Goal: Information Seeking & Learning: Learn about a topic

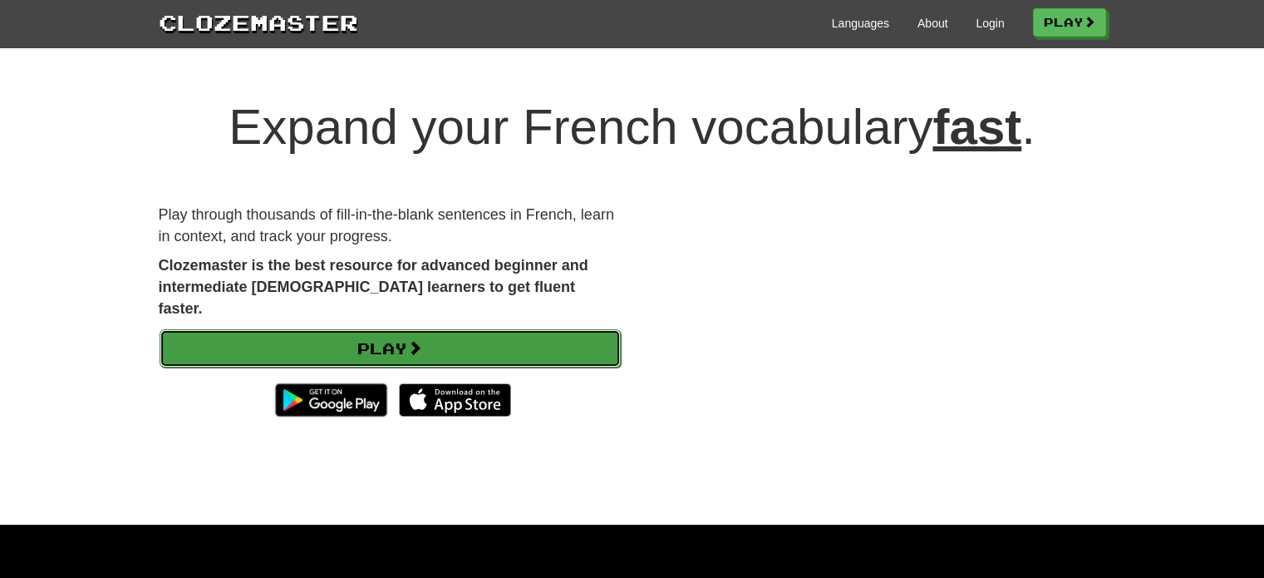
click at [346, 329] on link "Play" at bounding box center [390, 348] width 461 height 38
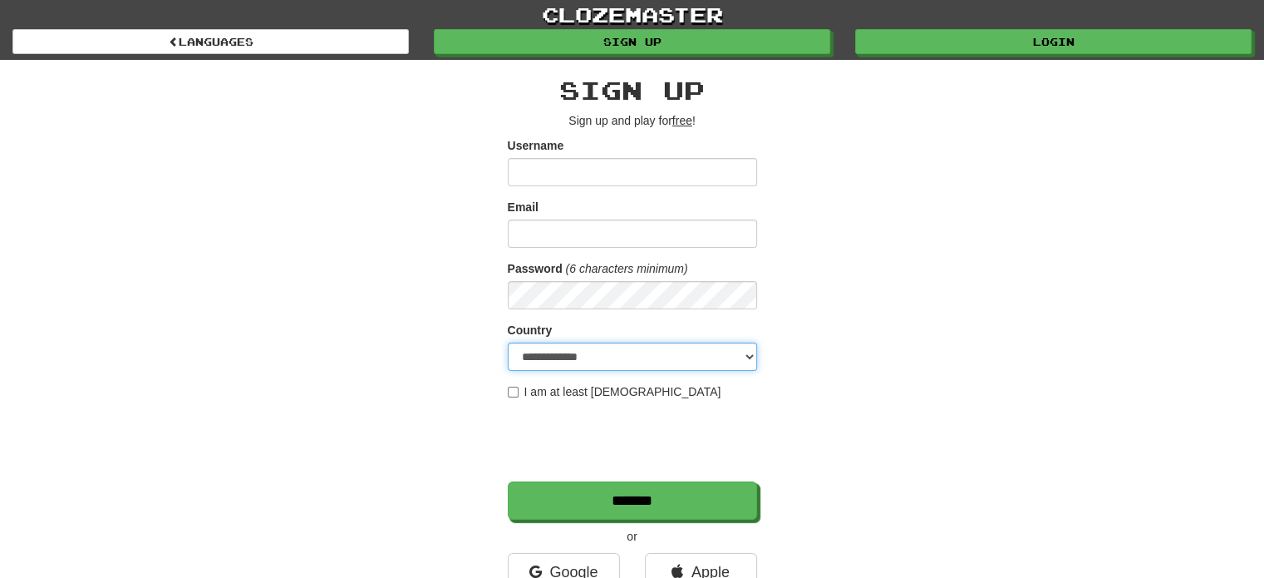
click at [545, 363] on select "**********" at bounding box center [632, 356] width 249 height 28
select select "**"
click at [988, 430] on div "**********" at bounding box center [632, 350] width 972 height 581
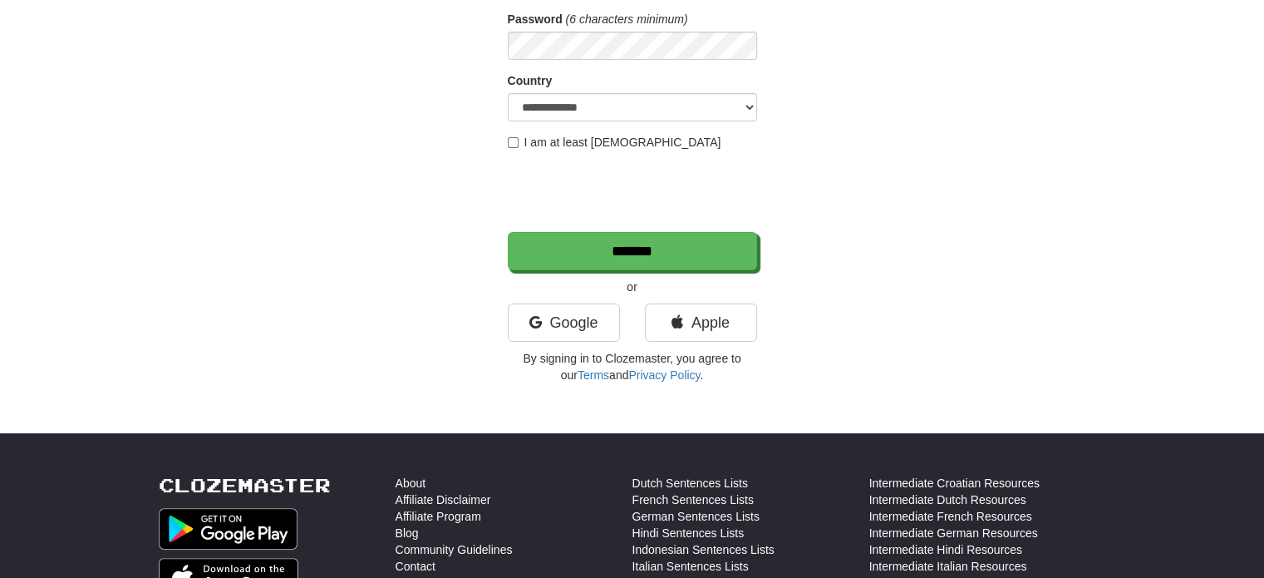
scroll to position [332, 0]
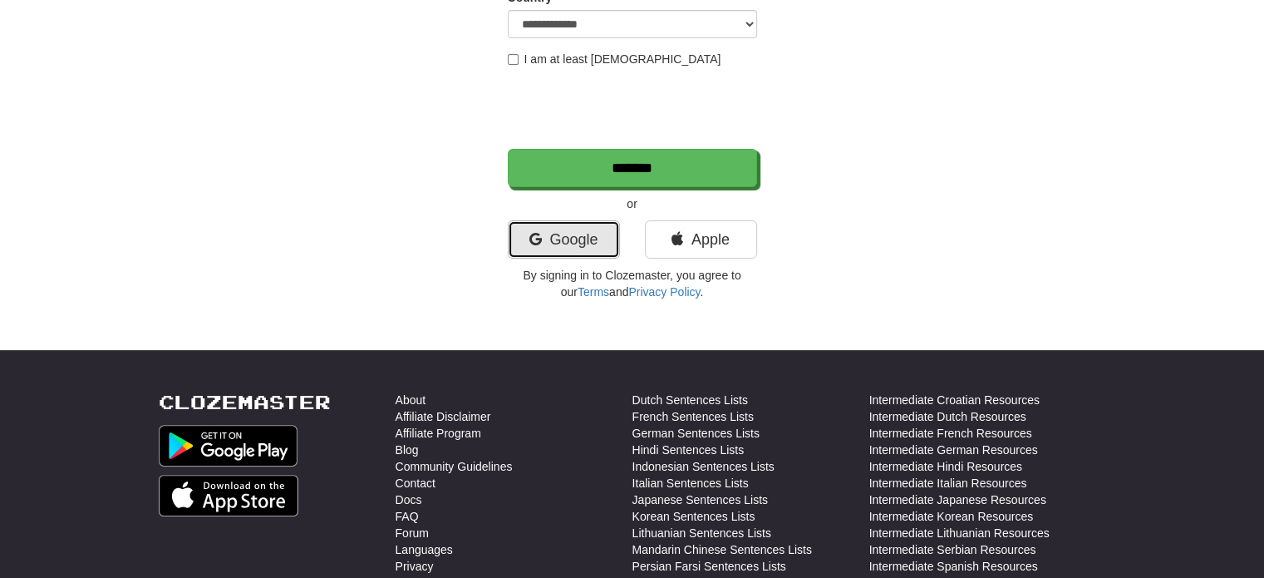
click at [583, 235] on link "Google" at bounding box center [564, 239] width 112 height 38
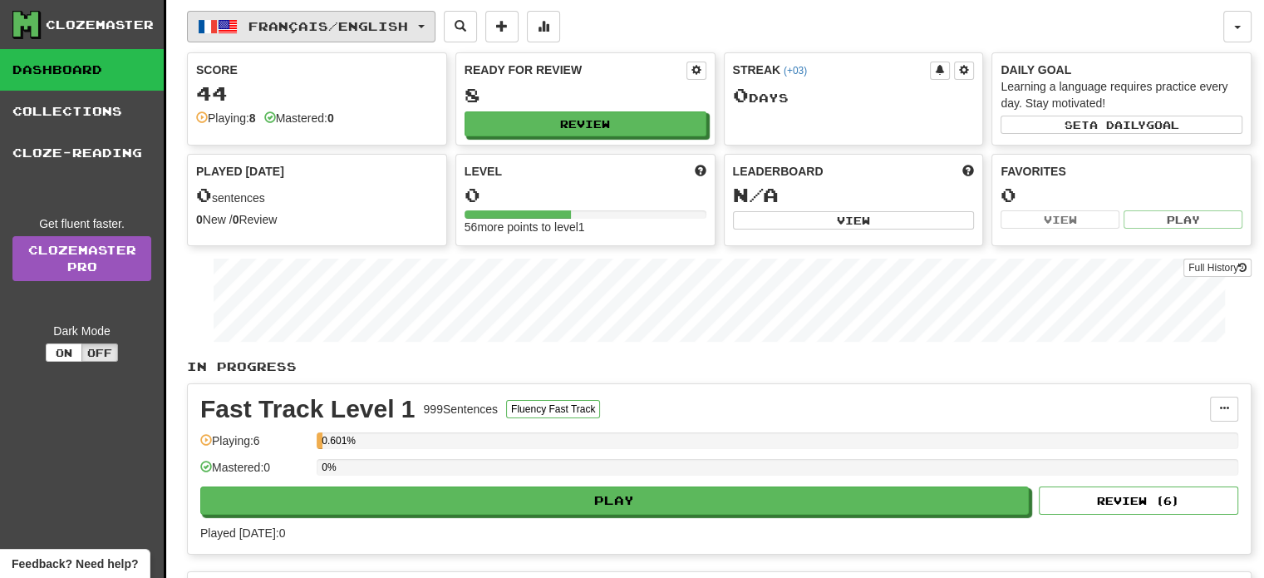
click at [436, 22] on button "Français / English" at bounding box center [311, 27] width 249 height 32
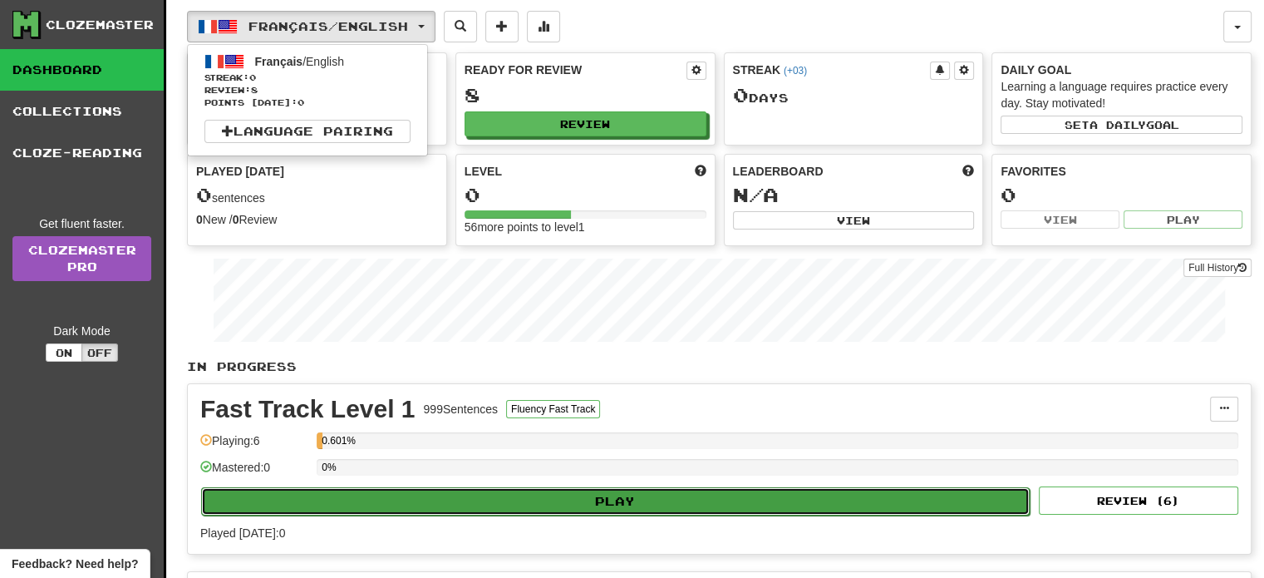
click at [500, 501] on button "Play" at bounding box center [615, 501] width 829 height 28
select select "**"
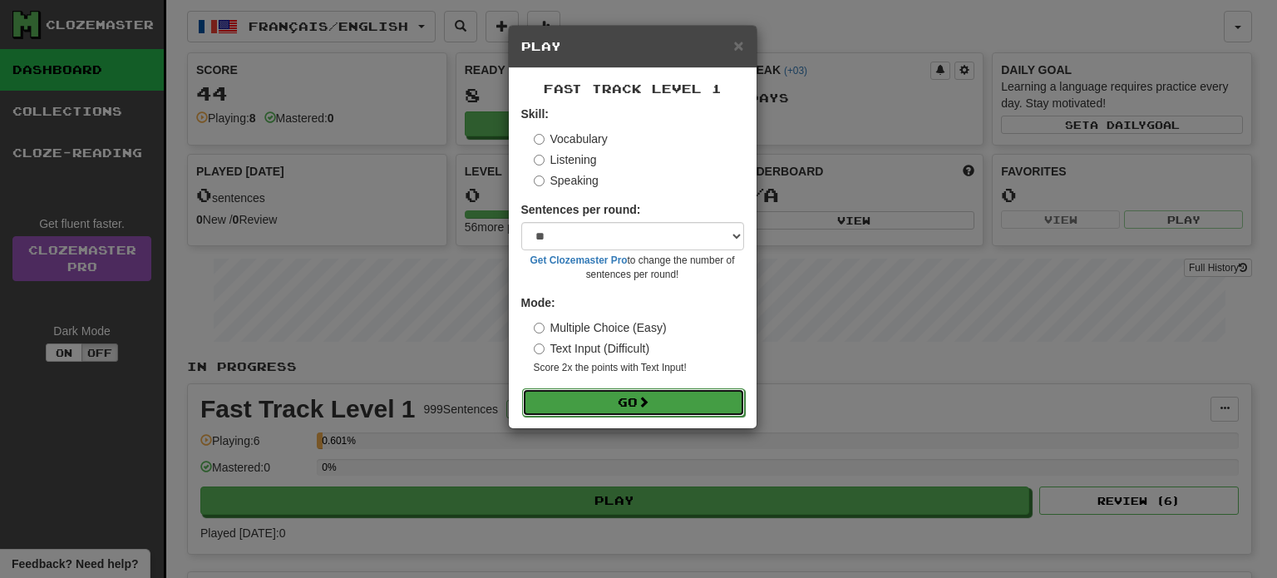
click at [584, 399] on button "Go" at bounding box center [633, 402] width 223 height 28
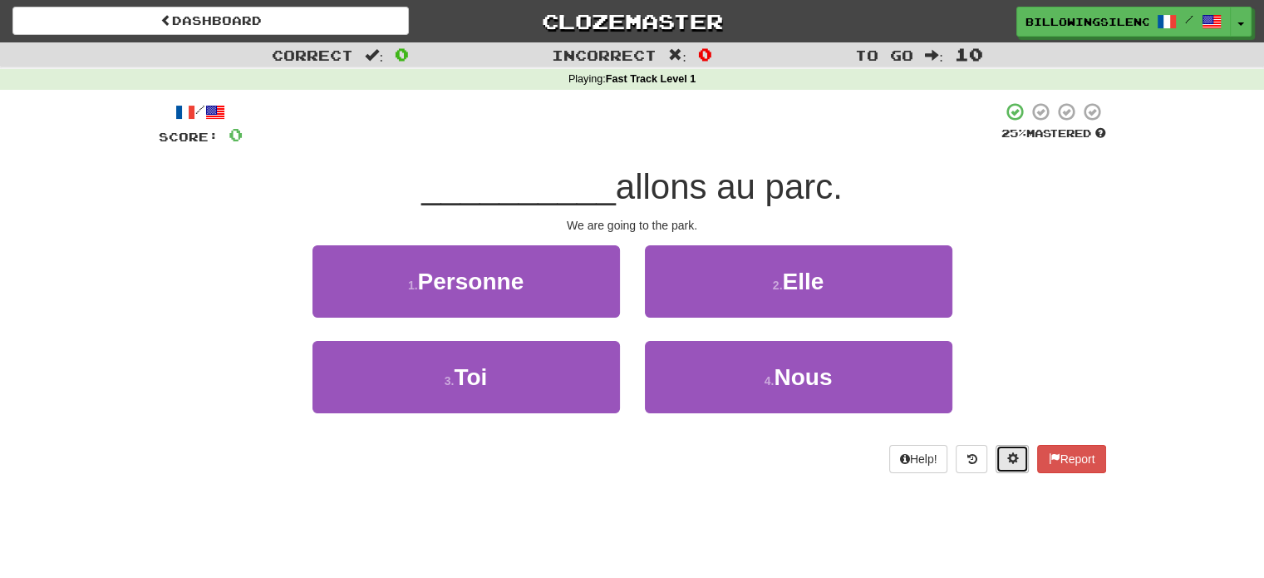
click at [1016, 460] on button at bounding box center [1012, 459] width 33 height 28
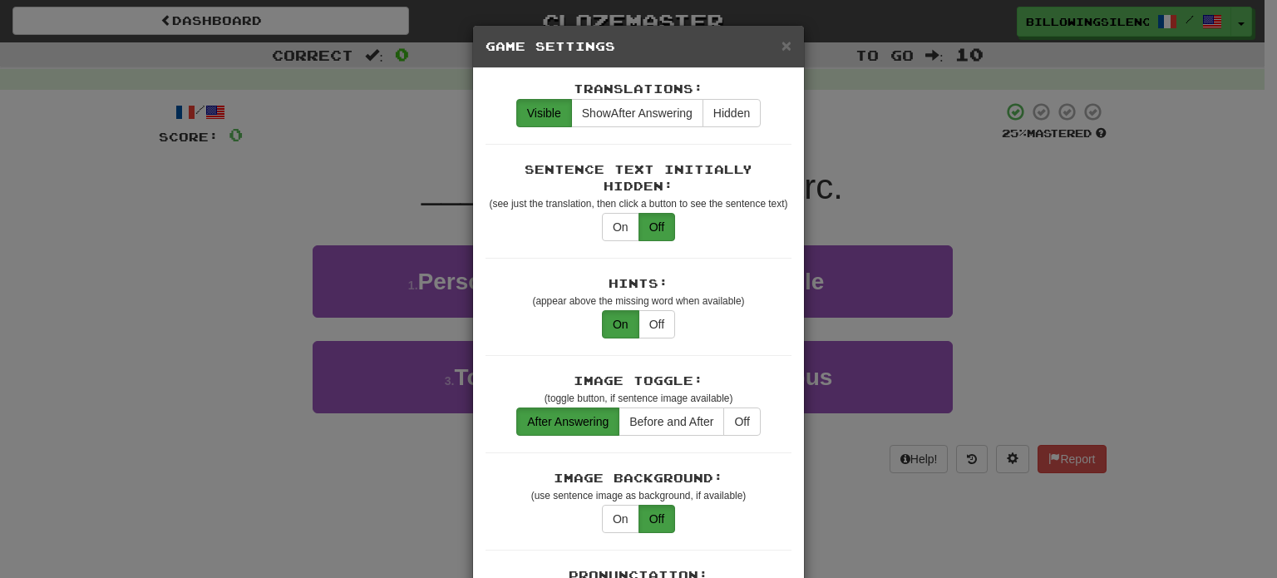
click at [786, 46] on div "× Game Settings" at bounding box center [638, 47] width 331 height 42
click at [781, 46] on span "×" at bounding box center [786, 45] width 10 height 19
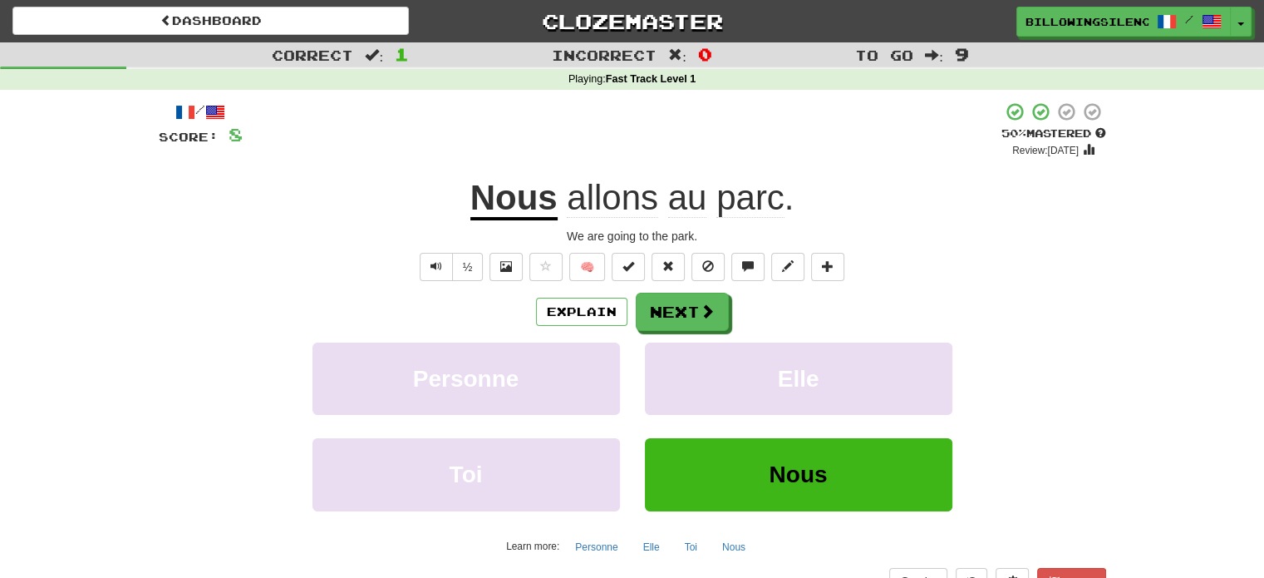
click at [593, 204] on span "allons" at bounding box center [612, 198] width 91 height 40
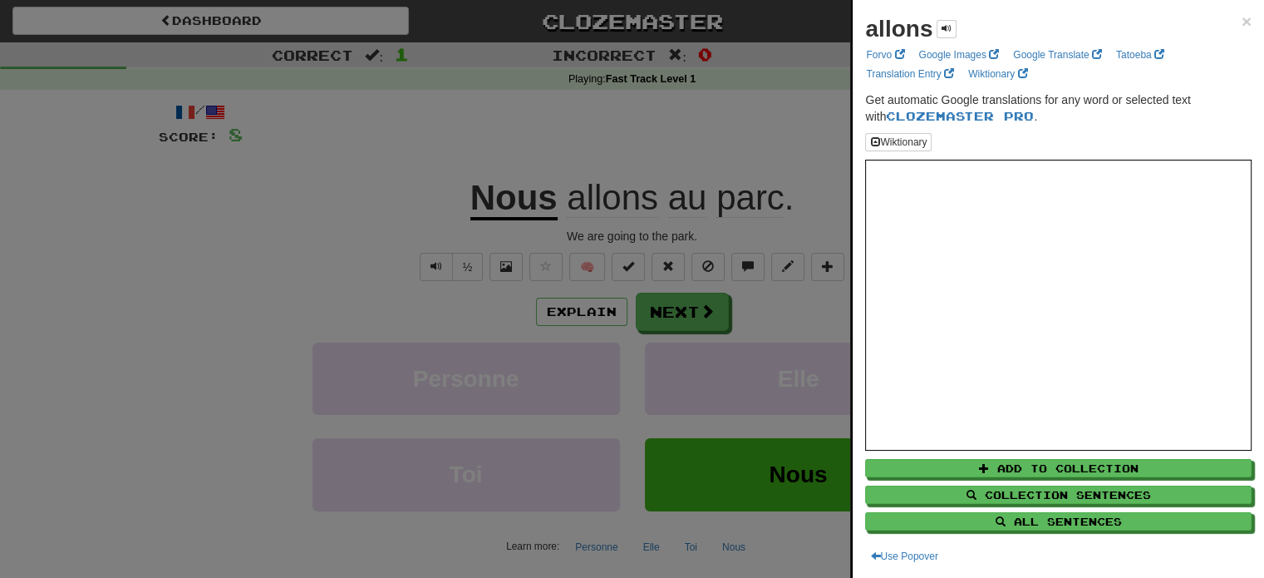
click at [1227, 20] on div "allons ×" at bounding box center [1058, 28] width 386 height 33
click at [1243, 18] on div "allons × Forvo Google Images Google Translate Tatoeba Translation Entry Wiktion…" at bounding box center [1058, 289] width 411 height 578
click at [1242, 26] on span "×" at bounding box center [1247, 21] width 10 height 19
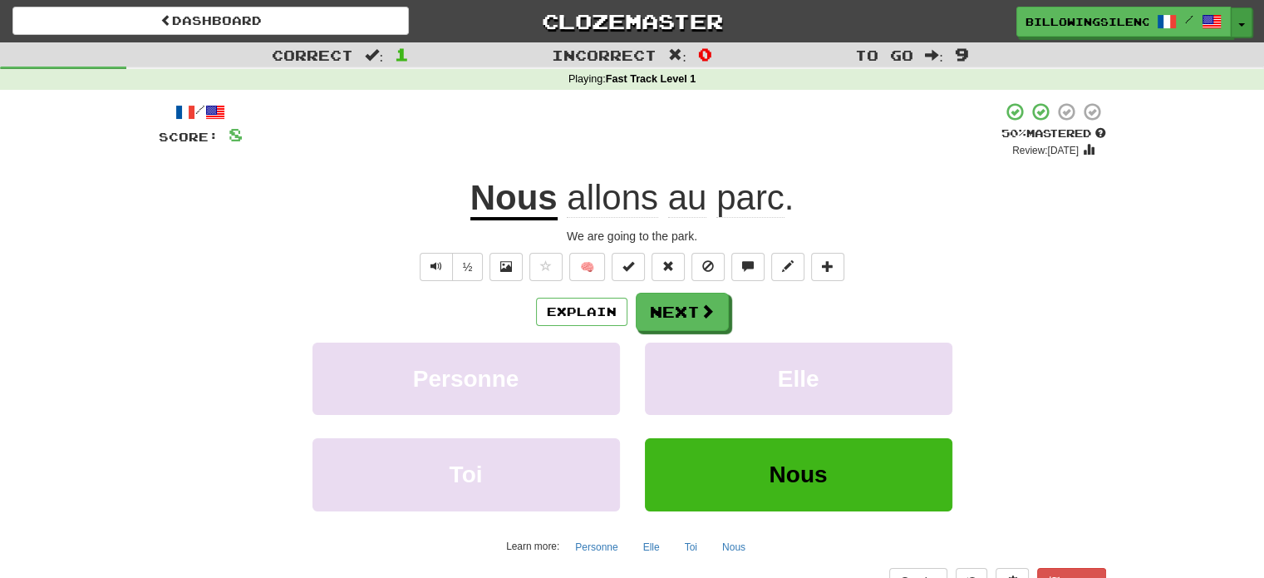
click at [1249, 28] on button "Toggle Dropdown" at bounding box center [1242, 22] width 22 height 30
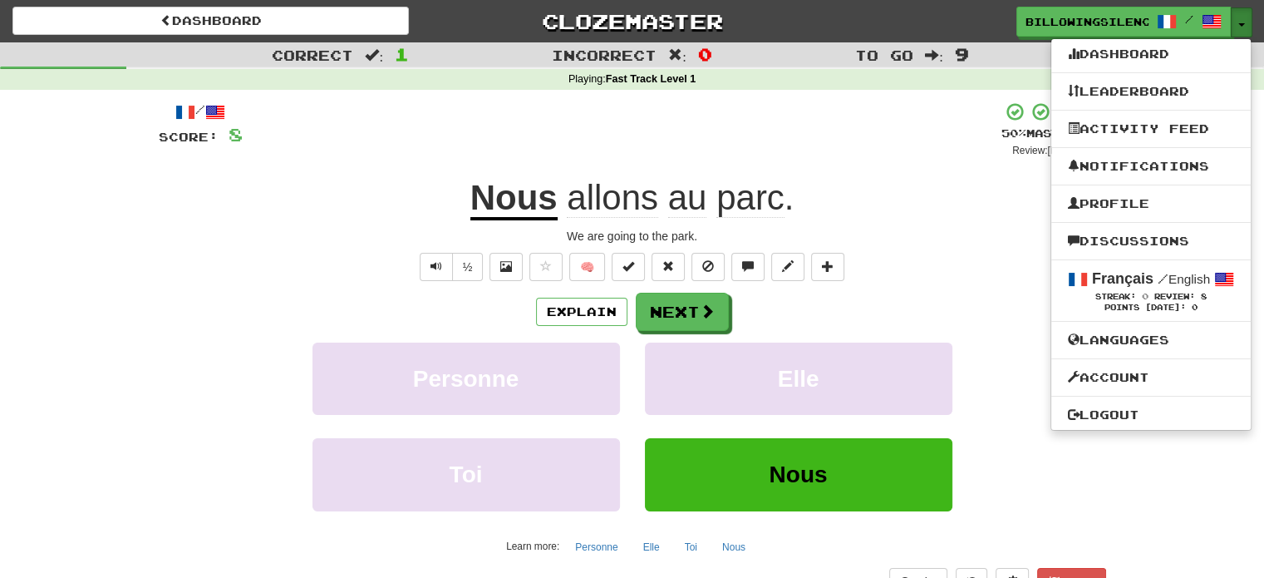
click at [1250, 28] on button "Toggle Dropdown" at bounding box center [1242, 22] width 22 height 30
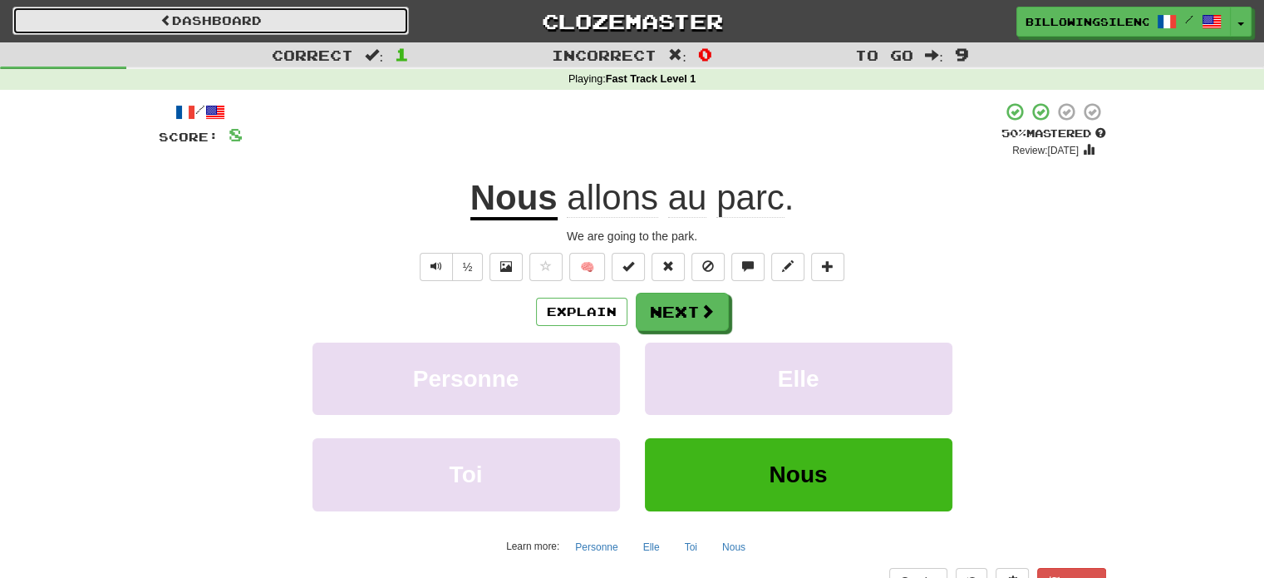
click at [160, 7] on link "Dashboard" at bounding box center [210, 21] width 396 height 28
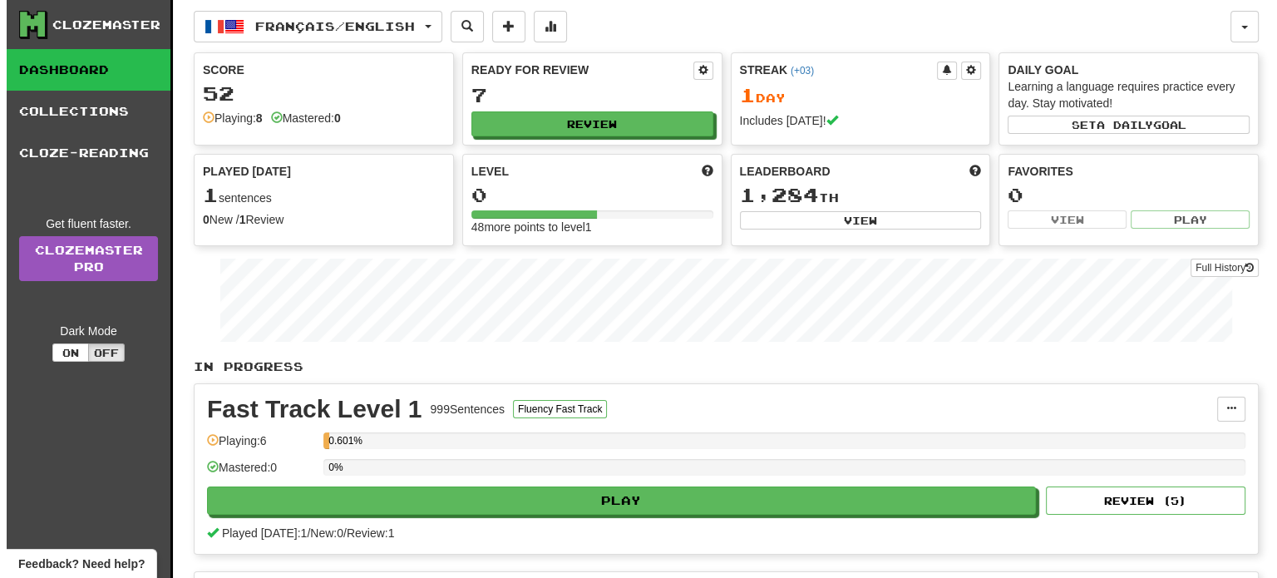
scroll to position [499, 0]
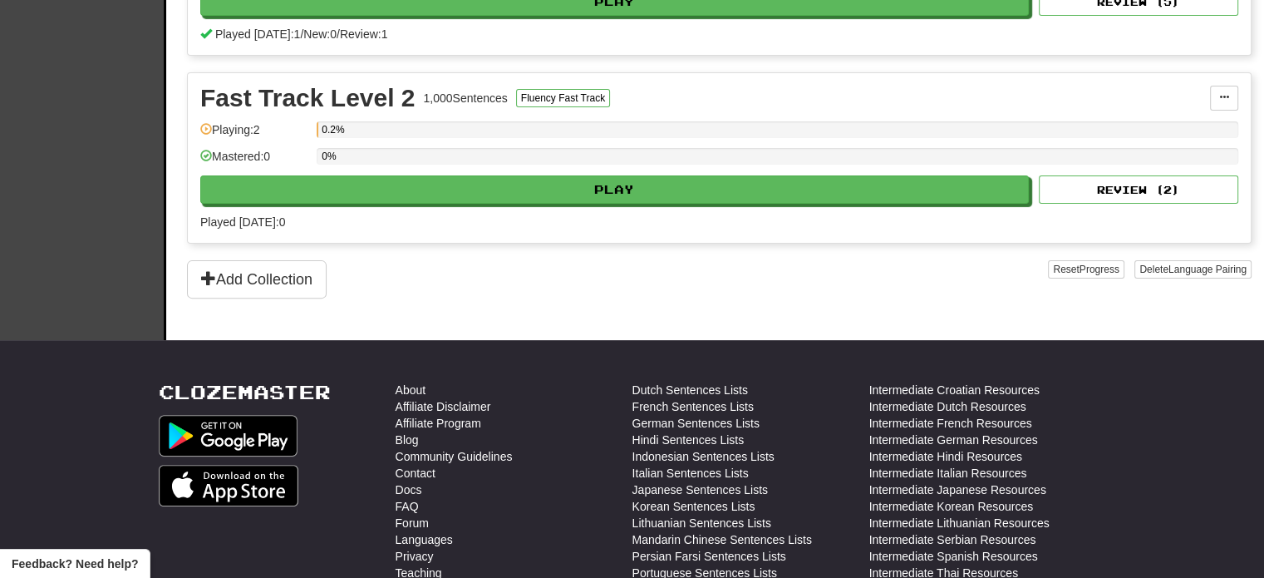
click at [549, 201] on div "Fast Track Level 2 1,000 Sentences Fluency Fast Track Manage Sentences Unpin fr…" at bounding box center [719, 158] width 1063 height 170
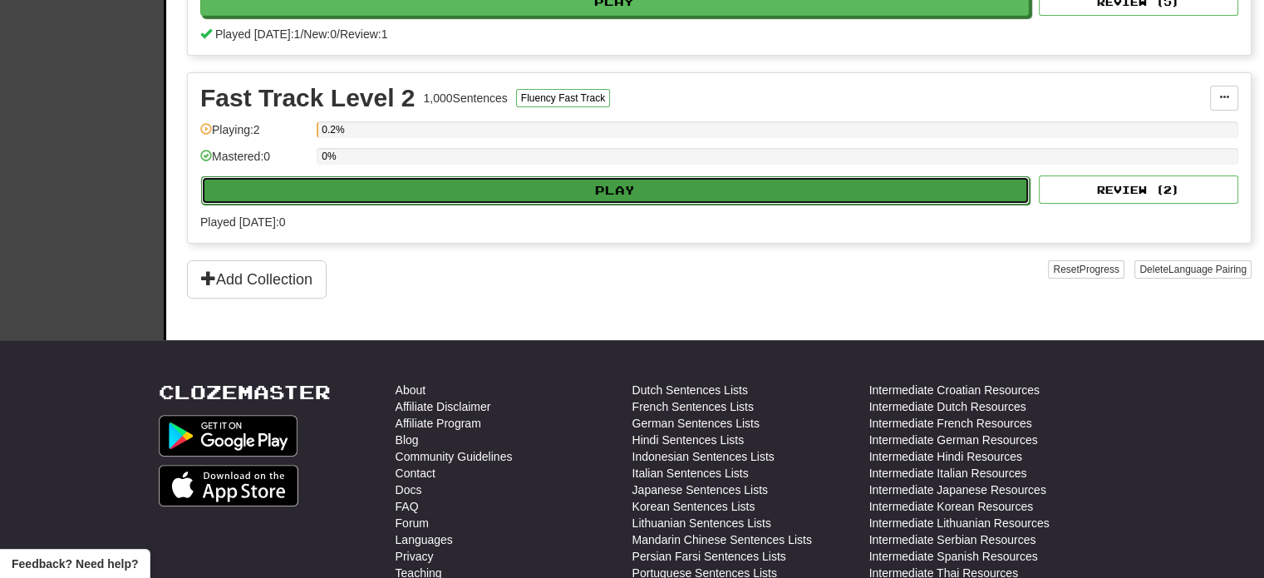
click at [554, 189] on button "Play" at bounding box center [615, 190] width 829 height 28
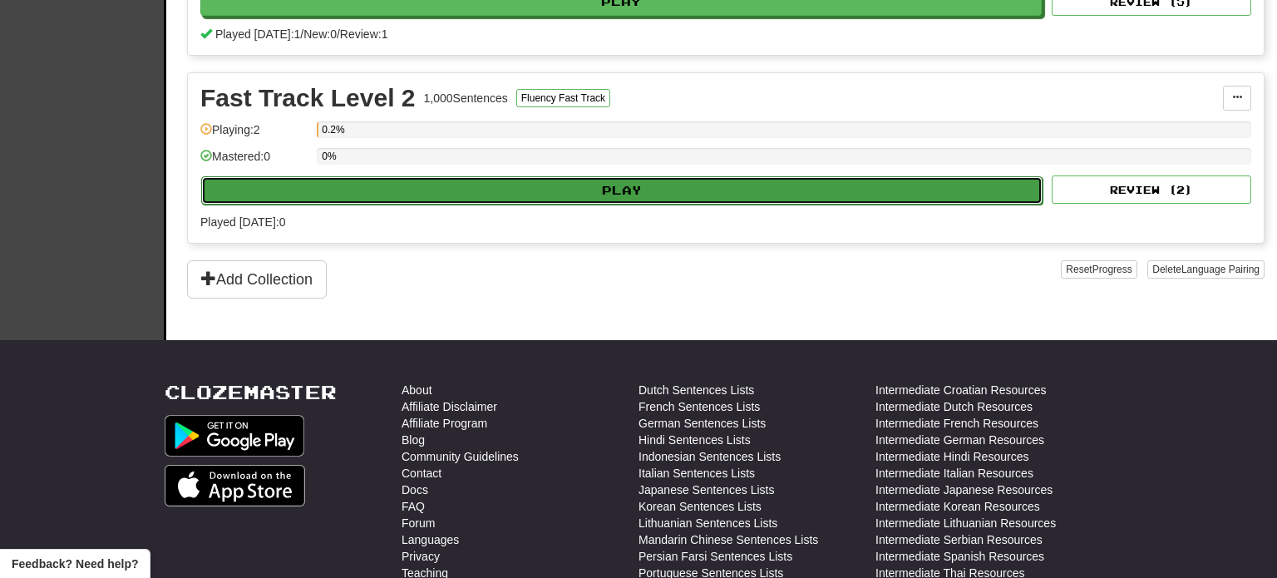
select select "**"
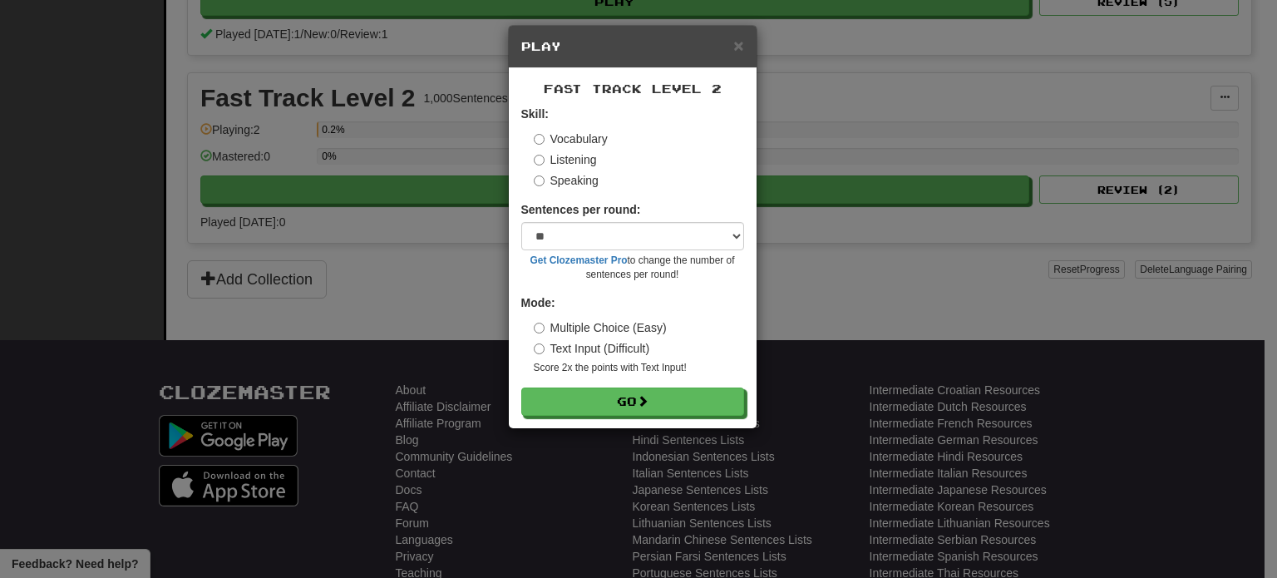
click at [559, 154] on label "Listening" at bounding box center [565, 159] width 63 height 17
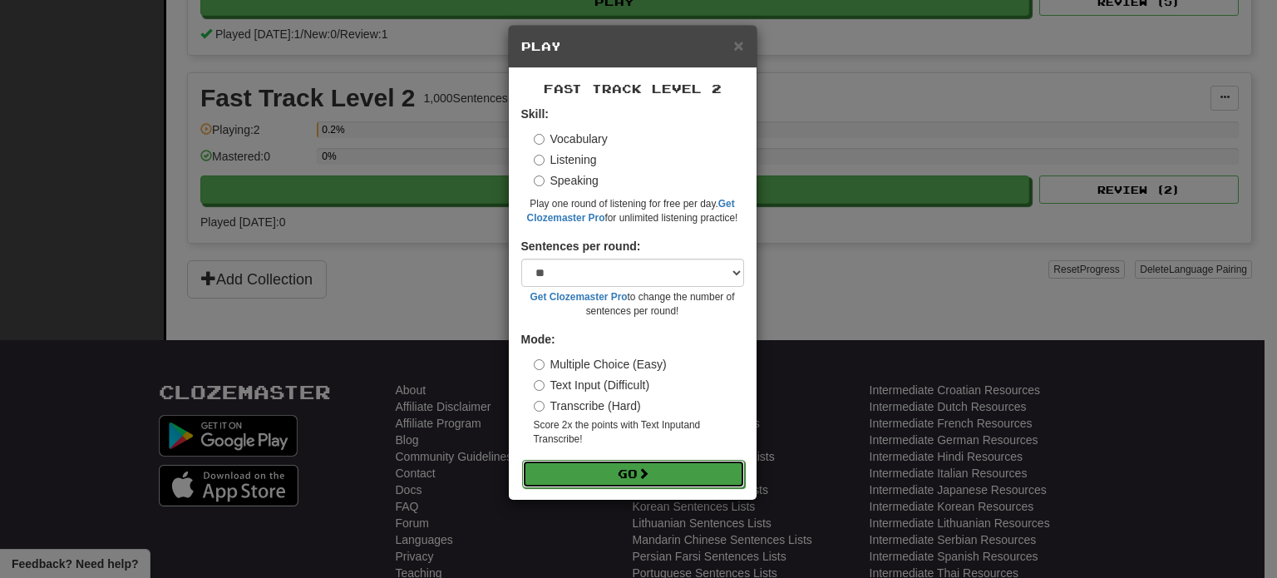
click at [615, 468] on button "Go" at bounding box center [633, 474] width 223 height 28
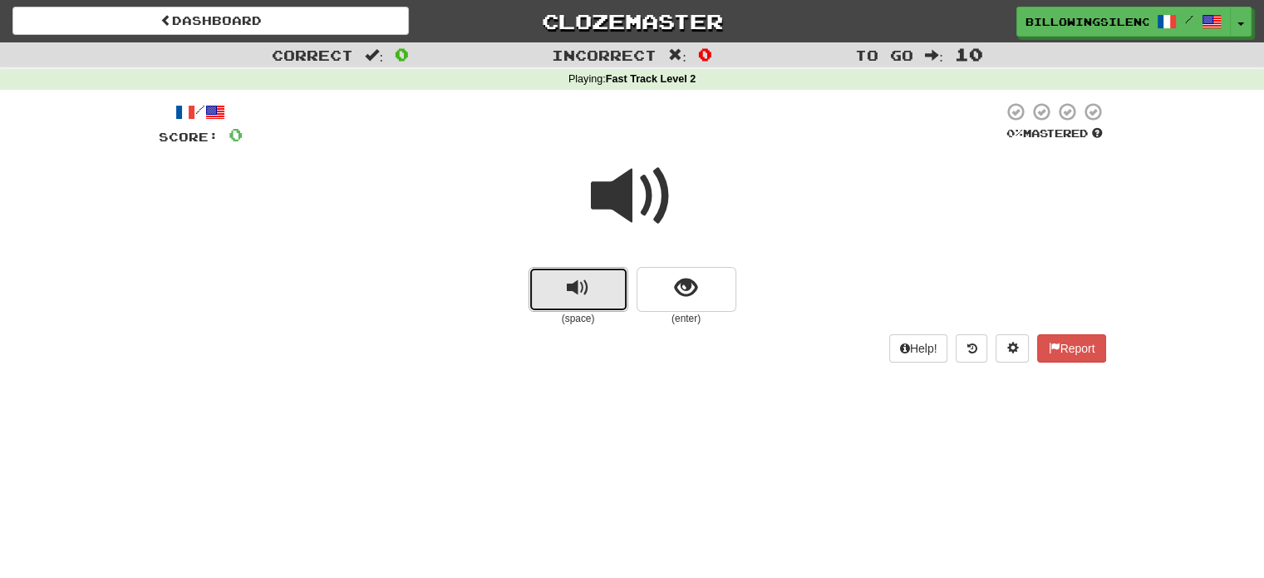
click at [601, 276] on button "replay audio" at bounding box center [579, 289] width 100 height 45
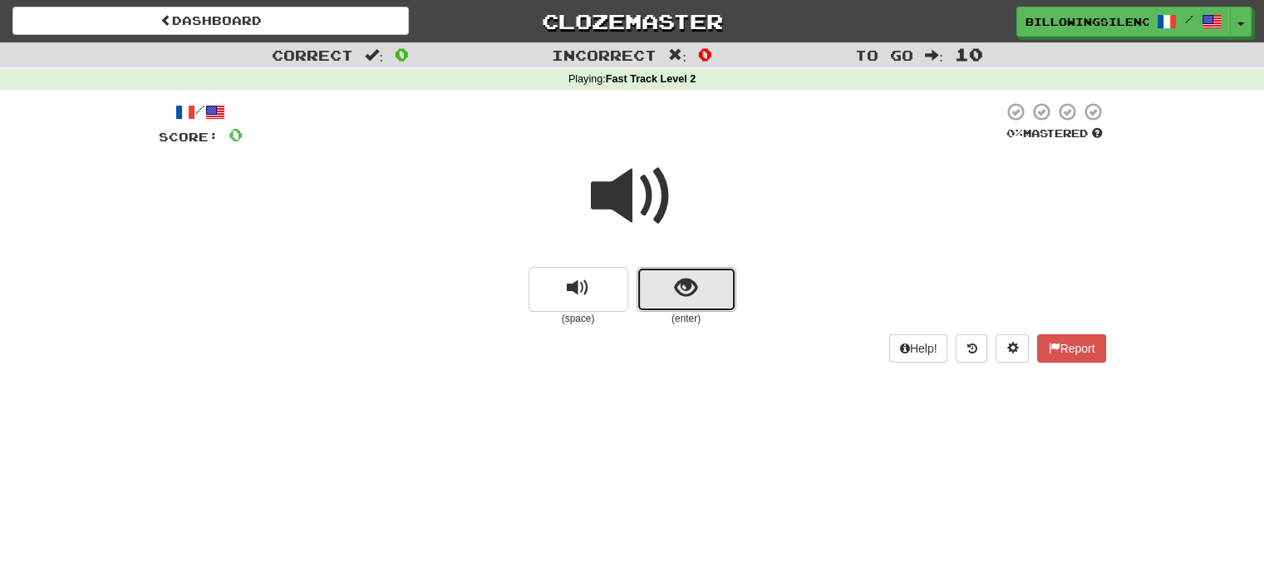
click at [661, 283] on button "show sentence" at bounding box center [687, 289] width 100 height 45
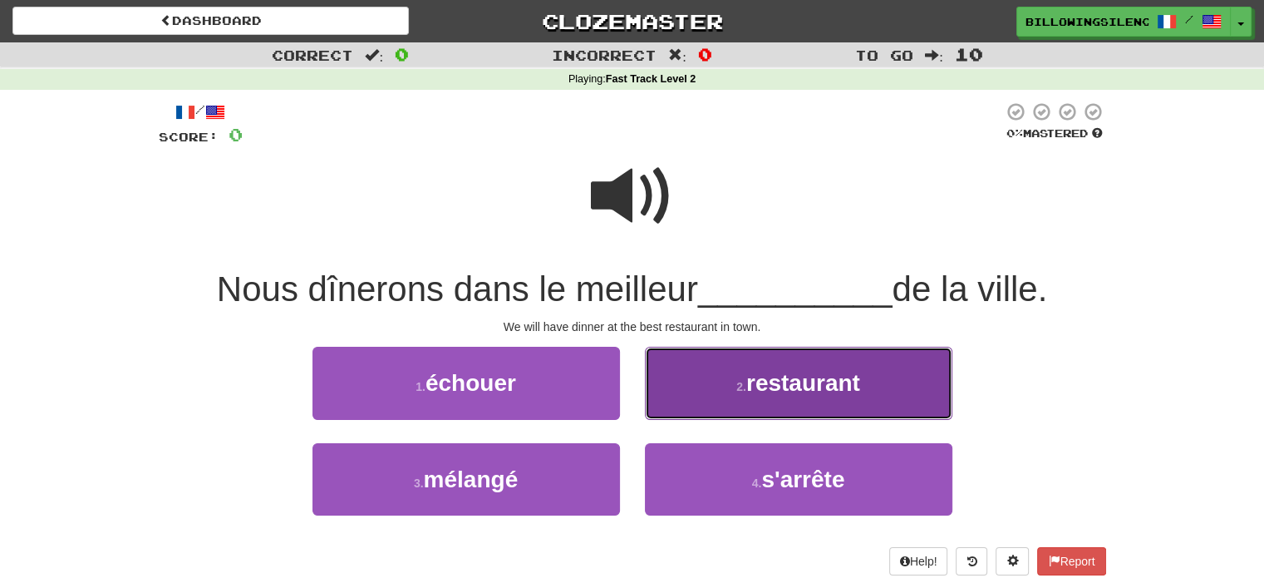
click at [859, 368] on button "2 . restaurant" at bounding box center [799, 383] width 308 height 72
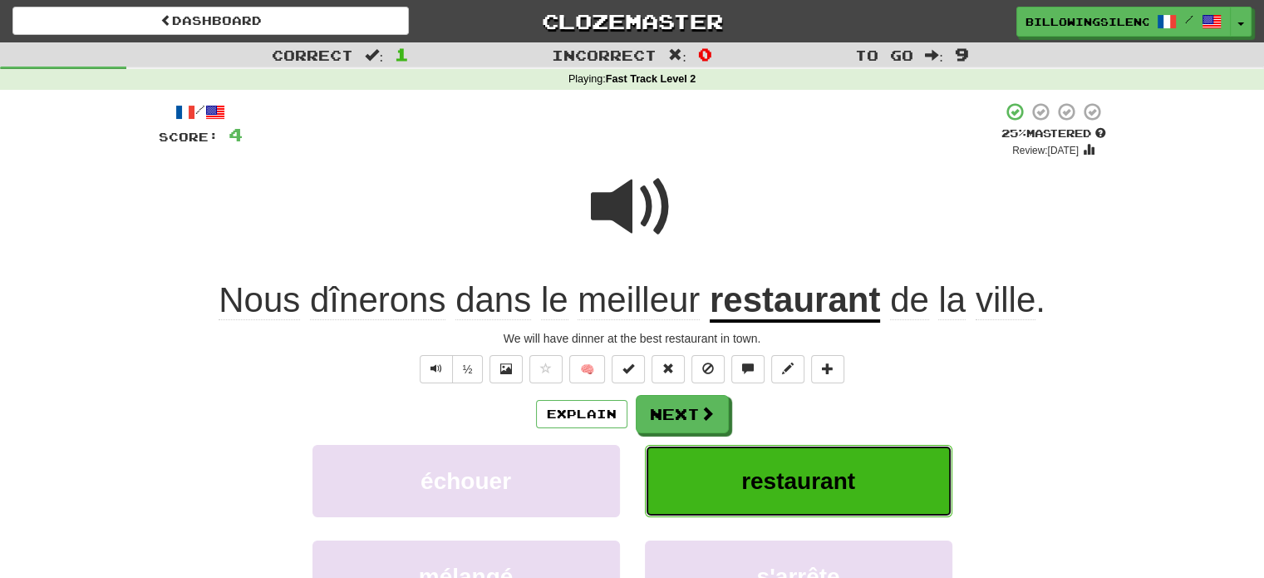
scroll to position [166, 0]
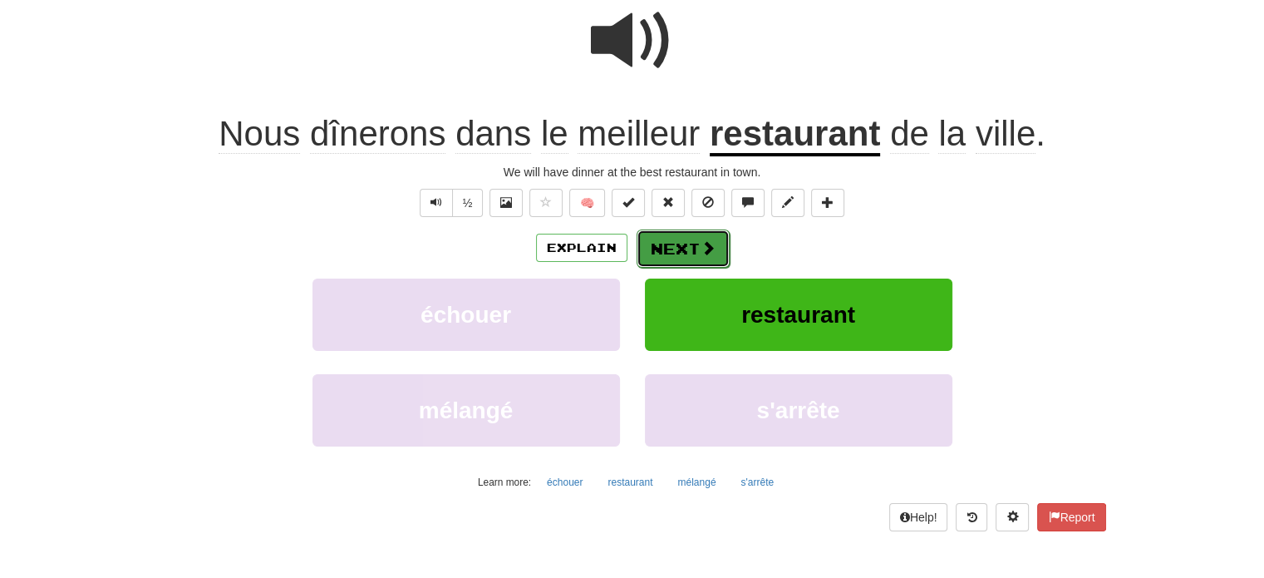
click at [697, 247] on button "Next" at bounding box center [683, 248] width 93 height 38
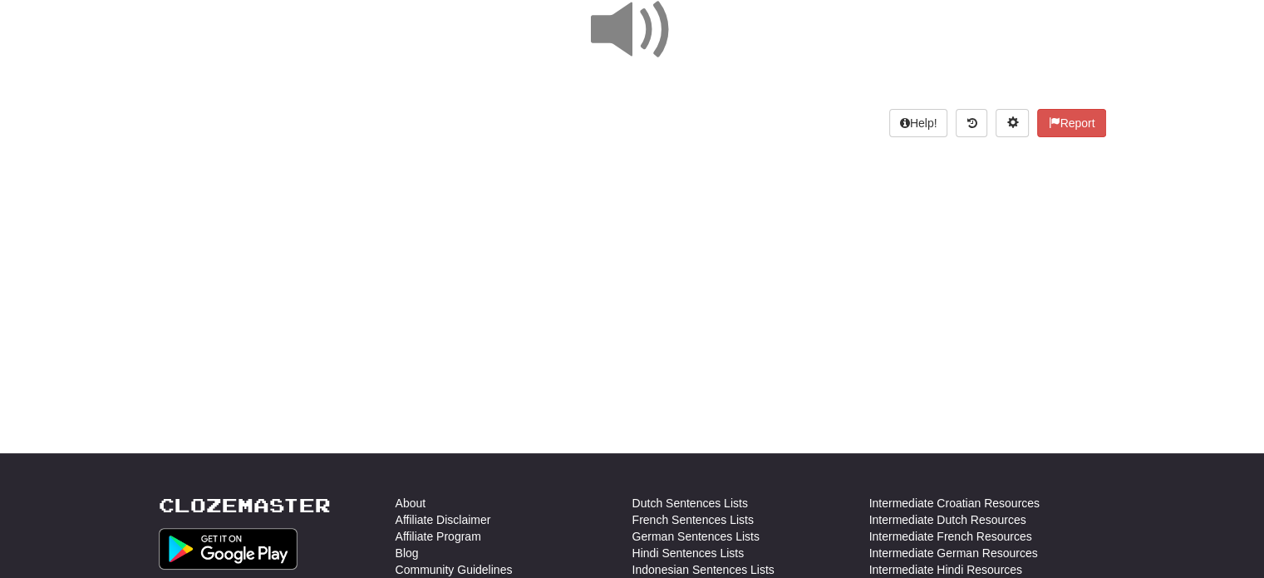
scroll to position [0, 0]
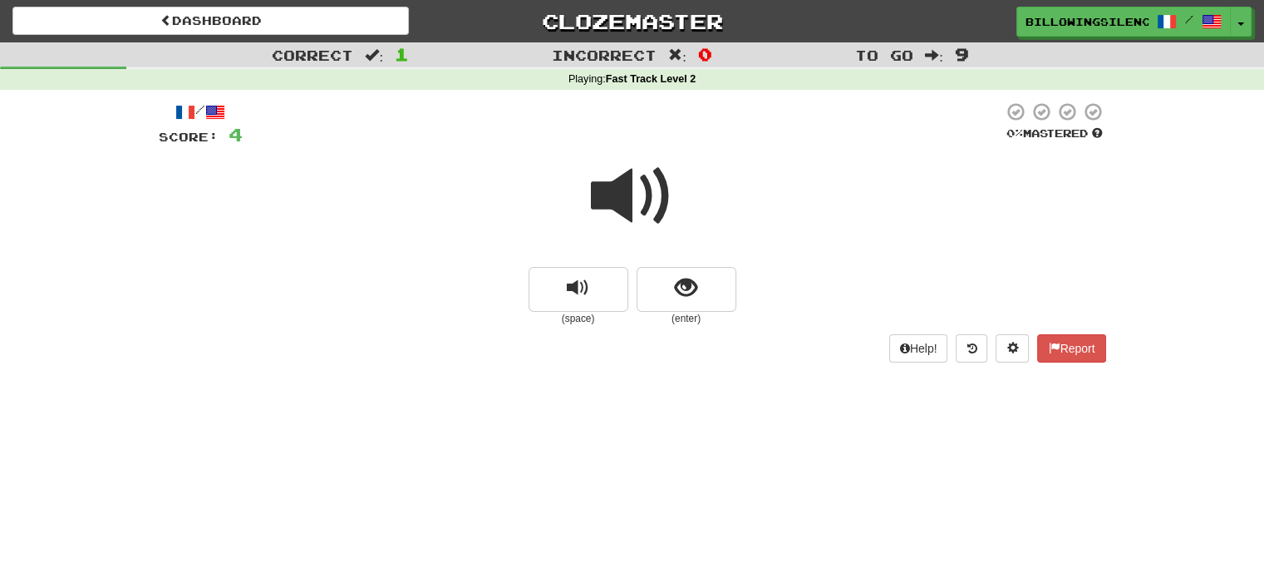
click at [609, 202] on span at bounding box center [632, 196] width 83 height 83
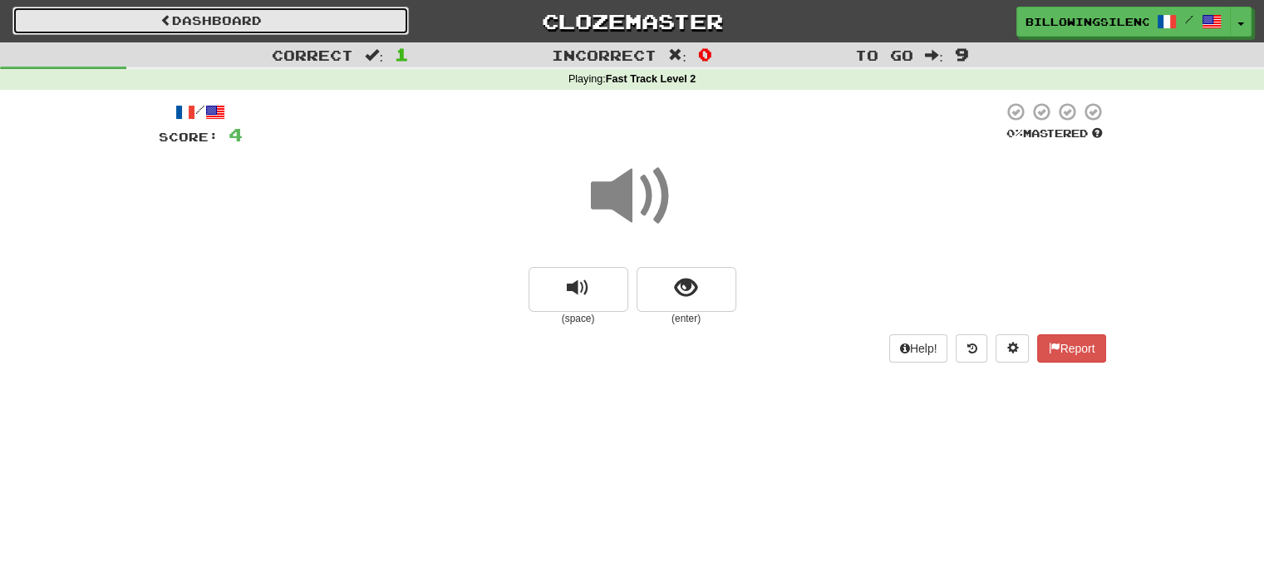
click at [203, 24] on link "Dashboard" at bounding box center [210, 21] width 396 height 28
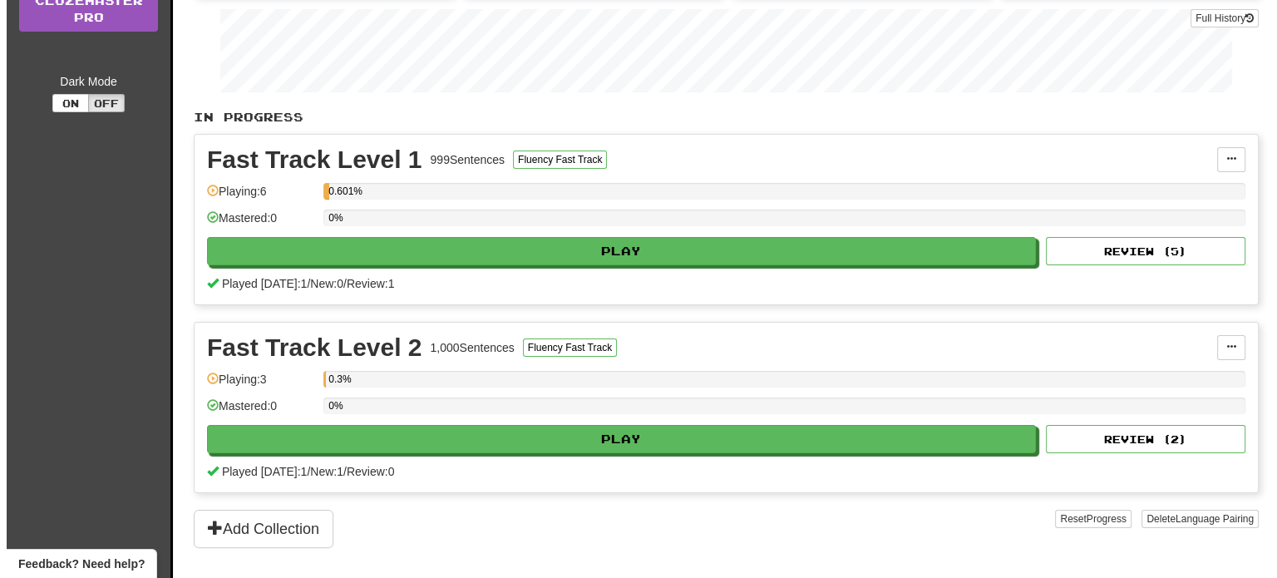
scroll to position [332, 0]
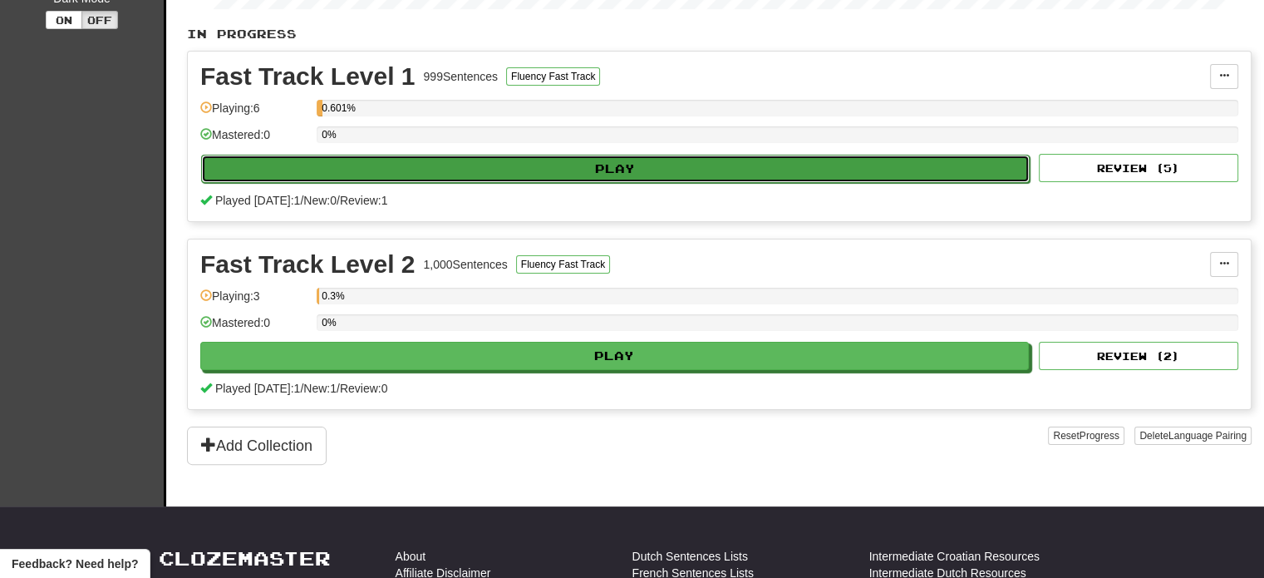
click at [497, 170] on button "Play" at bounding box center [615, 169] width 829 height 28
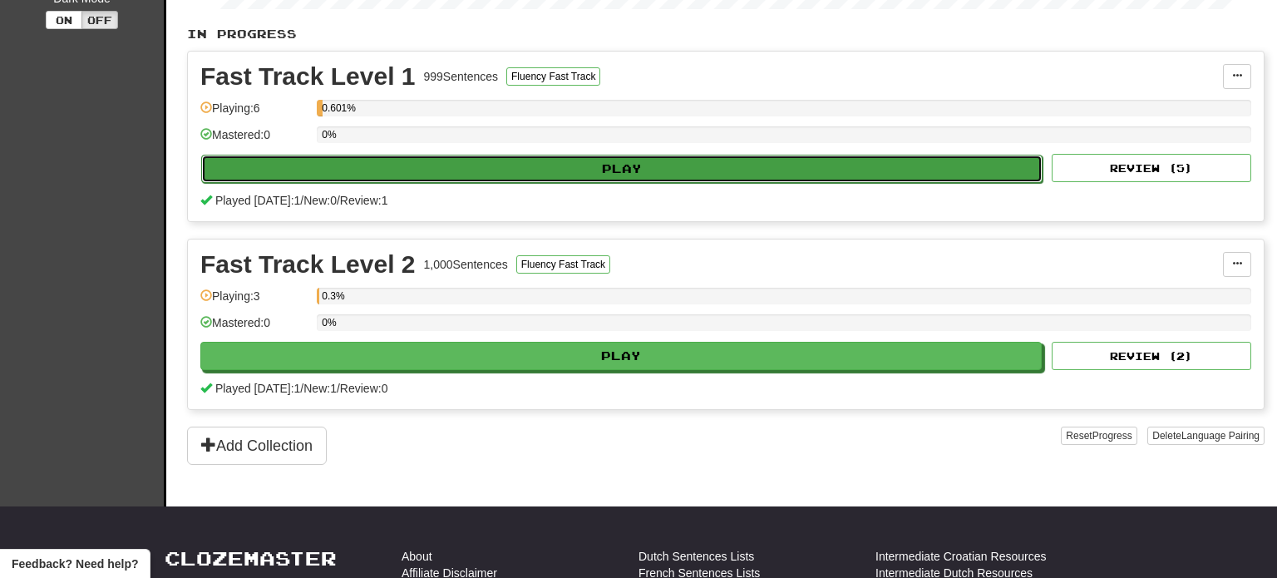
select select "**"
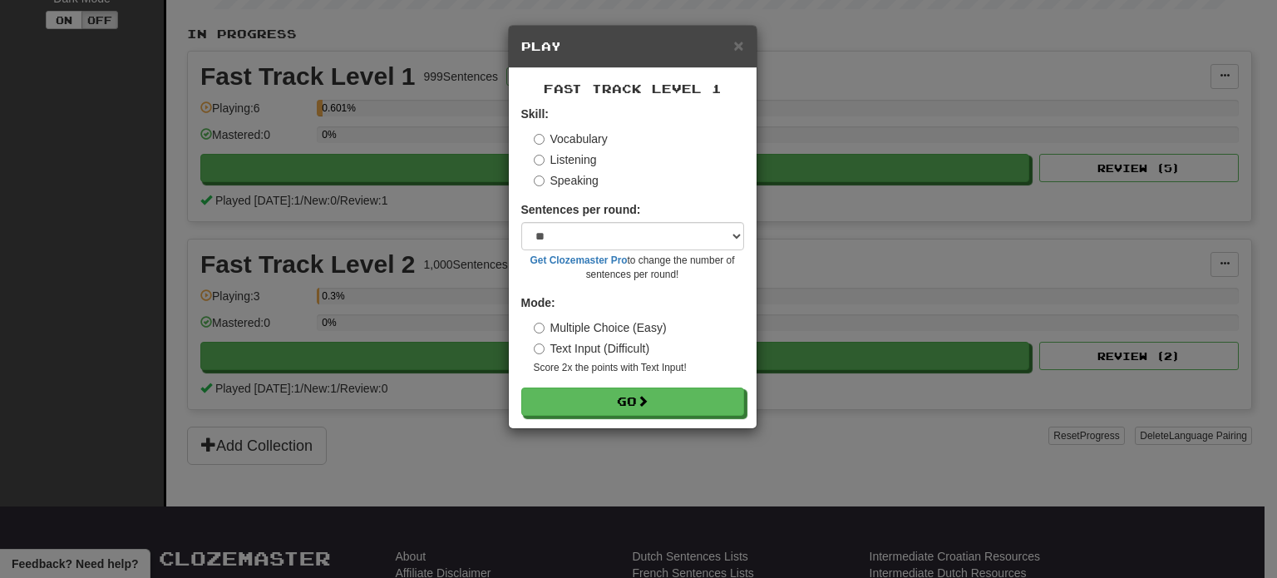
click at [540, 154] on label "Listening" at bounding box center [565, 159] width 63 height 17
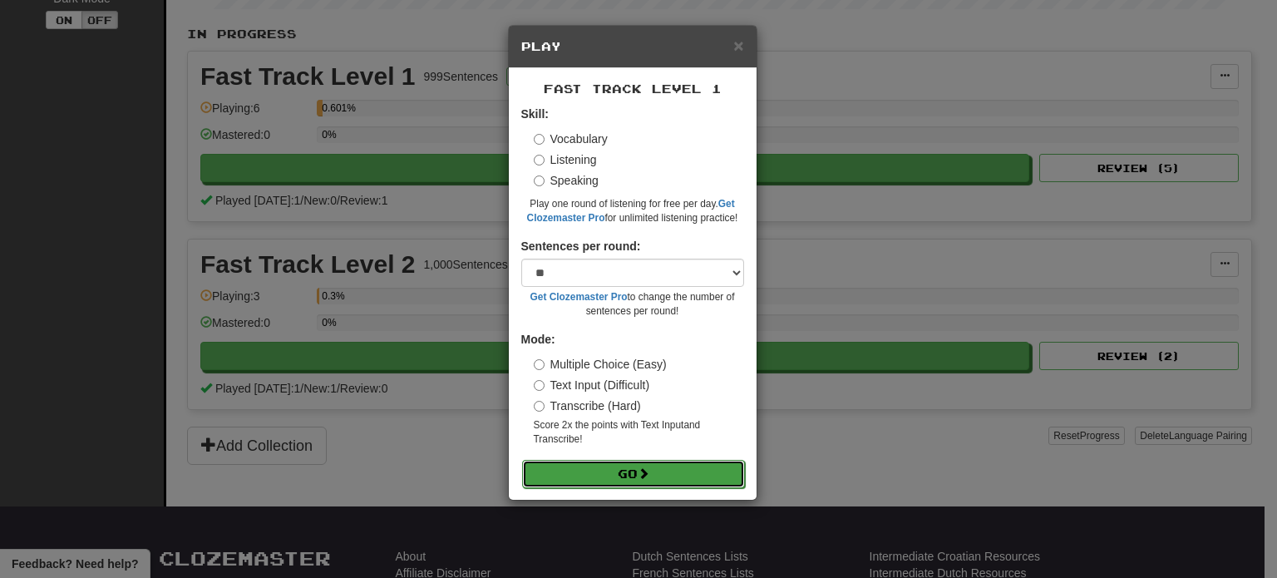
click at [603, 470] on button "Go" at bounding box center [633, 474] width 223 height 28
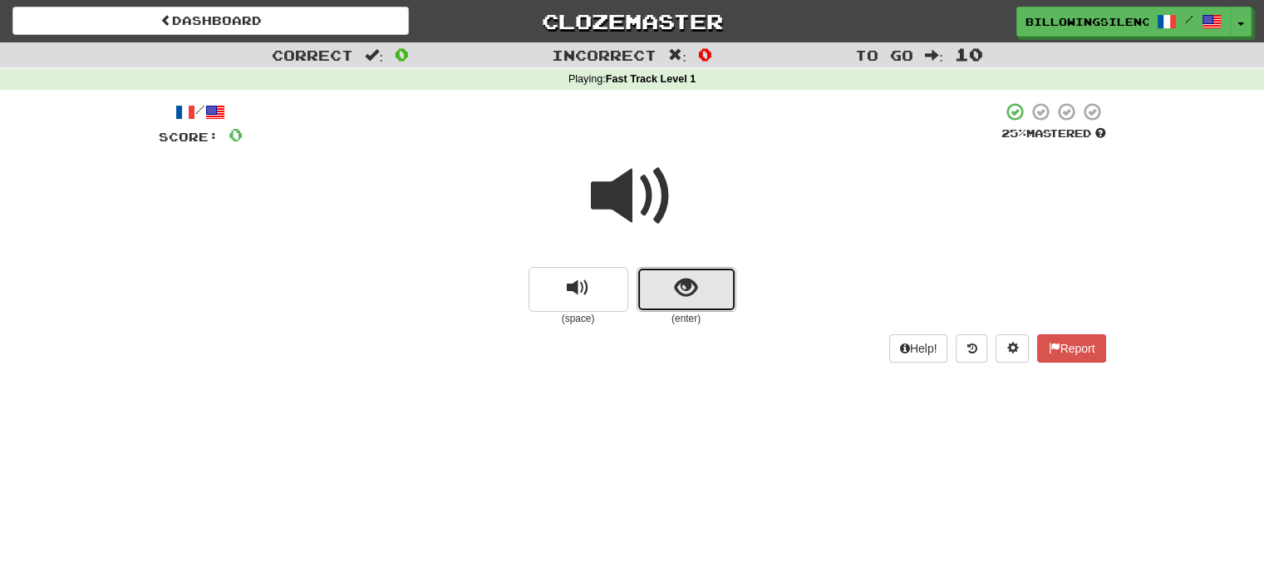
click at [662, 291] on button "show sentence" at bounding box center [687, 289] width 100 height 45
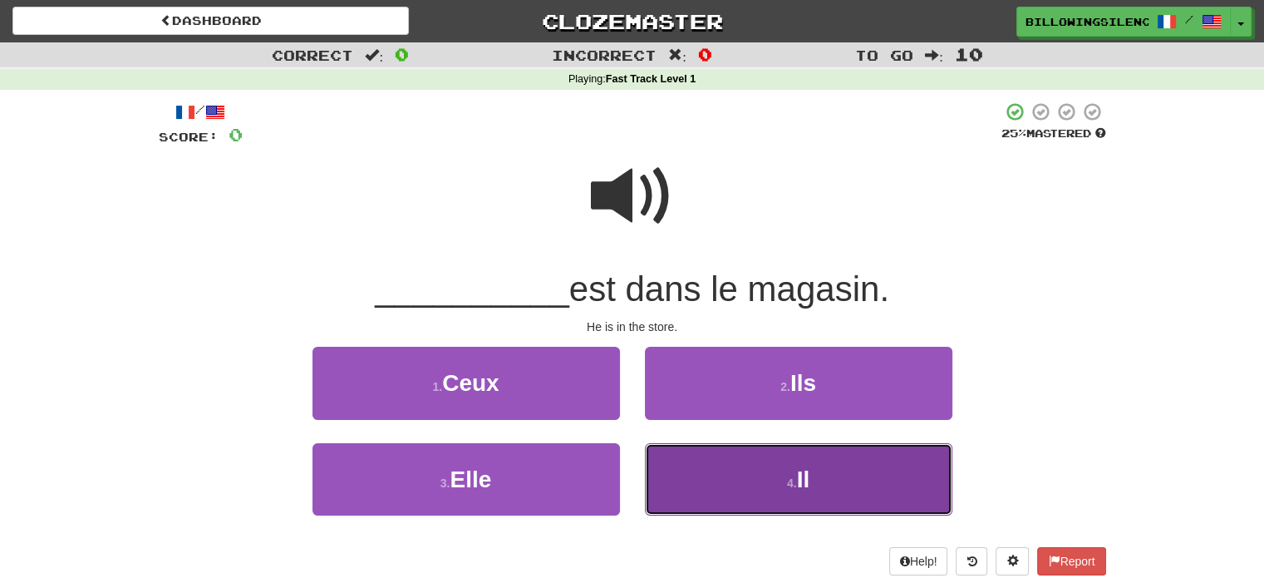
click at [678, 478] on button "4 . Il" at bounding box center [799, 479] width 308 height 72
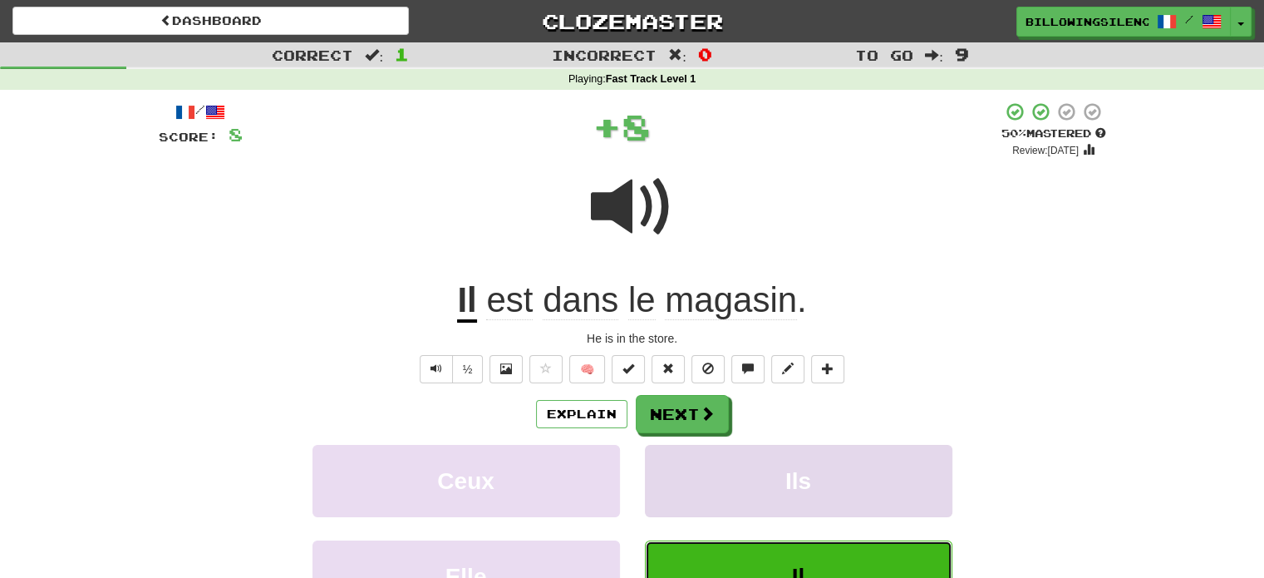
scroll to position [166, 0]
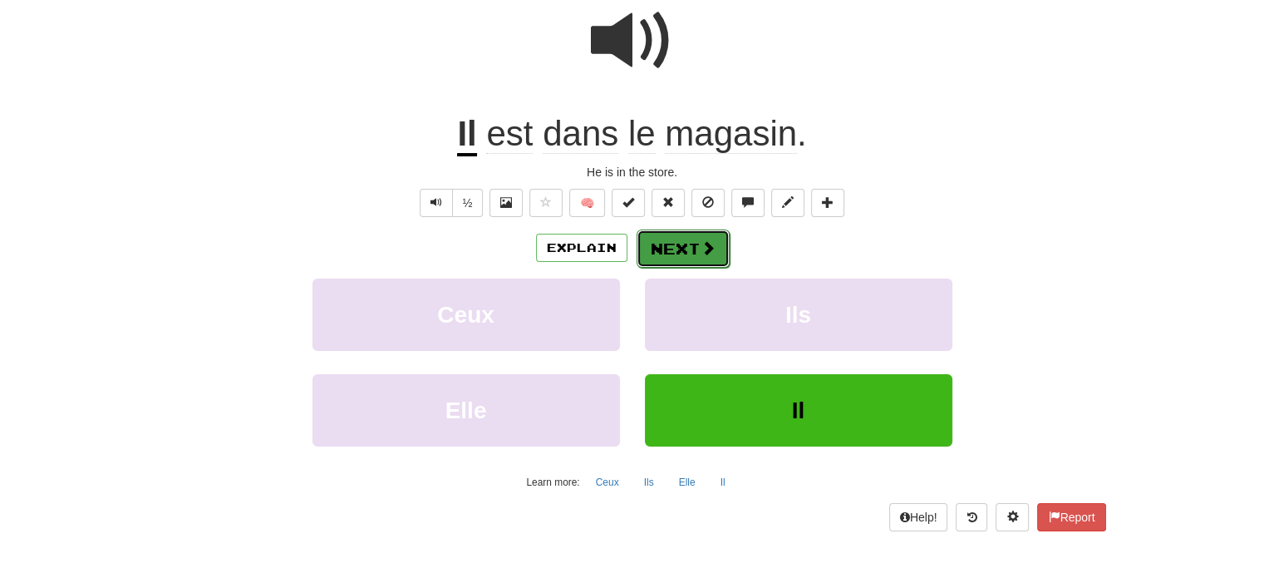
click at [674, 240] on button "Next" at bounding box center [683, 248] width 93 height 38
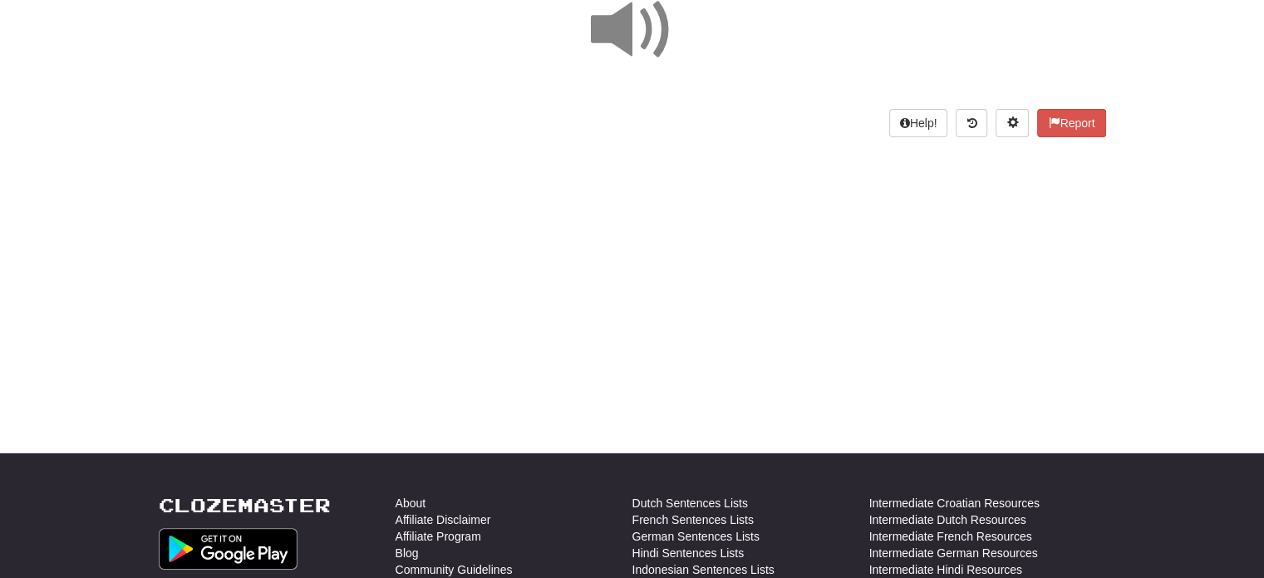
scroll to position [0, 0]
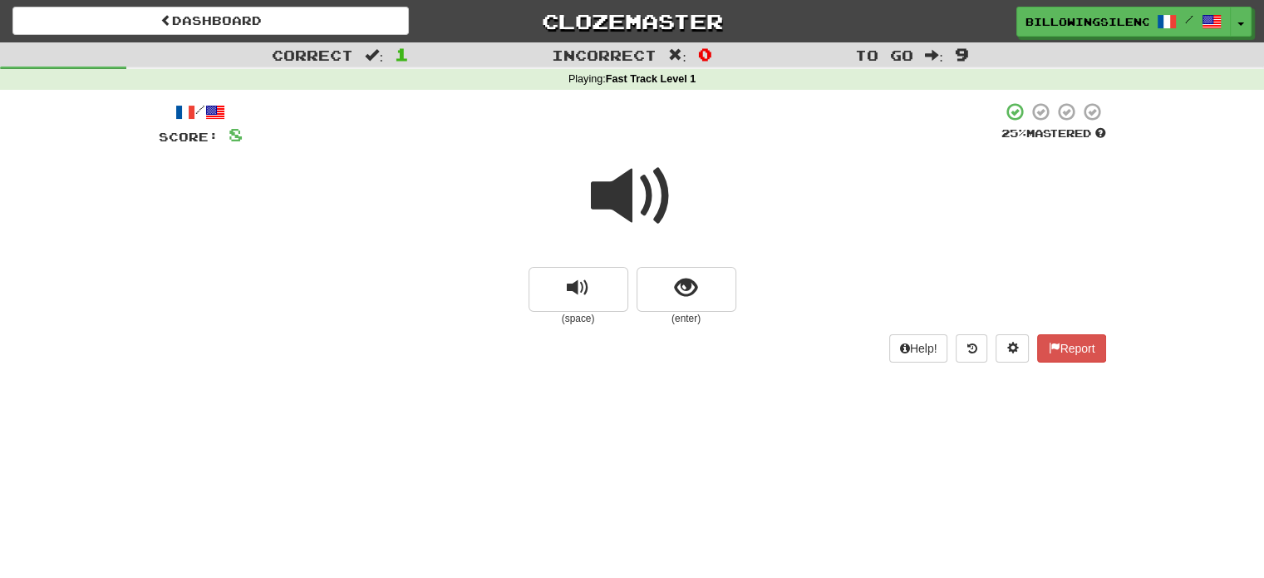
click at [612, 208] on span at bounding box center [632, 196] width 83 height 83
click at [679, 277] on span "show sentence" at bounding box center [686, 288] width 22 height 22
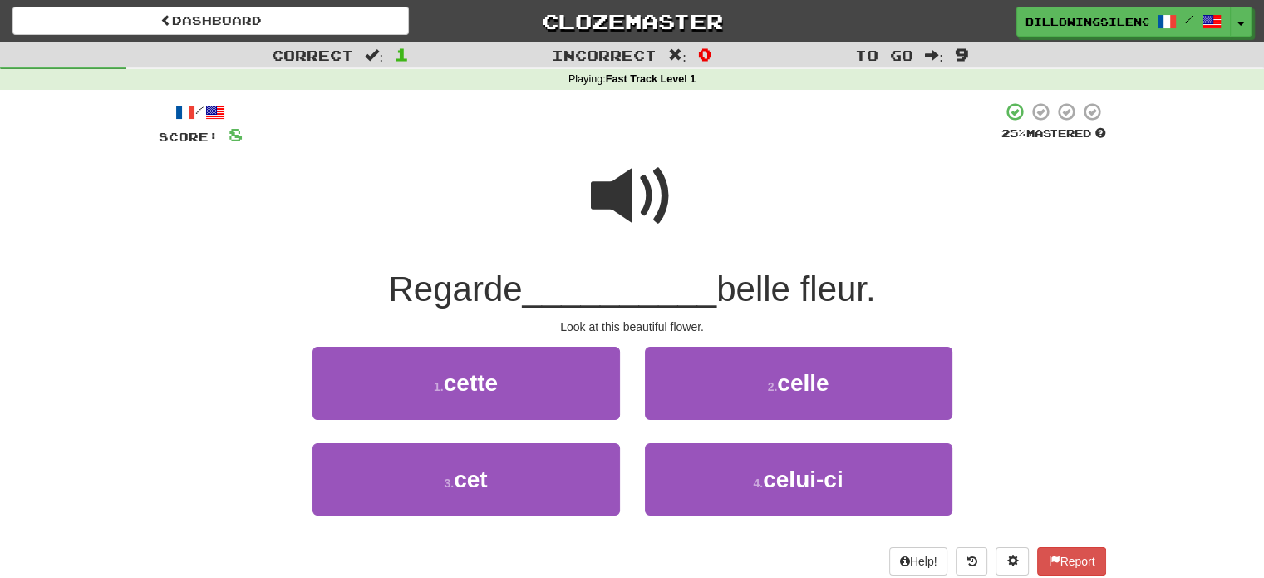
click at [640, 208] on span at bounding box center [632, 196] width 83 height 83
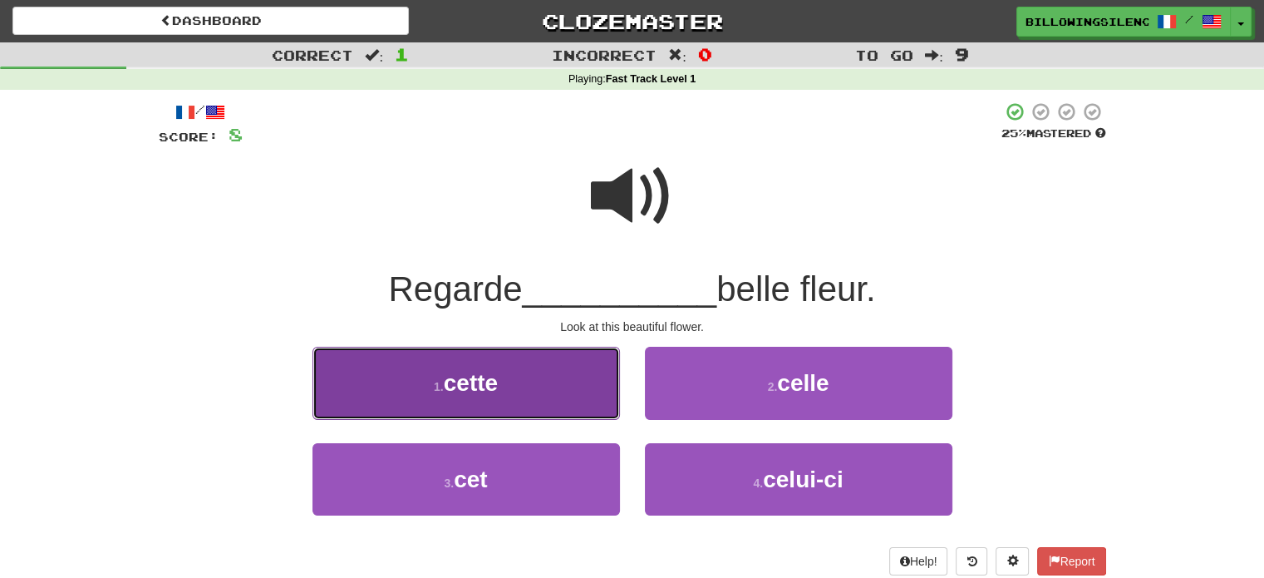
click at [519, 377] on button "1 . cette" at bounding box center [467, 383] width 308 height 72
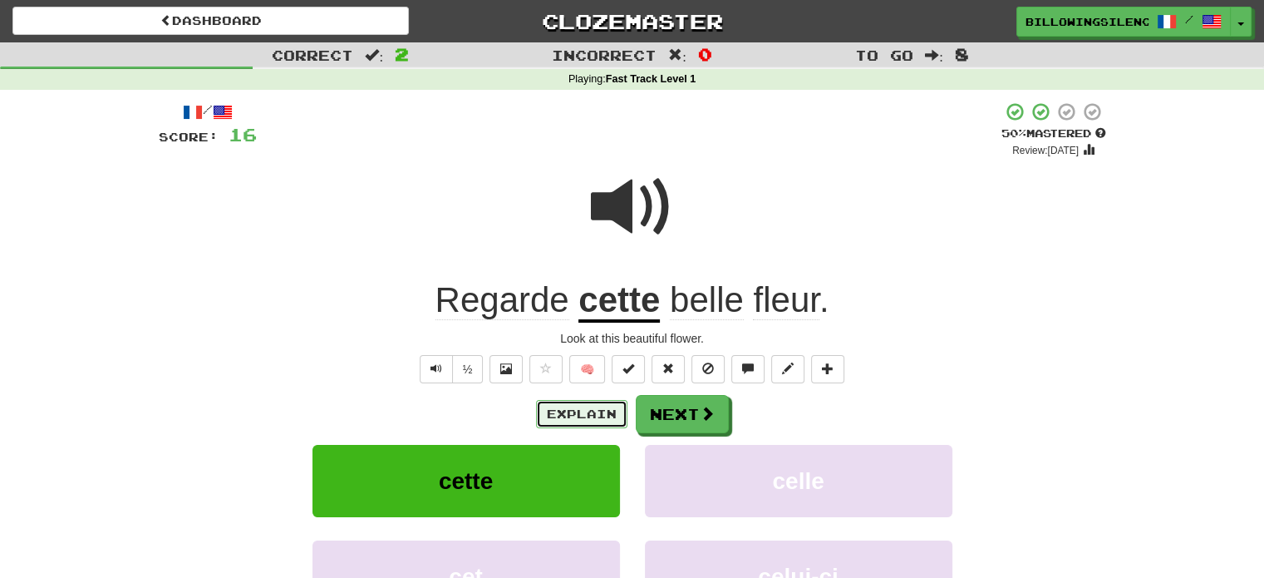
click at [605, 408] on button "Explain" at bounding box center [581, 414] width 91 height 28
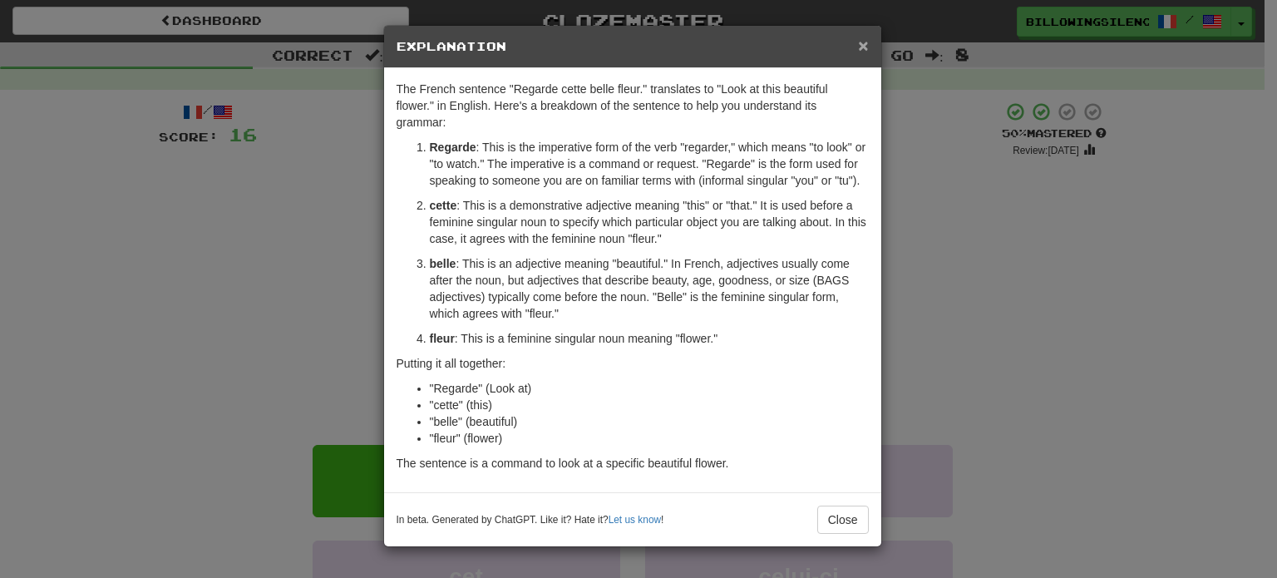
click at [861, 42] on span "×" at bounding box center [863, 45] width 10 height 19
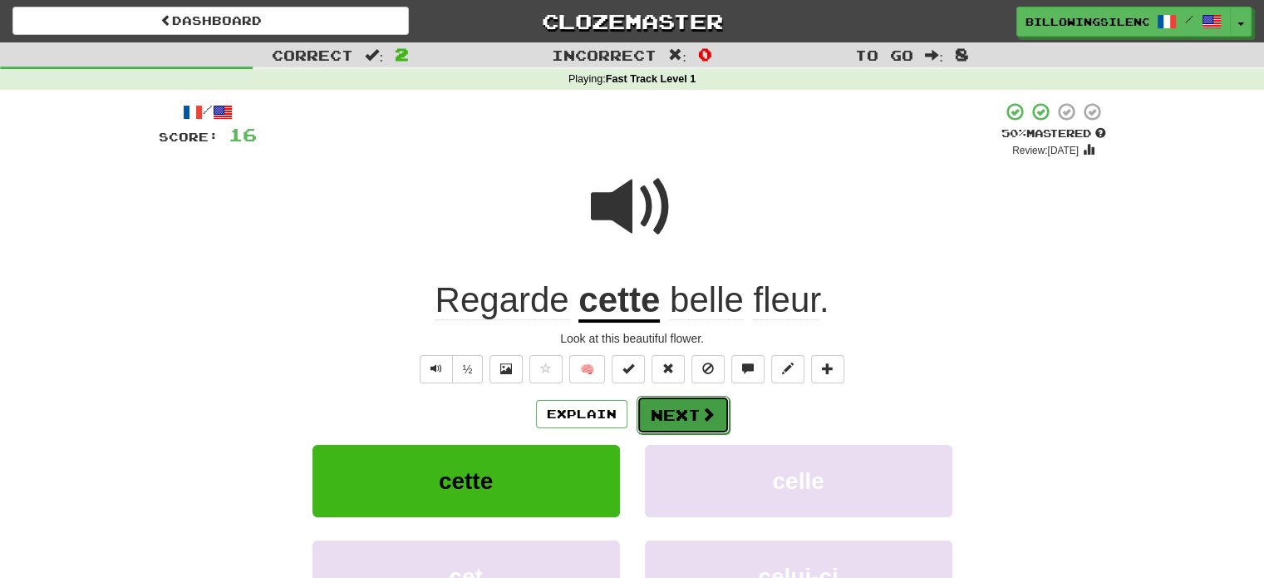
click at [691, 413] on button "Next" at bounding box center [683, 415] width 93 height 38
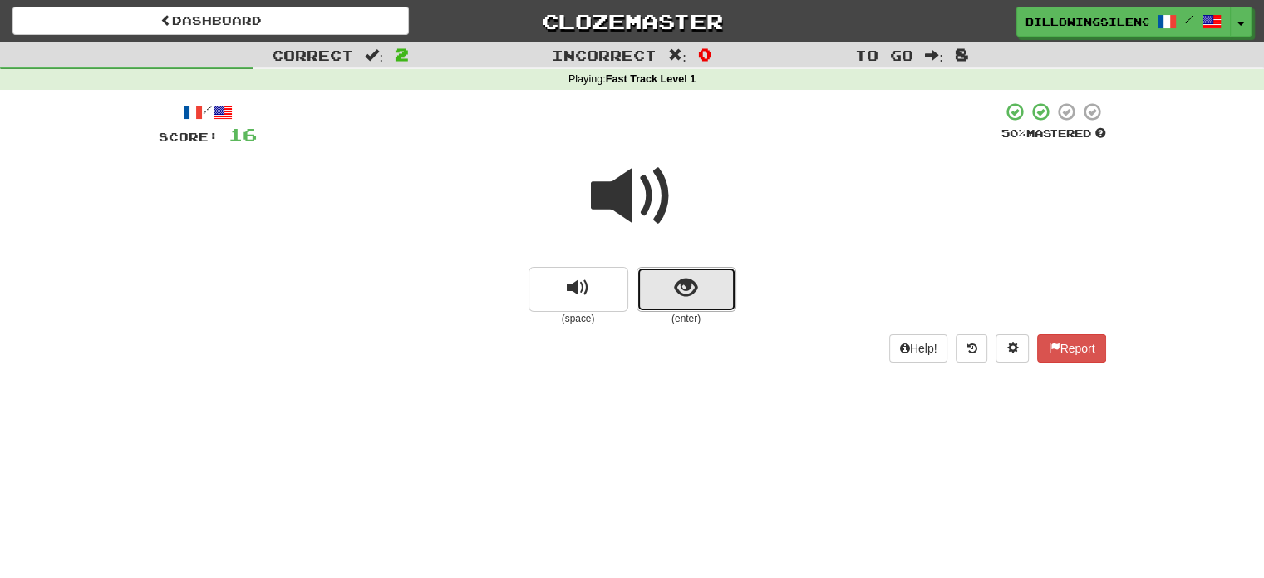
click at [694, 299] on span "show sentence" at bounding box center [686, 288] width 22 height 22
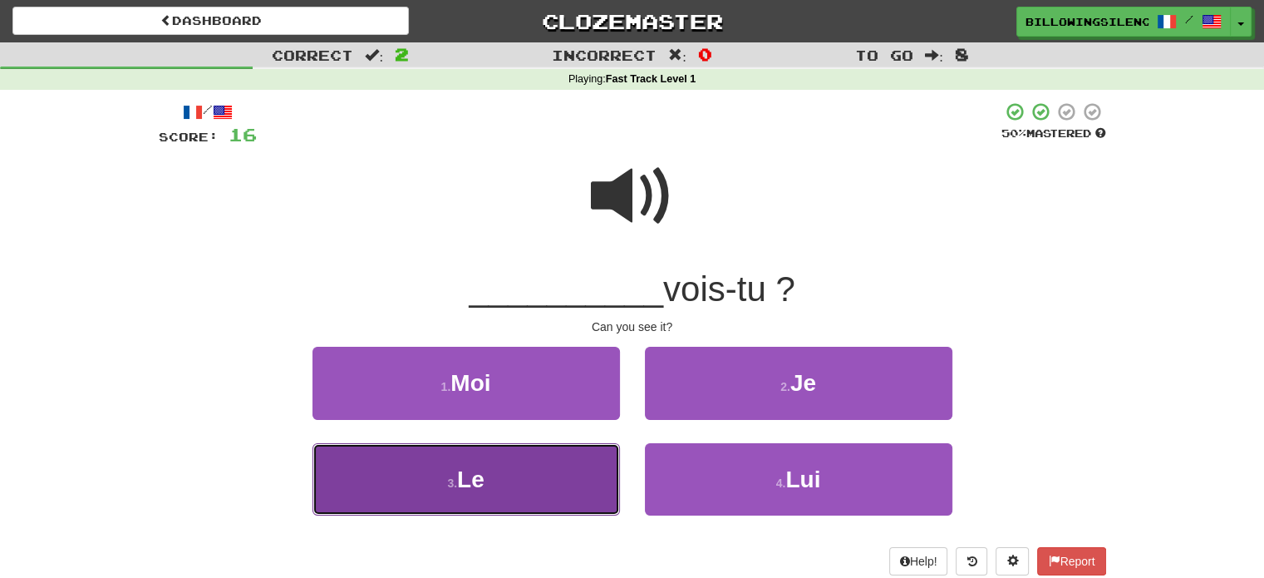
click at [518, 487] on button "3 . Le" at bounding box center [467, 479] width 308 height 72
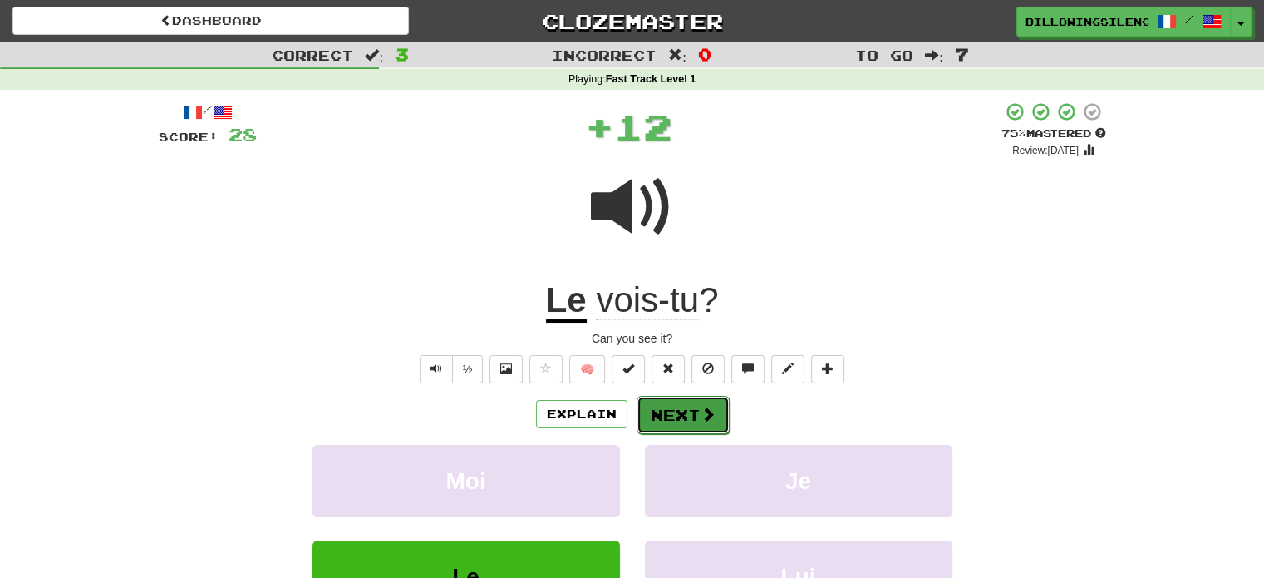
click at [690, 418] on button "Next" at bounding box center [683, 415] width 93 height 38
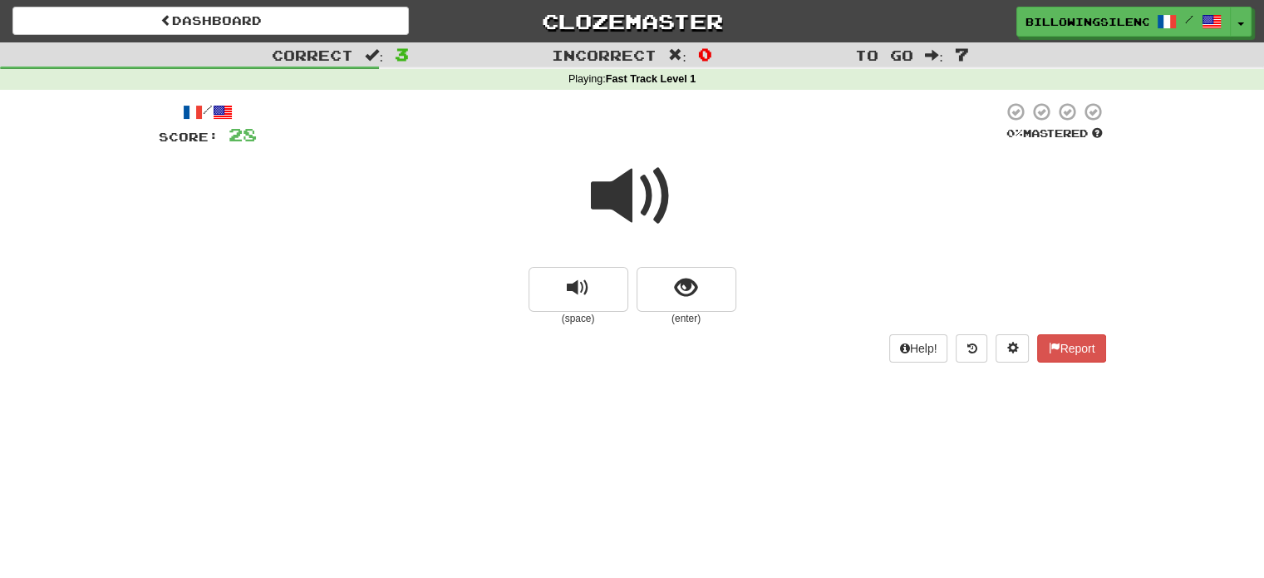
click at [650, 195] on span at bounding box center [632, 196] width 83 height 83
click at [673, 283] on button "show sentence" at bounding box center [687, 289] width 100 height 45
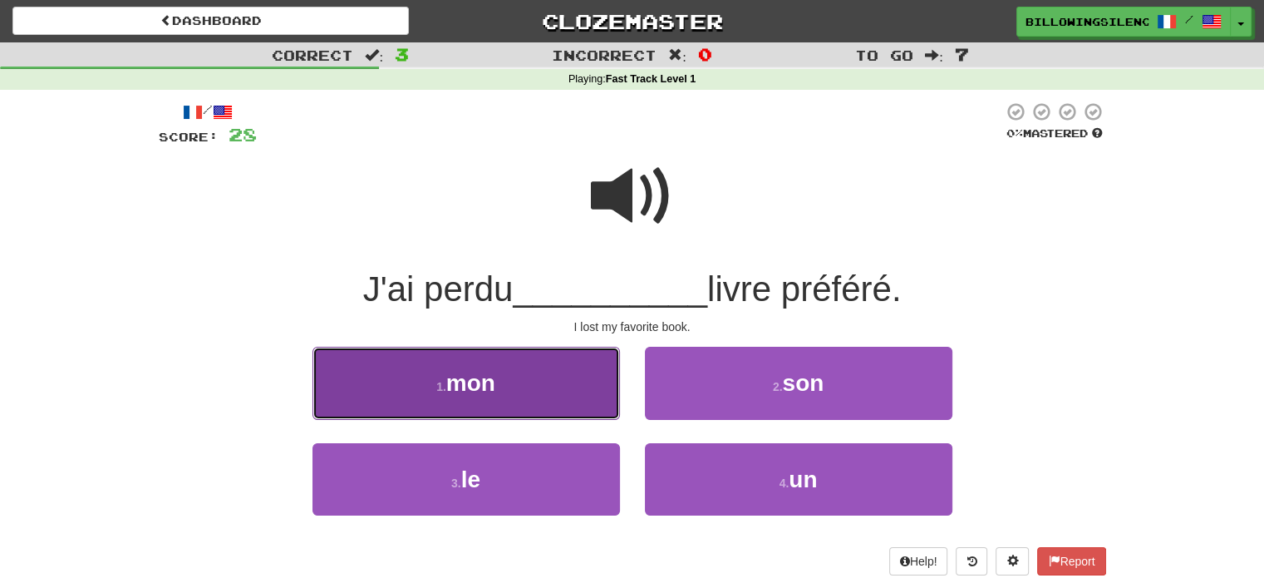
click at [522, 379] on button "1 . mon" at bounding box center [467, 383] width 308 height 72
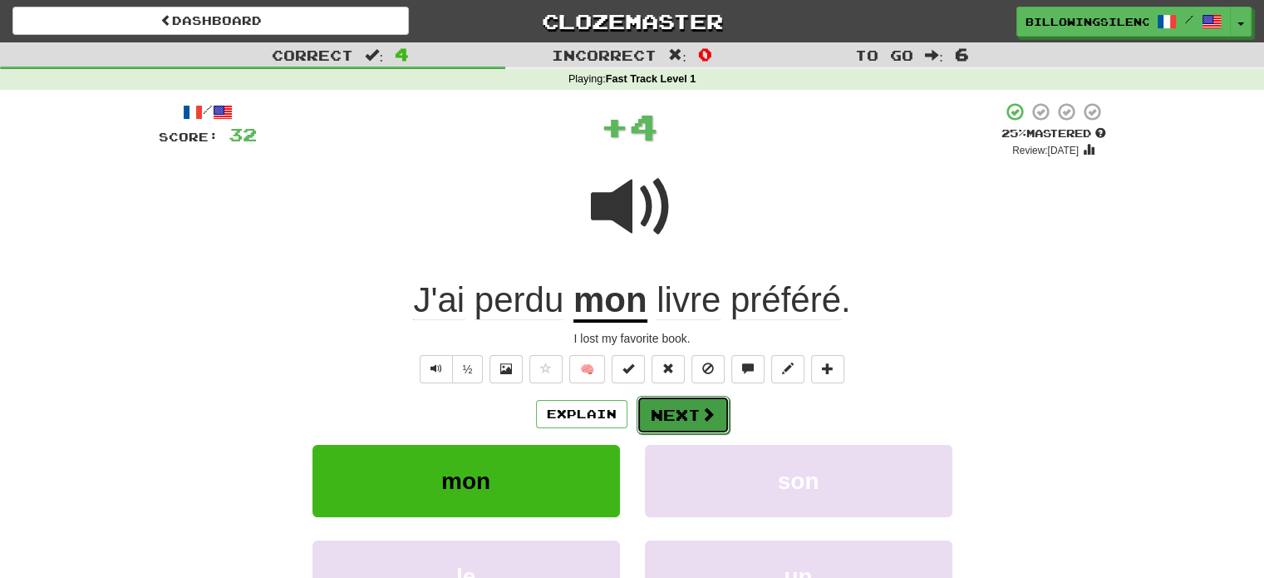
click at [711, 427] on button "Next" at bounding box center [683, 415] width 93 height 38
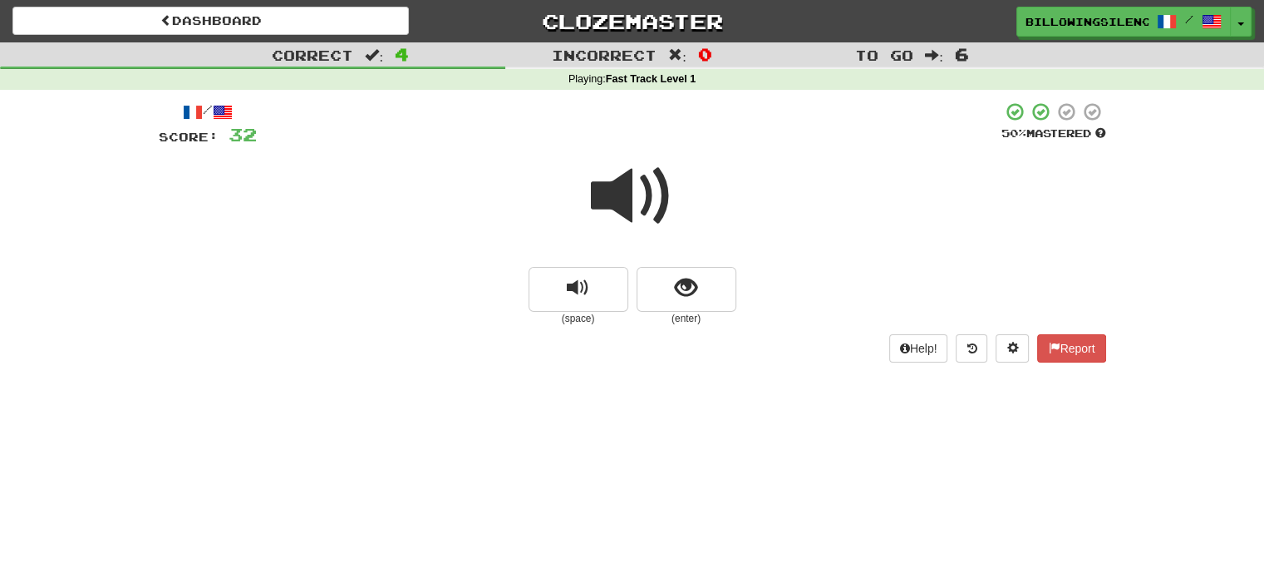
click at [648, 192] on span at bounding box center [632, 196] width 83 height 83
click at [723, 295] on button "show sentence" at bounding box center [687, 289] width 100 height 45
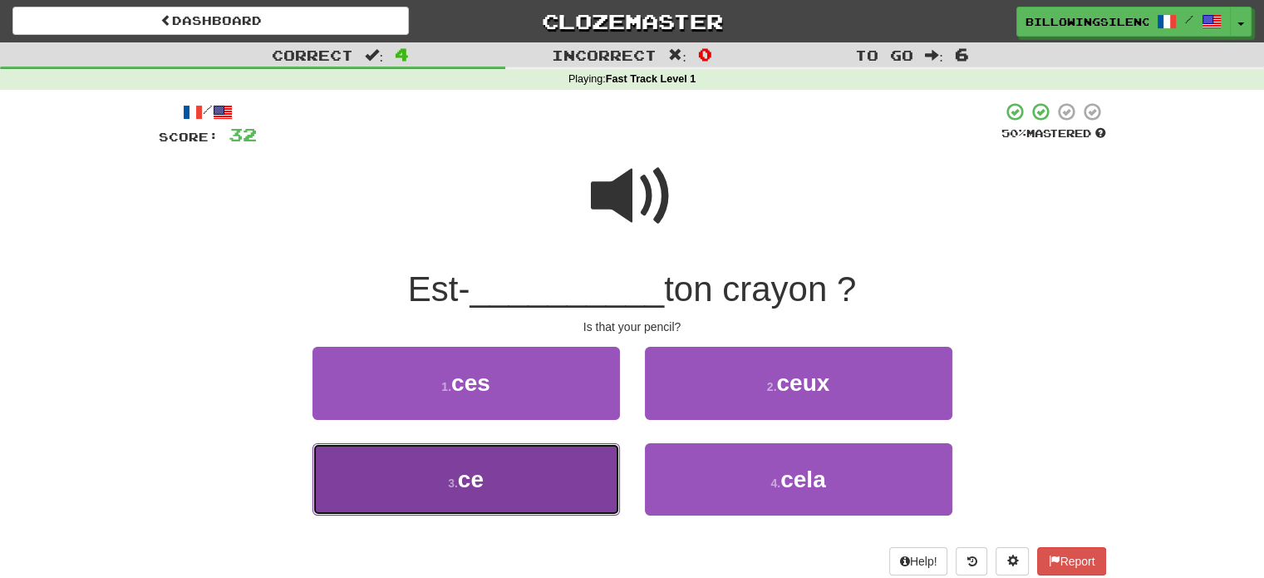
click at [536, 479] on button "3 . ce" at bounding box center [467, 479] width 308 height 72
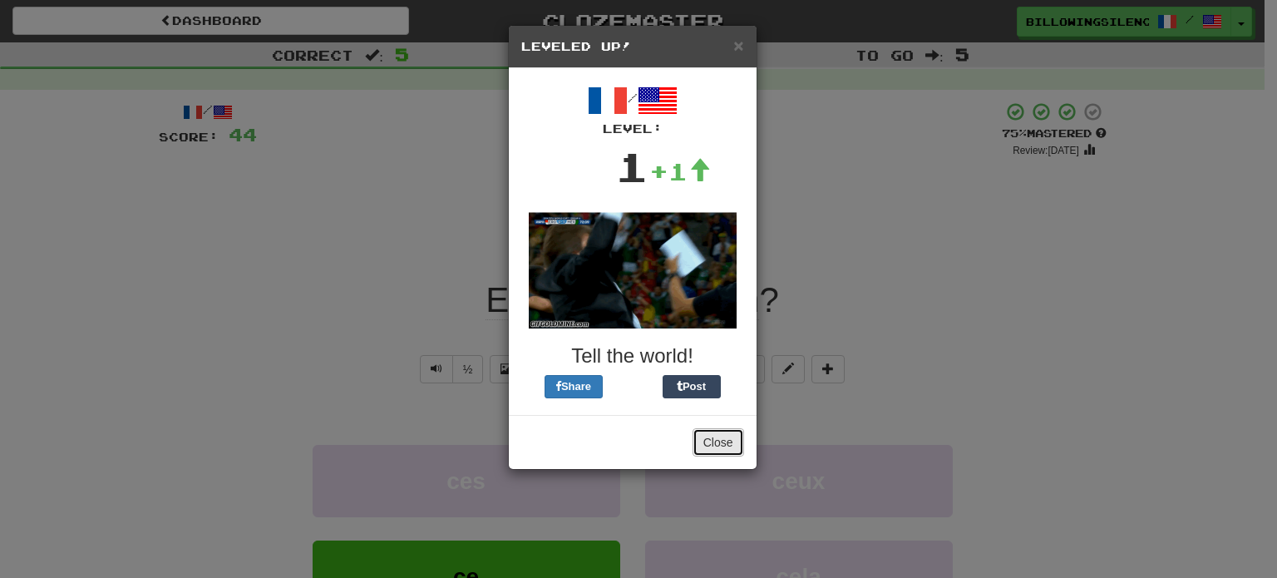
click at [726, 436] on button "Close" at bounding box center [718, 442] width 52 height 28
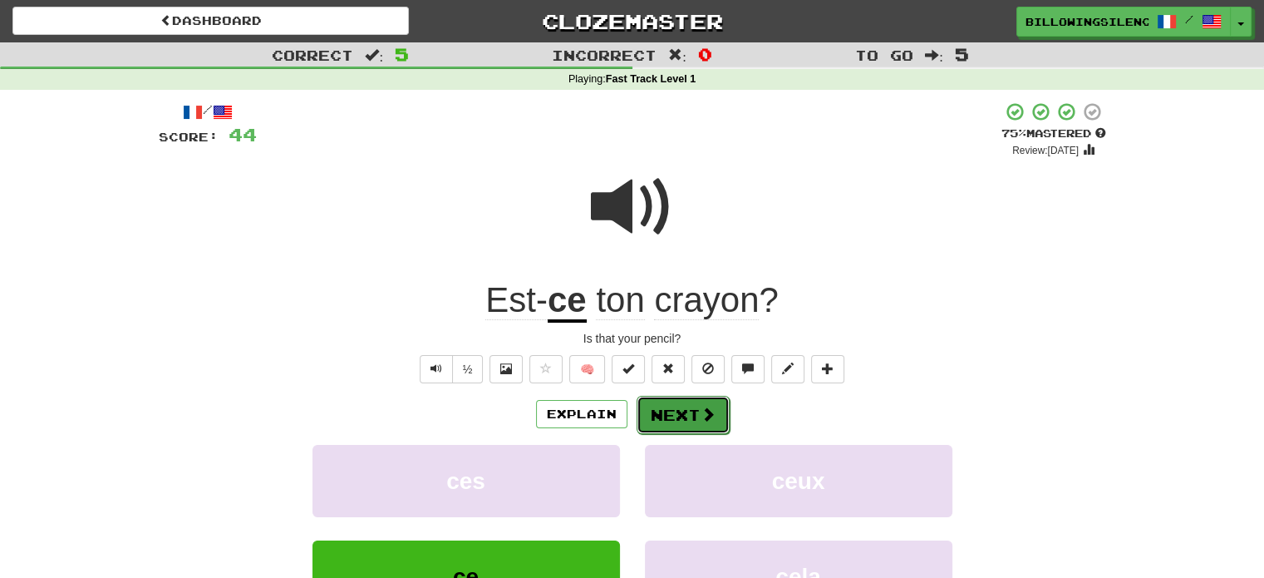
click at [711, 416] on span at bounding box center [708, 413] width 15 height 15
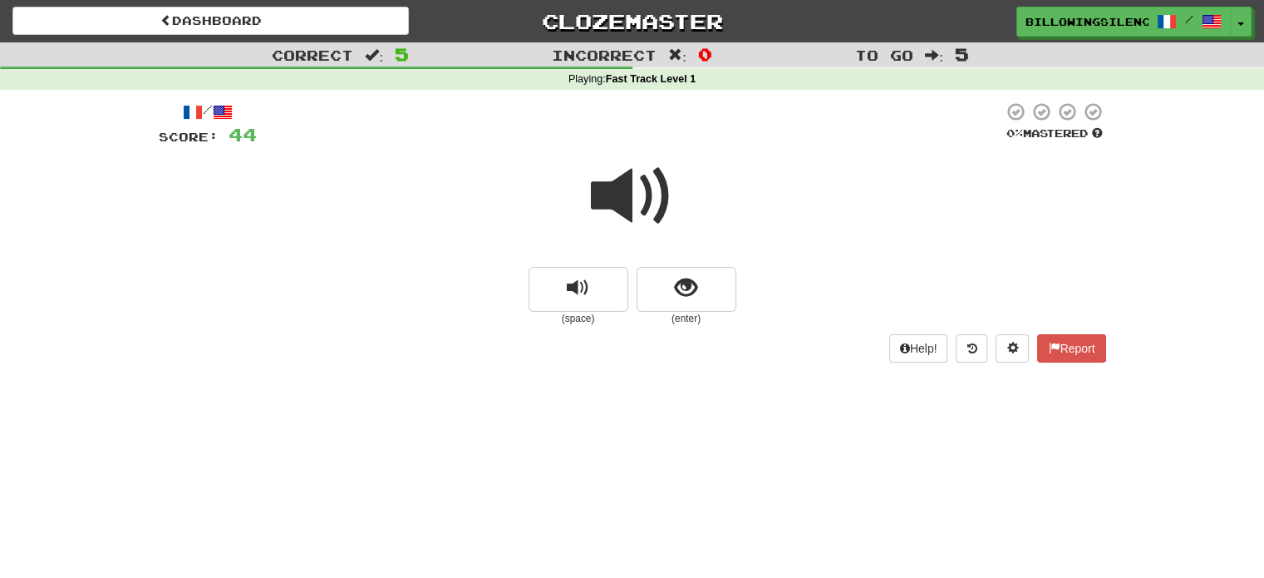
click at [636, 208] on span at bounding box center [632, 196] width 83 height 83
click at [672, 294] on button "show sentence" at bounding box center [687, 289] width 100 height 45
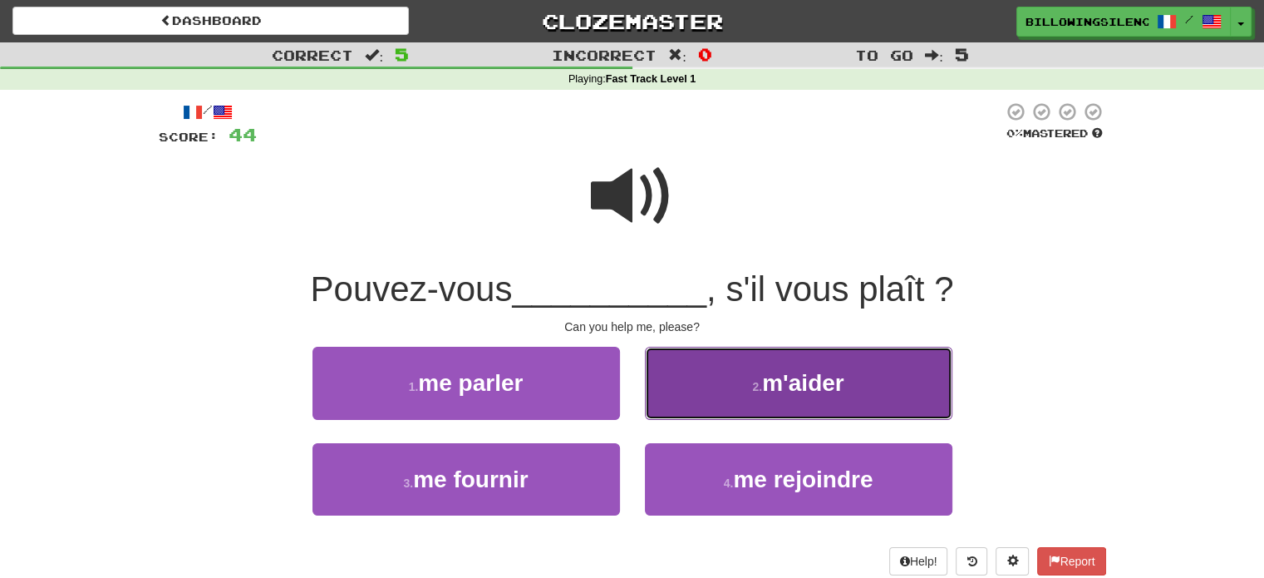
click at [702, 378] on button "2 . m'aider" at bounding box center [799, 383] width 308 height 72
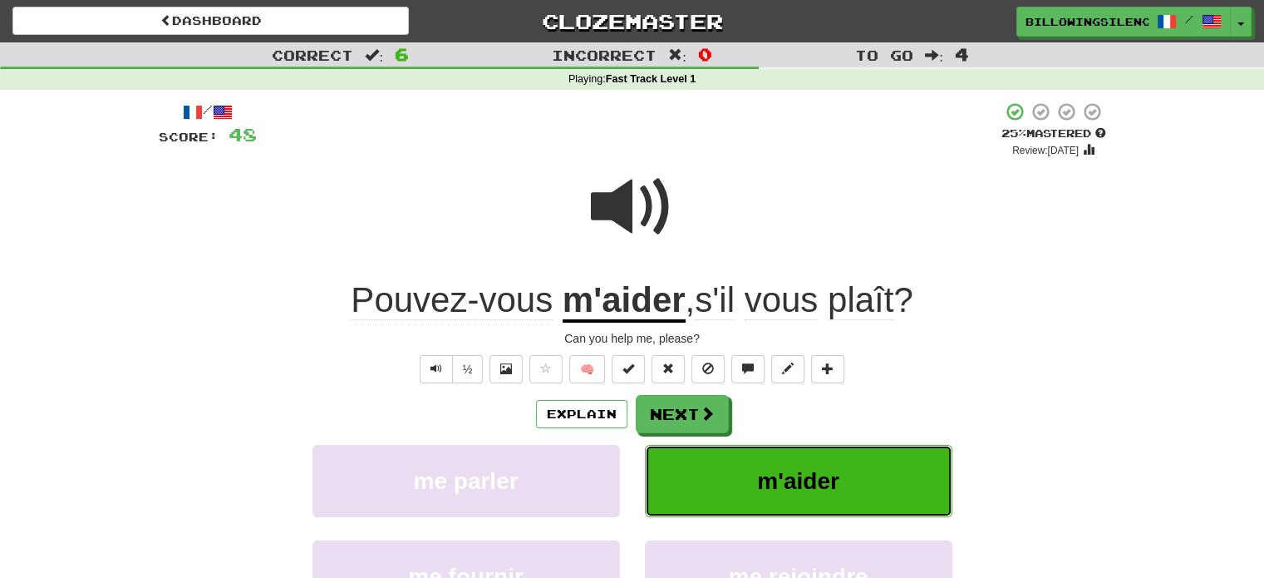
scroll to position [83, 0]
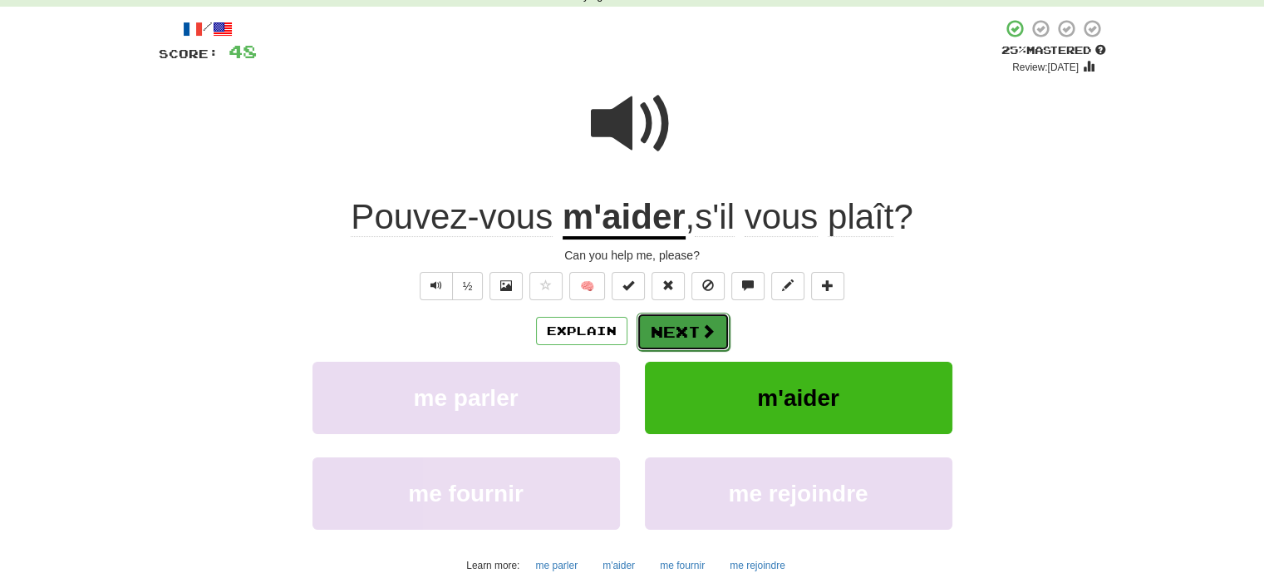
click at [692, 346] on button "Next" at bounding box center [683, 332] width 93 height 38
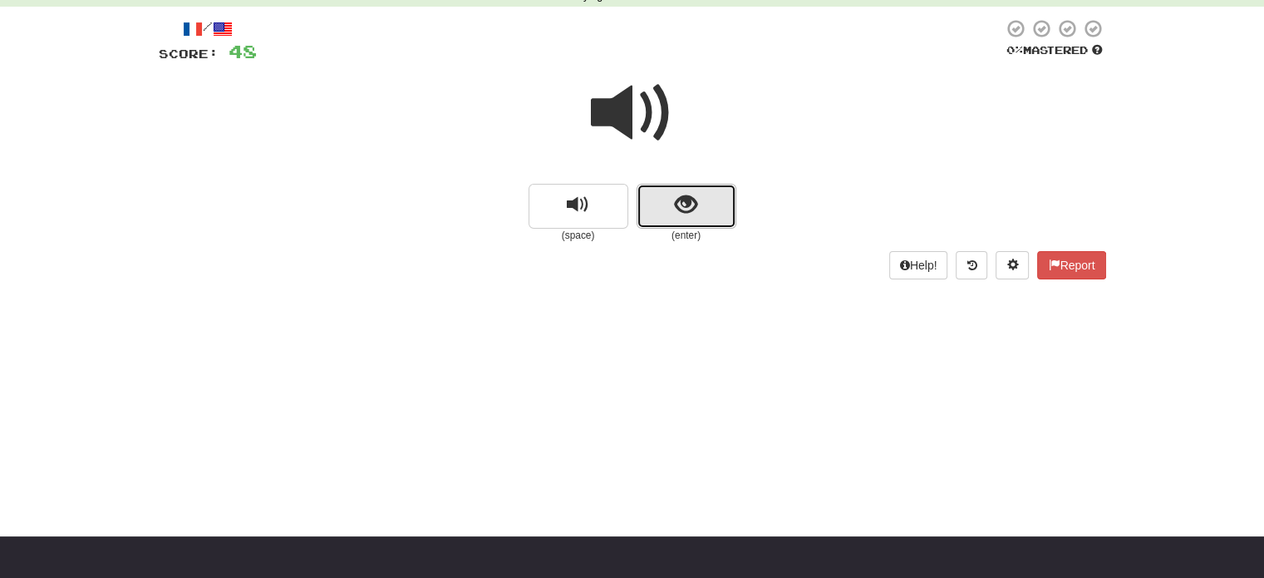
click at [666, 189] on button "show sentence" at bounding box center [687, 206] width 100 height 45
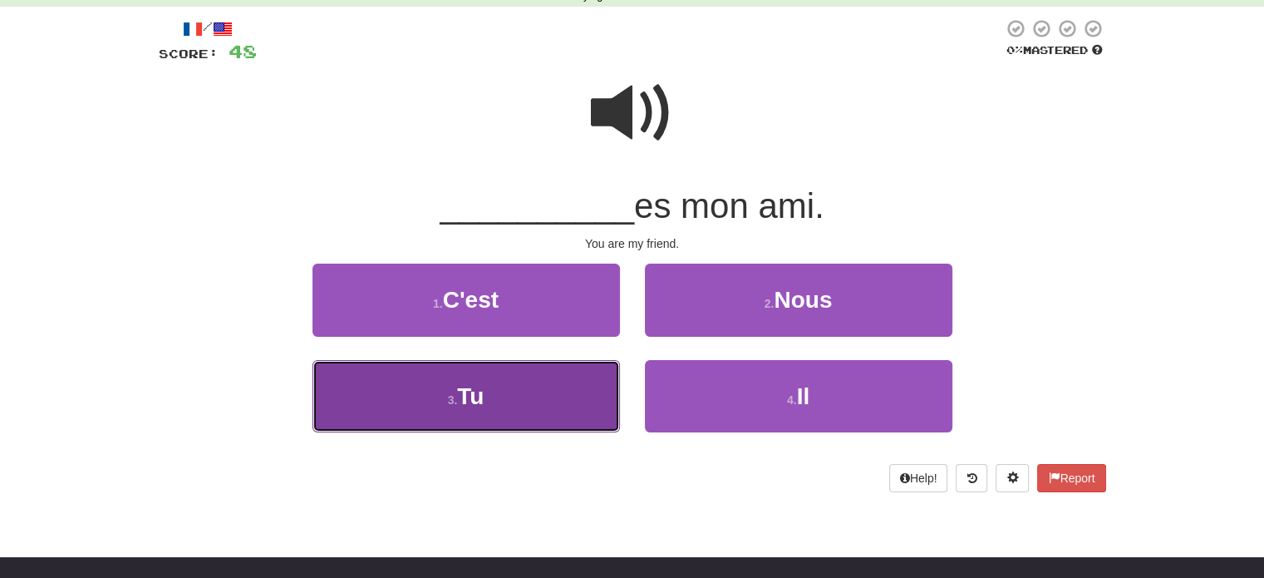
click at [583, 407] on button "3 . Tu" at bounding box center [467, 396] width 308 height 72
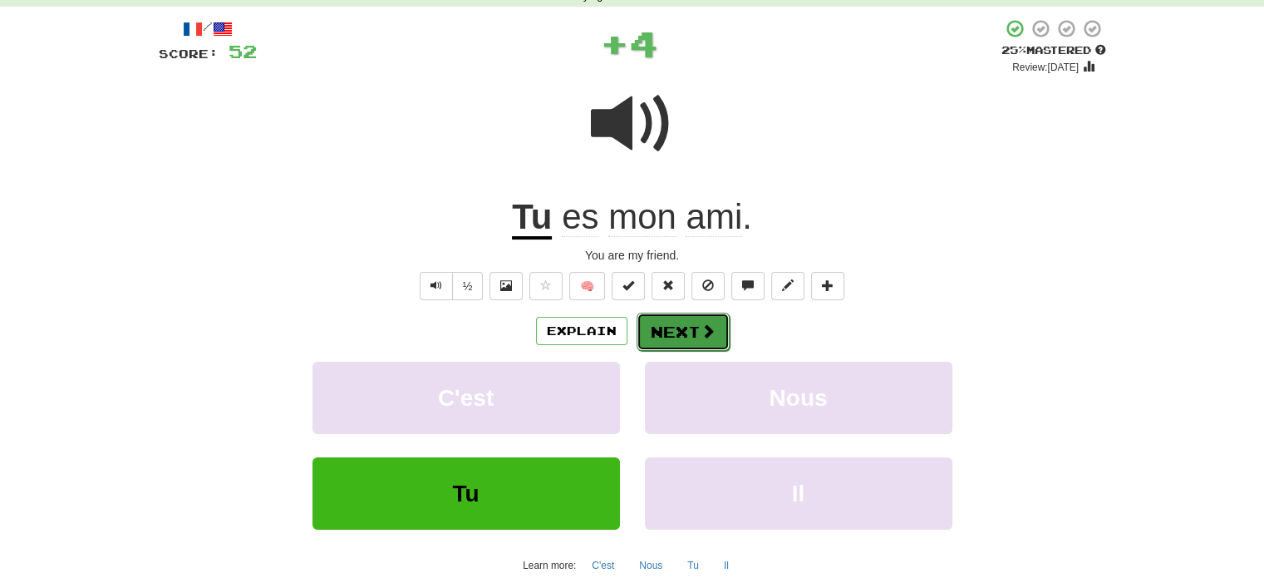
click at [656, 334] on button "Next" at bounding box center [683, 332] width 93 height 38
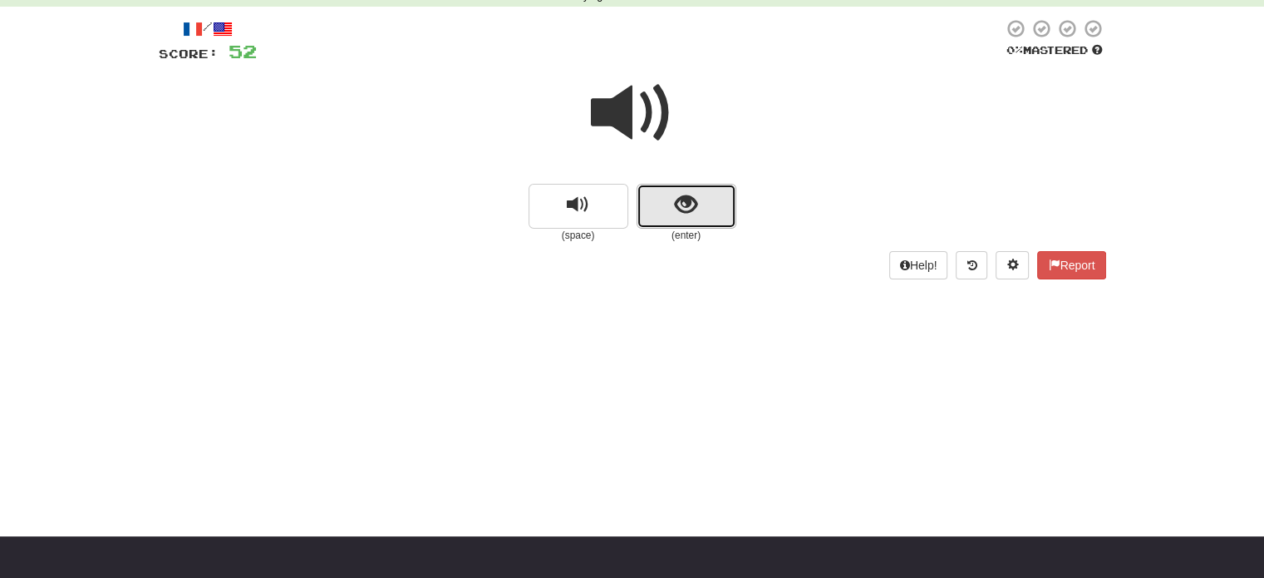
click at [670, 215] on button "show sentence" at bounding box center [687, 206] width 100 height 45
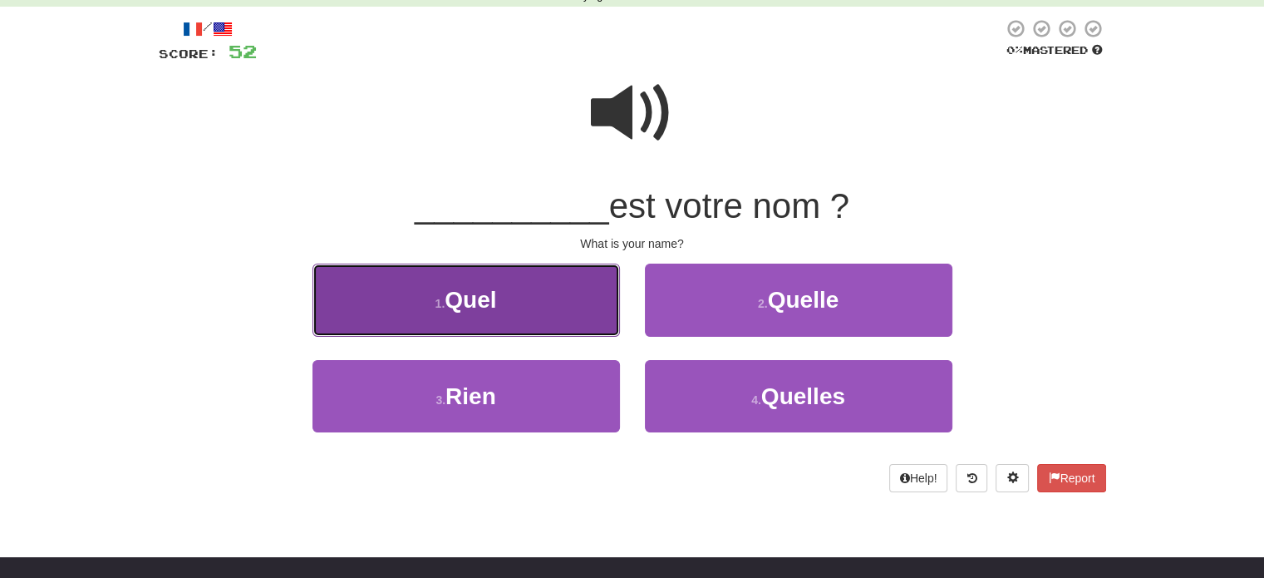
click at [578, 316] on button "1 . Quel" at bounding box center [467, 299] width 308 height 72
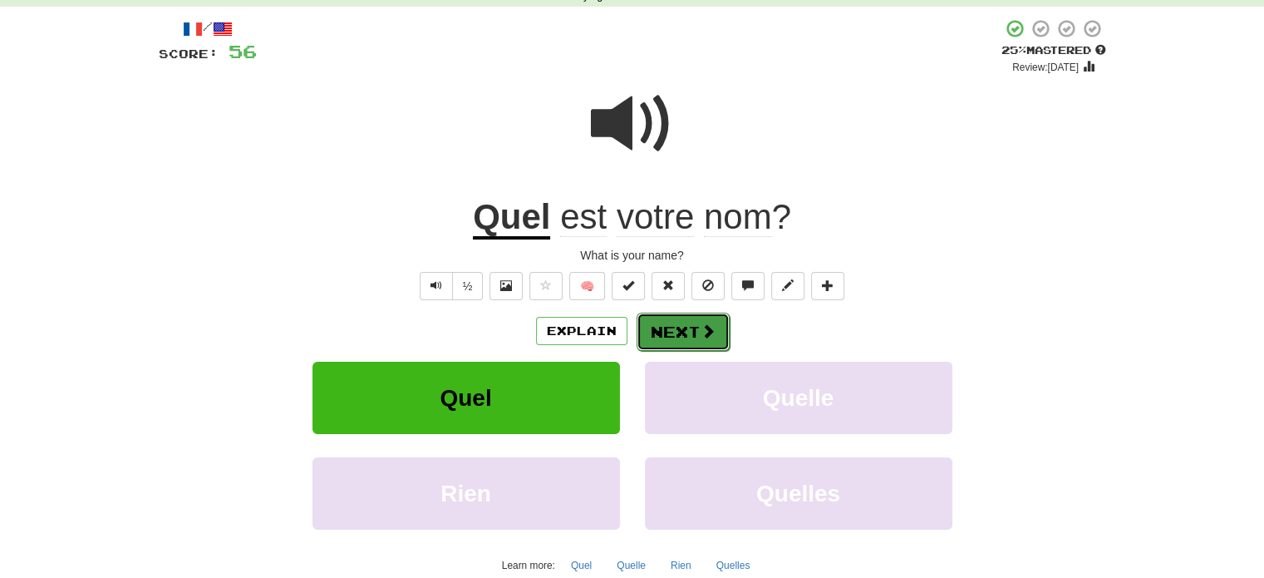
click at [672, 327] on button "Next" at bounding box center [683, 332] width 93 height 38
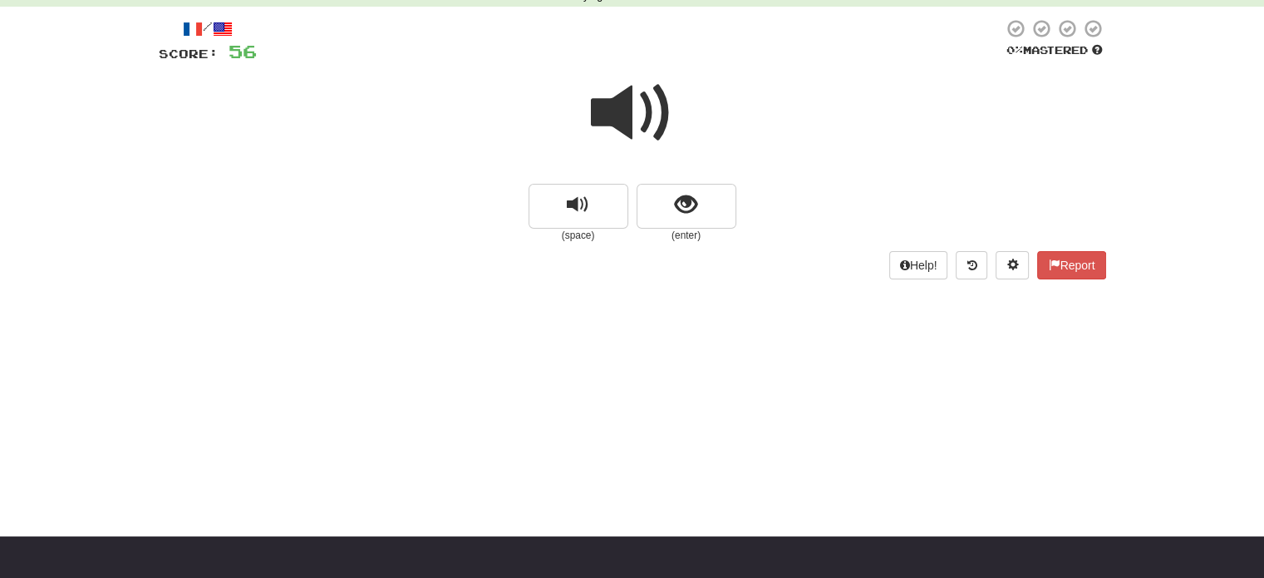
click at [638, 122] on span at bounding box center [632, 112] width 83 height 83
click at [672, 229] on small "(enter)" at bounding box center [687, 236] width 100 height 14
click at [692, 215] on span "show sentence" at bounding box center [686, 205] width 22 height 22
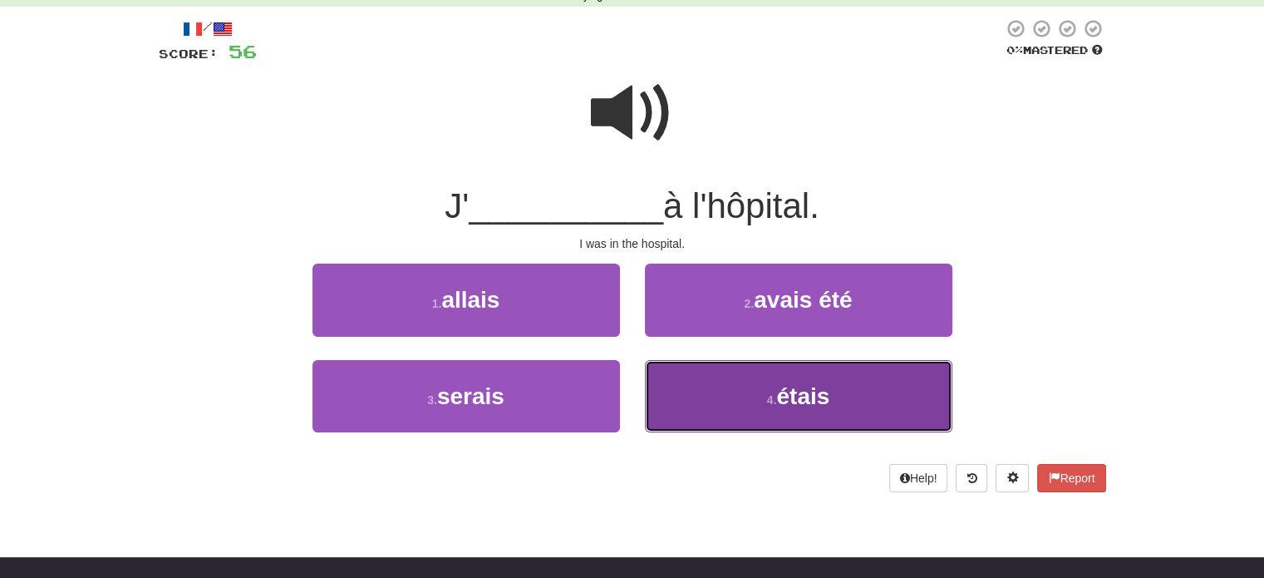
click at [874, 418] on button "4 . étais" at bounding box center [799, 396] width 308 height 72
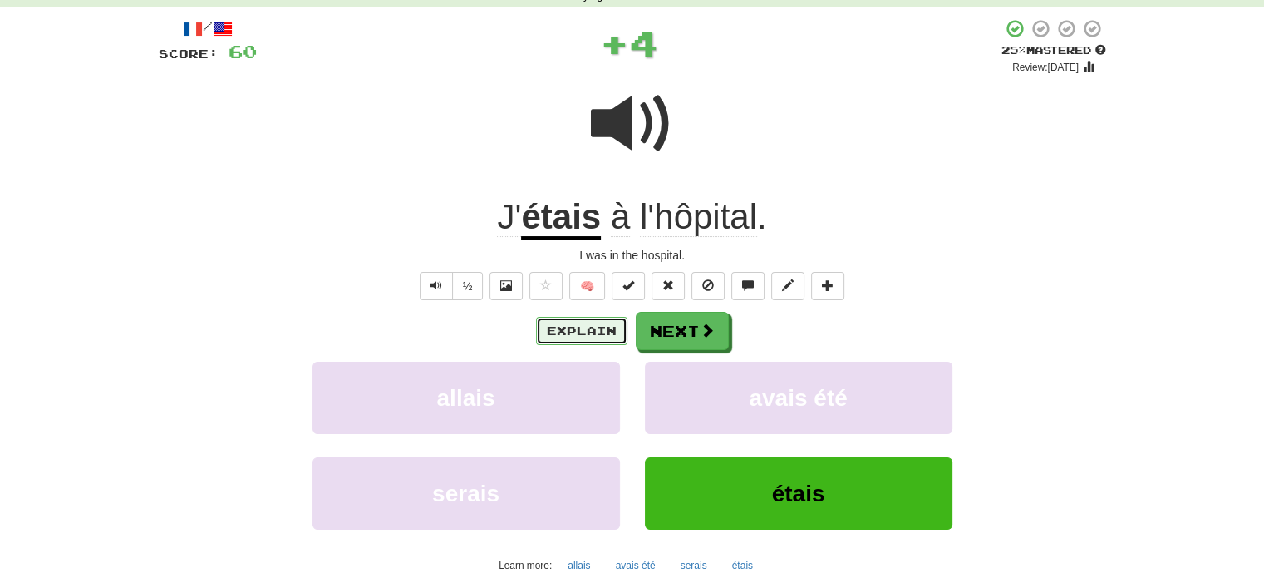
click at [576, 327] on button "Explain" at bounding box center [581, 331] width 91 height 28
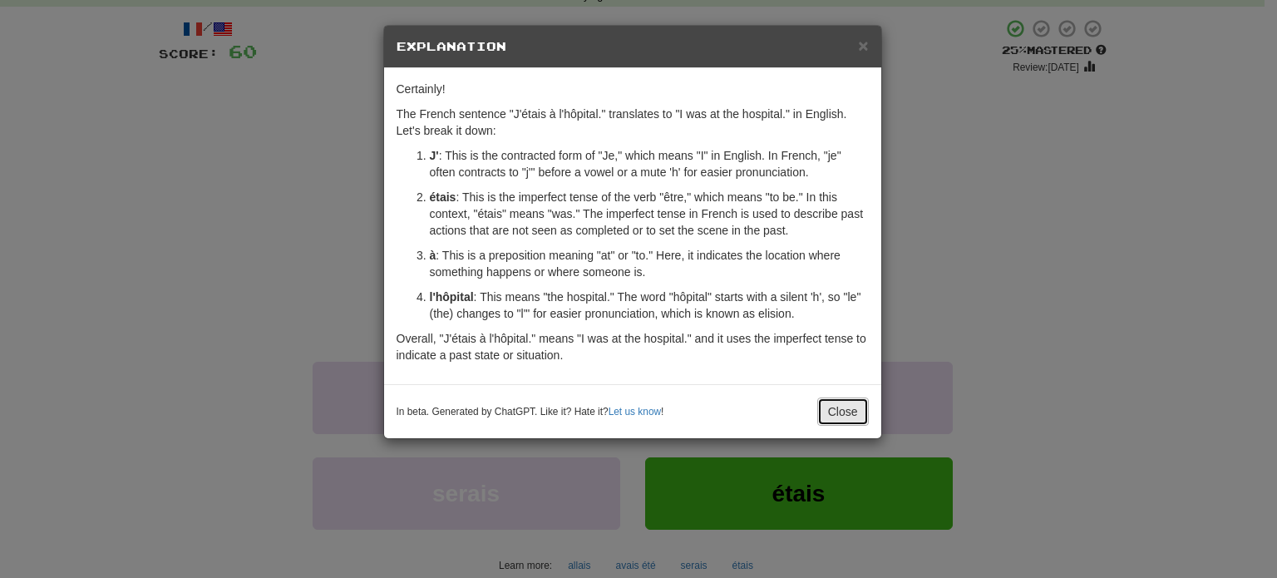
click at [822, 415] on button "Close" at bounding box center [843, 411] width 52 height 28
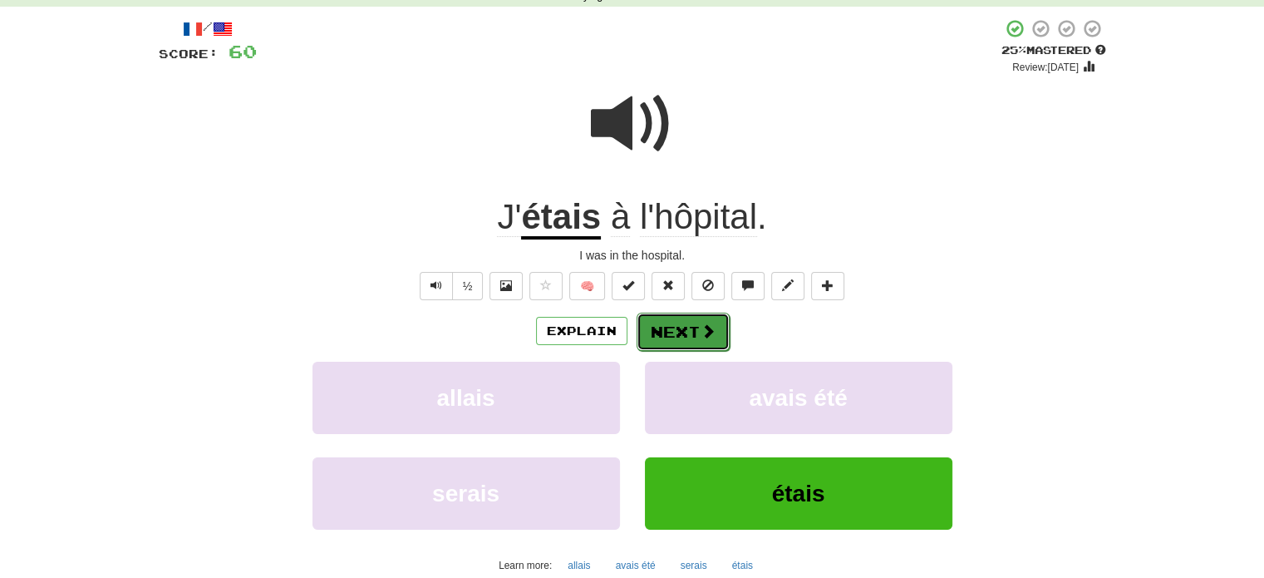
click at [705, 344] on button "Next" at bounding box center [683, 332] width 93 height 38
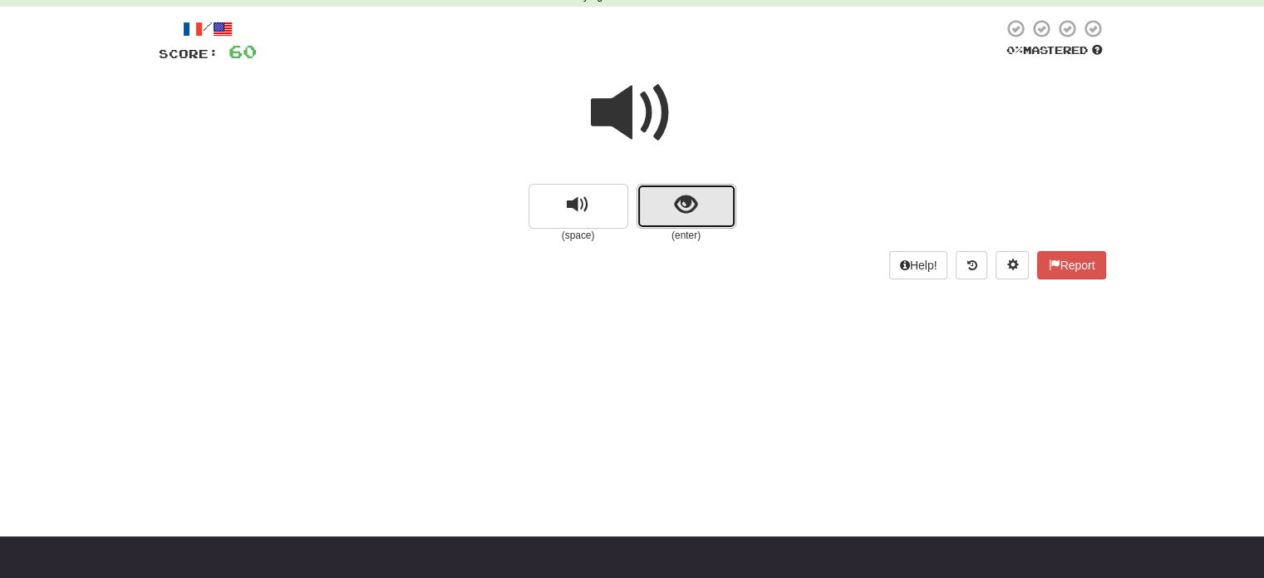
click at [705, 202] on button "show sentence" at bounding box center [687, 206] width 100 height 45
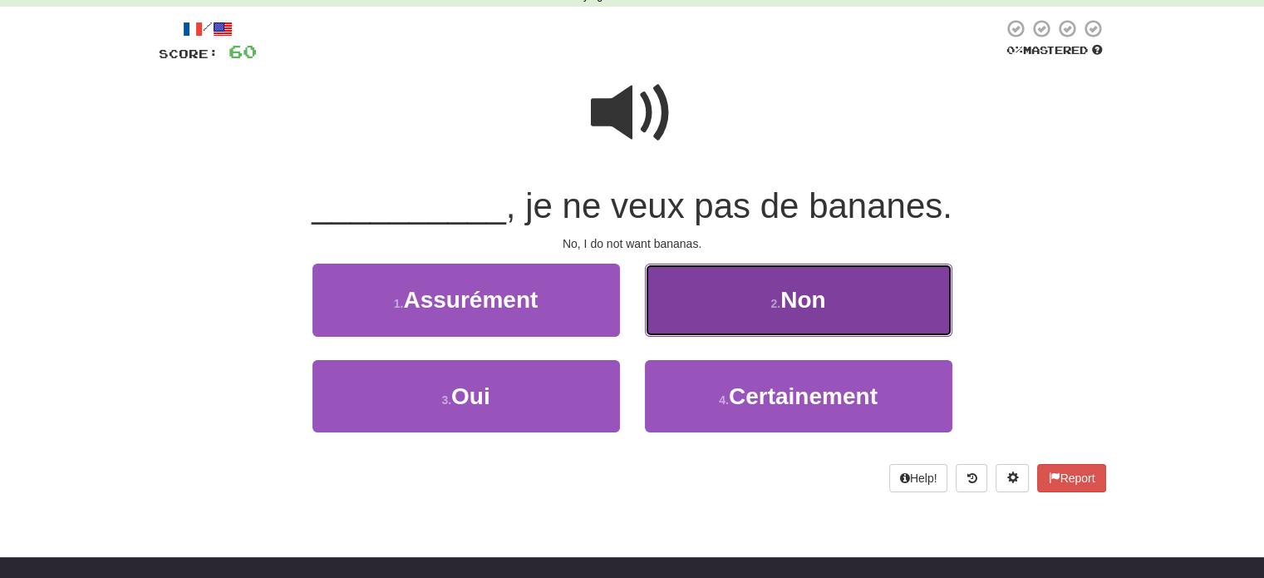
click at [738, 317] on button "2 . Non" at bounding box center [799, 299] width 308 height 72
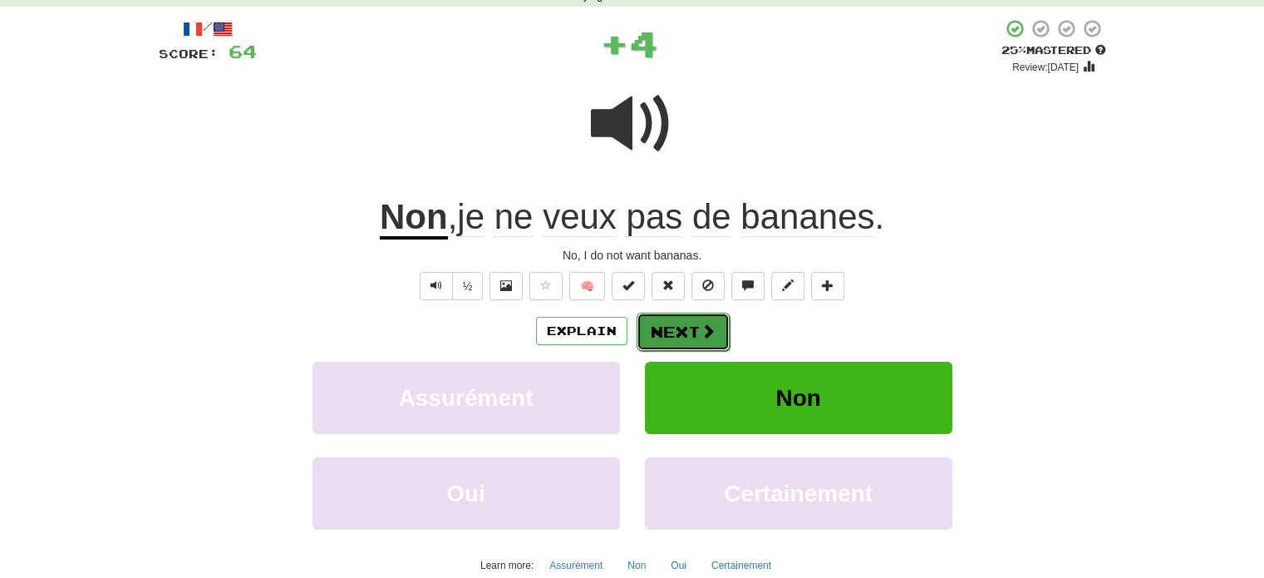
click at [675, 335] on button "Next" at bounding box center [683, 332] width 93 height 38
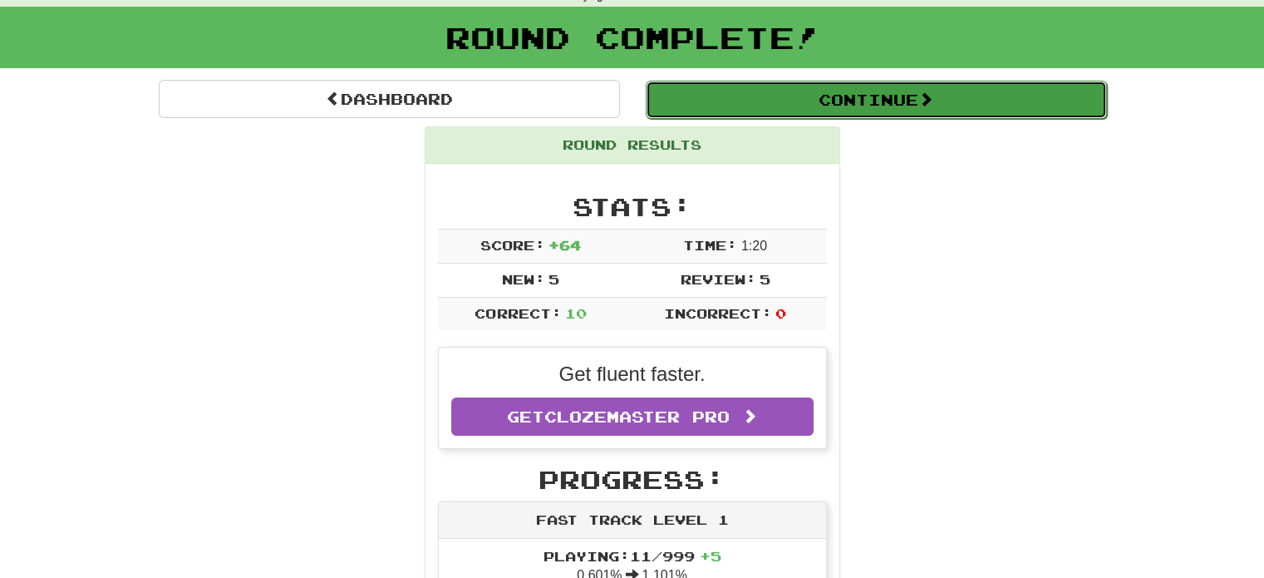
click at [785, 89] on button "Continue" at bounding box center [876, 100] width 461 height 38
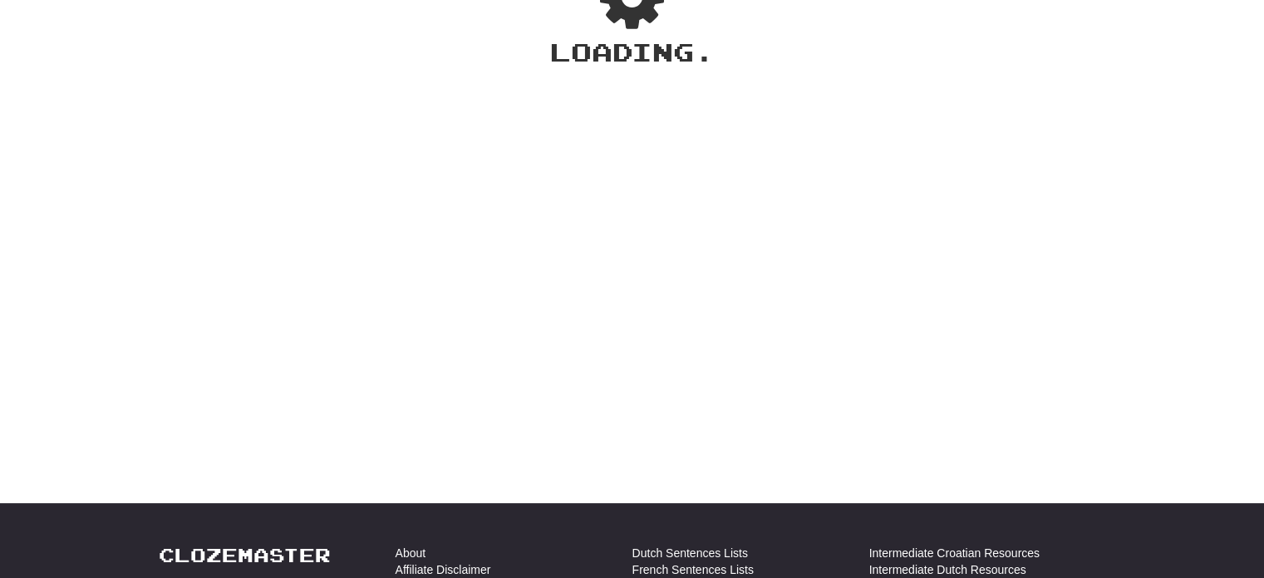
scroll to position [0, 0]
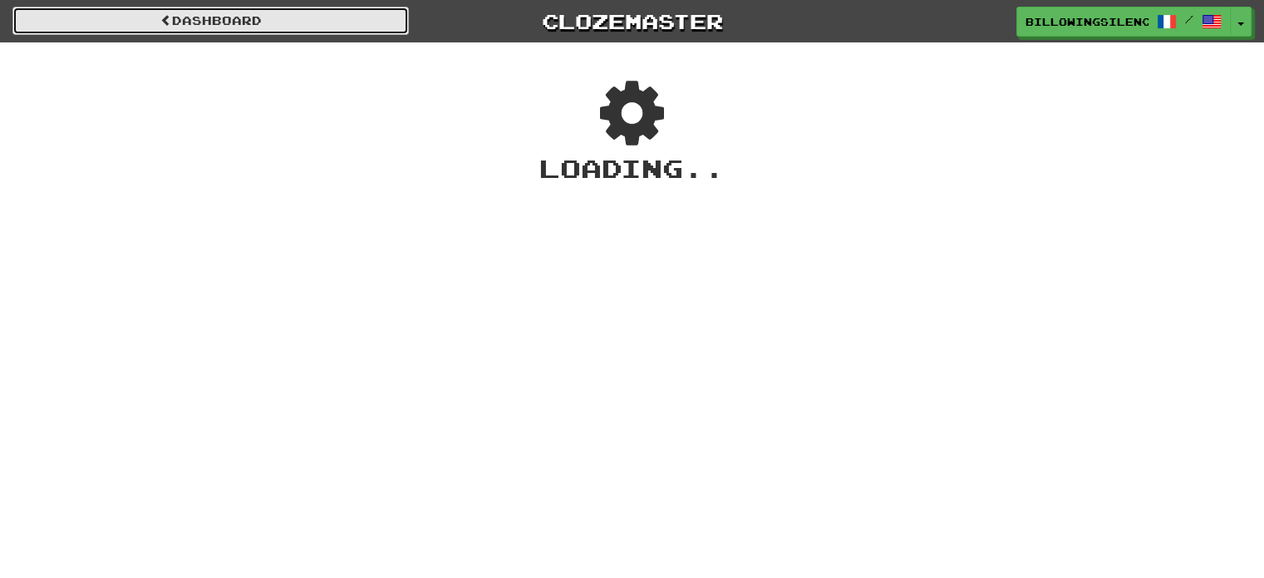
click at [211, 22] on link "Dashboard" at bounding box center [210, 21] width 396 height 28
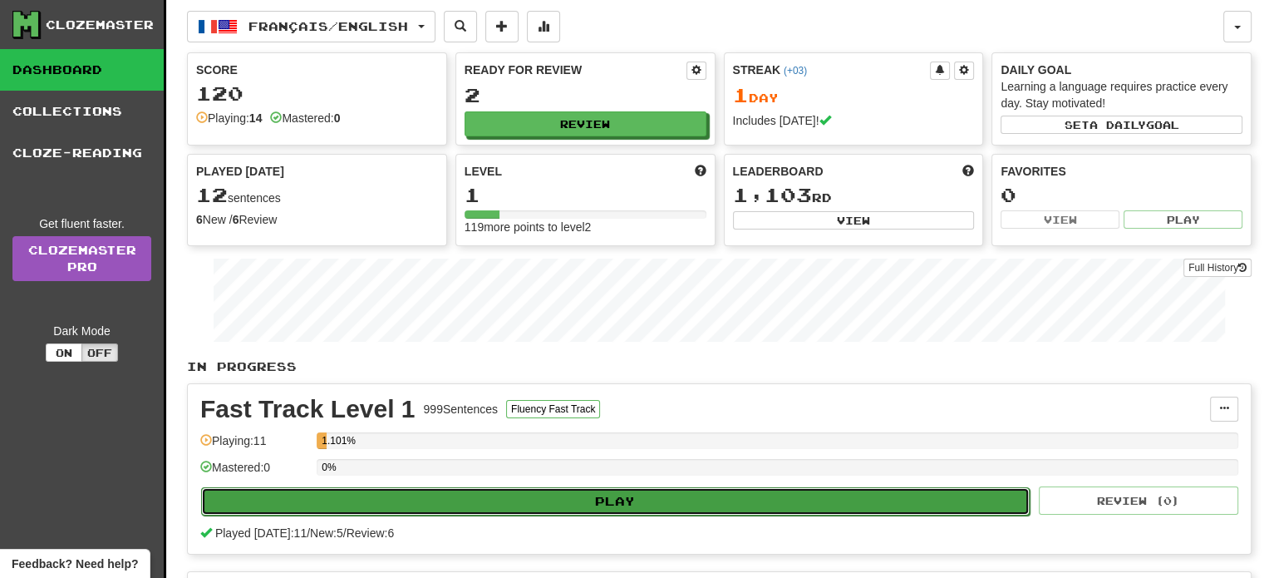
click at [652, 505] on button "Play" at bounding box center [615, 501] width 829 height 28
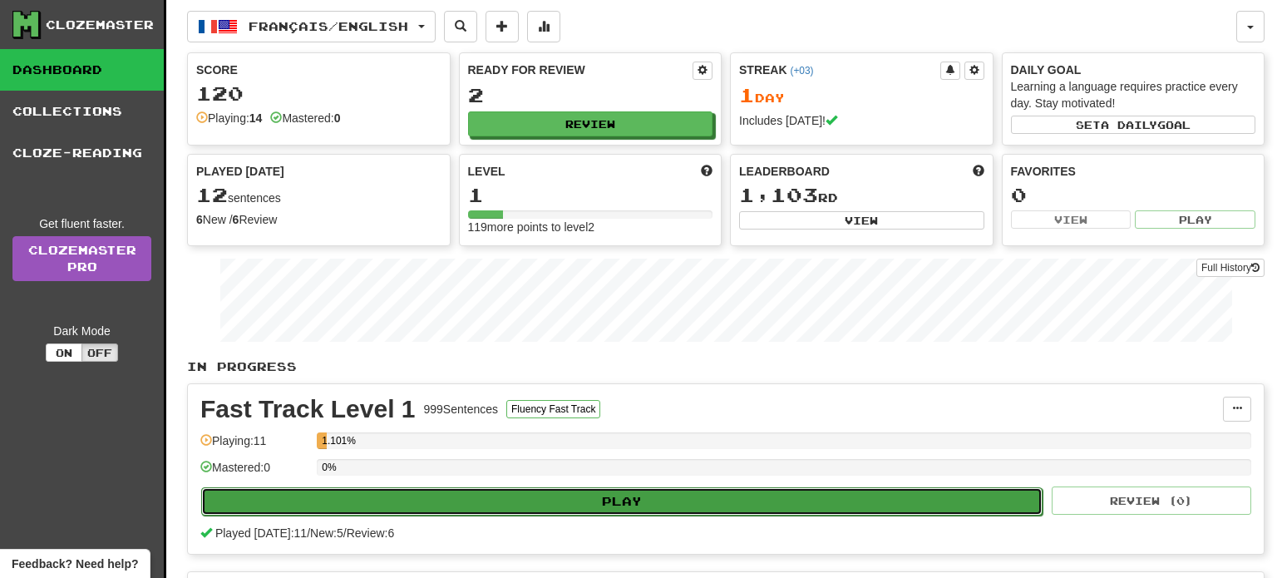
select select "**"
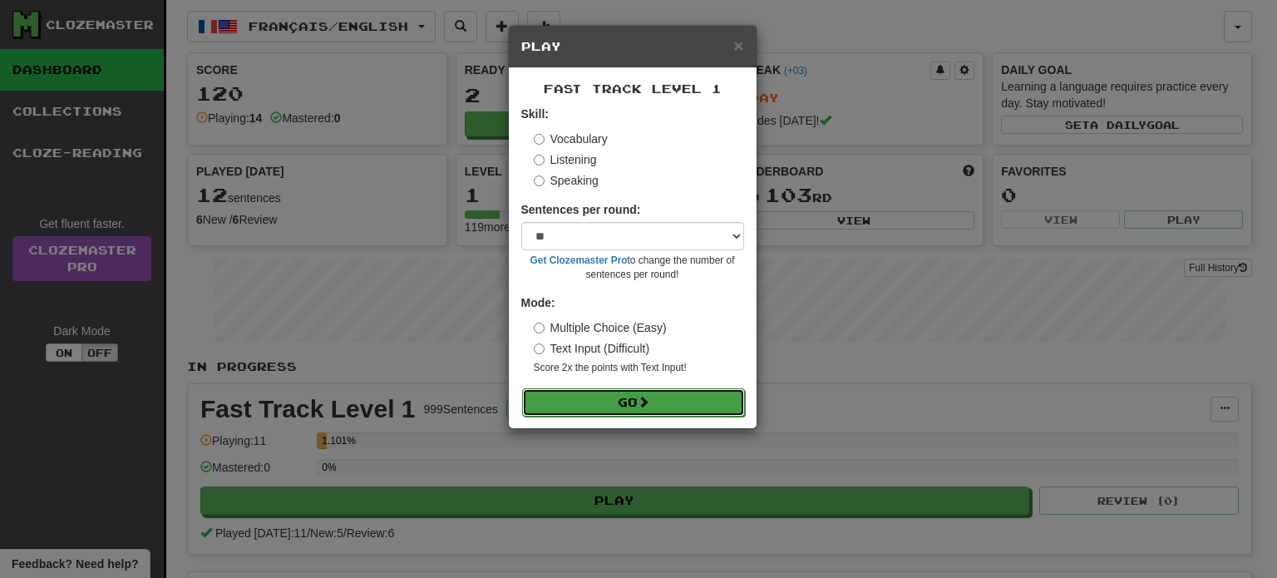
click at [649, 407] on span at bounding box center [644, 402] width 12 height 12
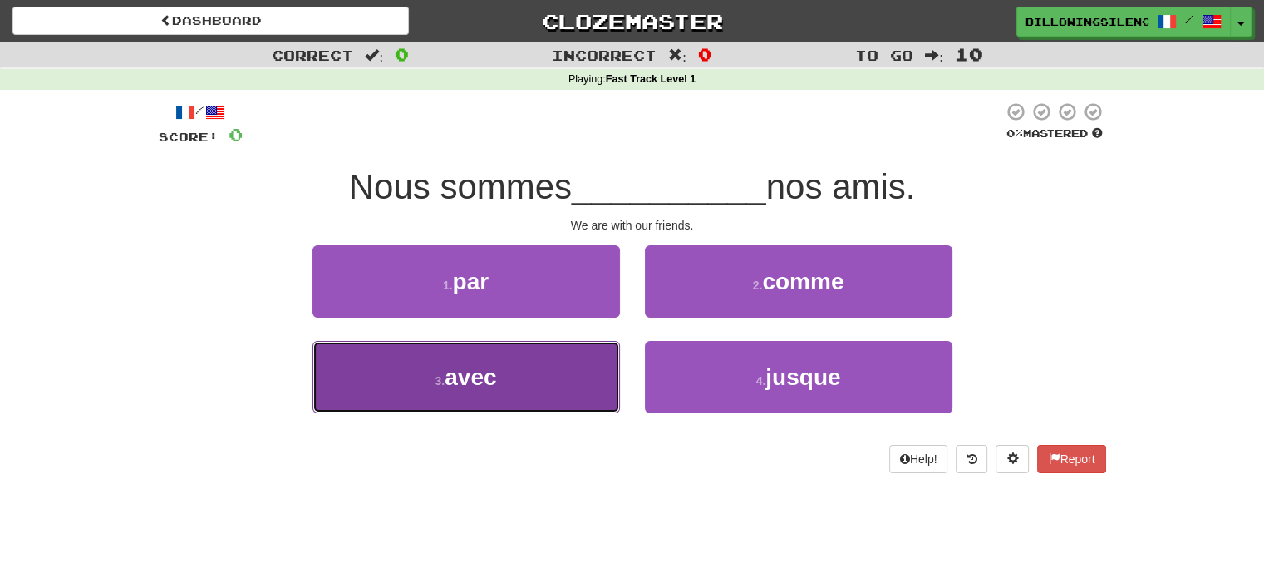
click at [493, 383] on span "avec" at bounding box center [471, 377] width 52 height 26
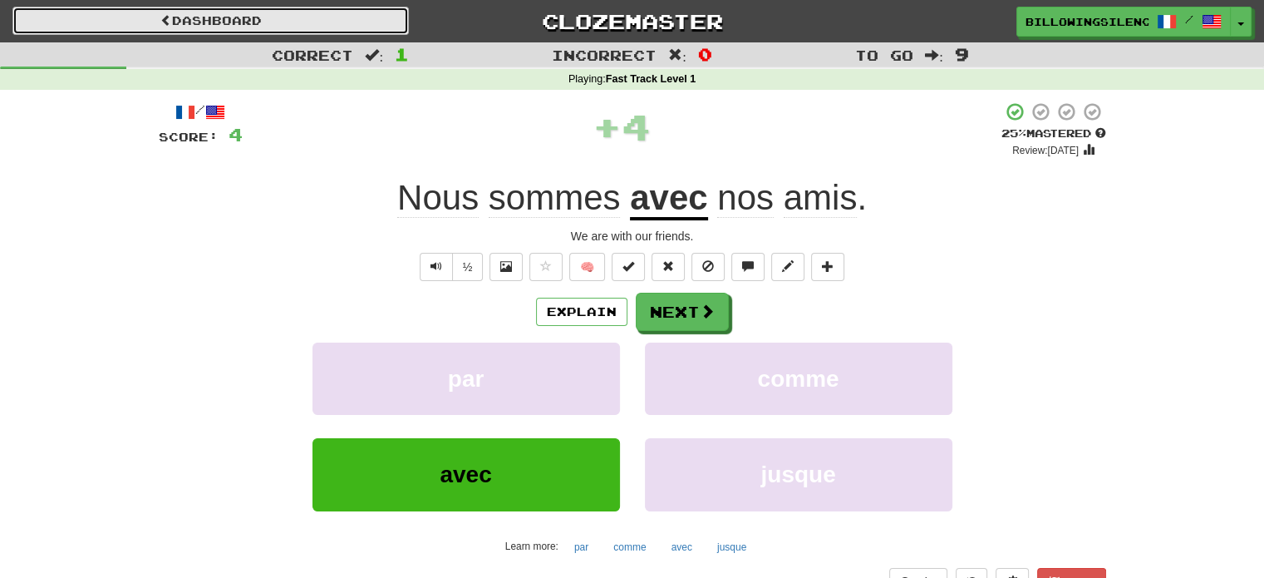
click at [313, 22] on link "Dashboard" at bounding box center [210, 21] width 396 height 28
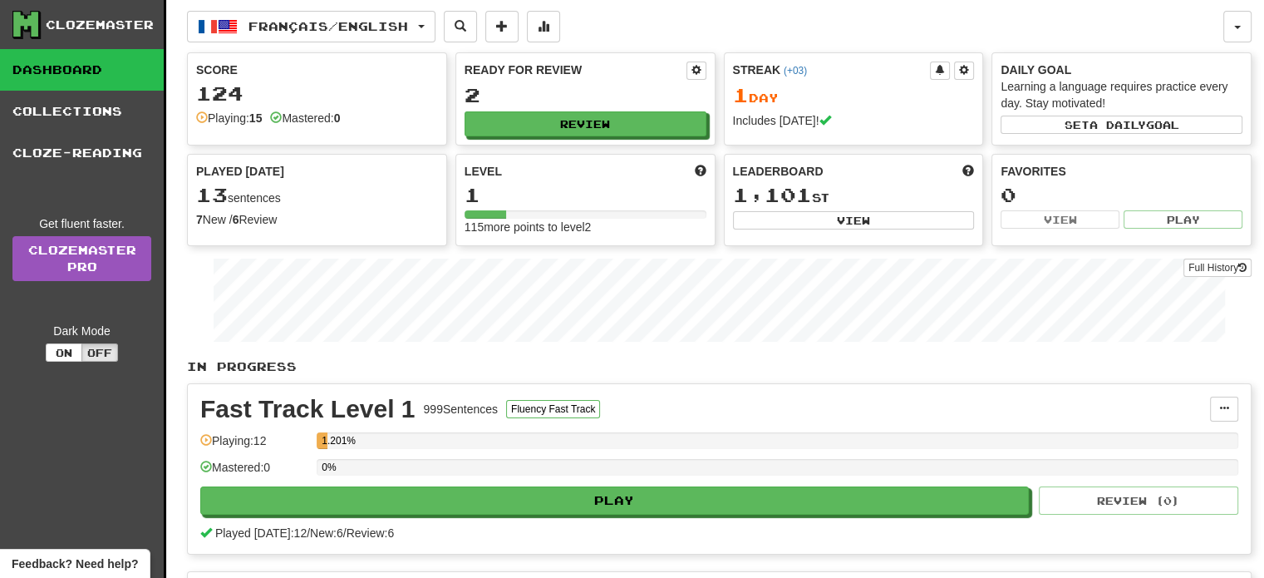
click at [135, 20] on div "Clozemaster" at bounding box center [100, 25] width 108 height 17
click at [91, 258] on link "Clozemaster Pro" at bounding box center [81, 258] width 139 height 45
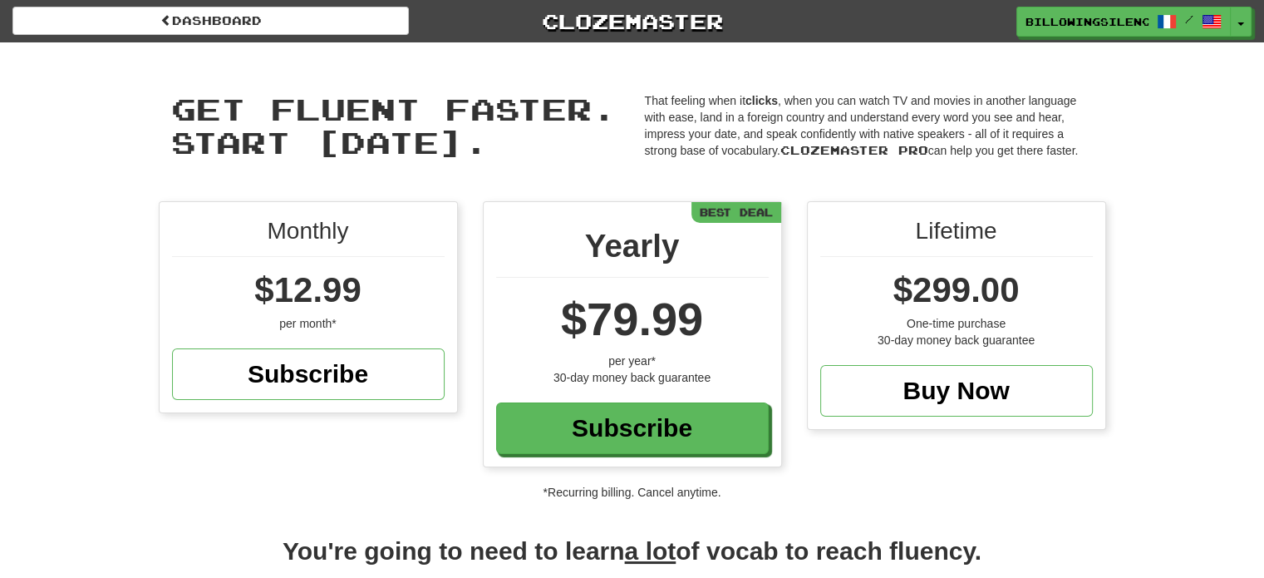
click at [173, 36] on div "Dashboard Clozemaster BillowingSilence7172 / Toggle Dropdown Dashboard Leaderbo…" at bounding box center [632, 18] width 1264 height 37
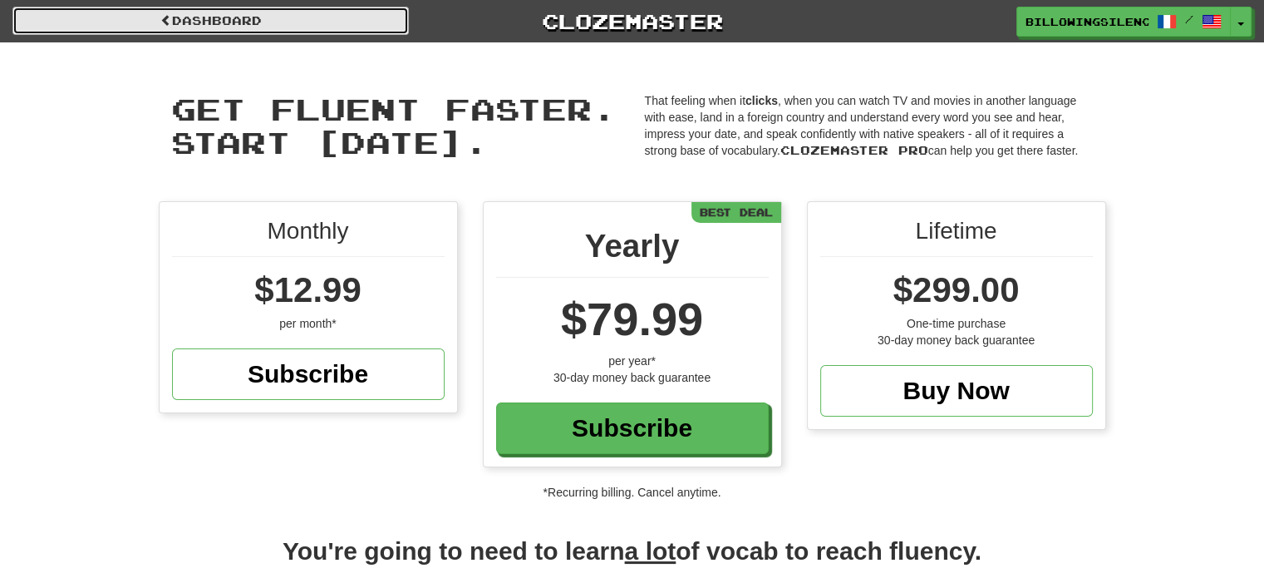
click at [205, 26] on link "Dashboard" at bounding box center [210, 21] width 396 height 28
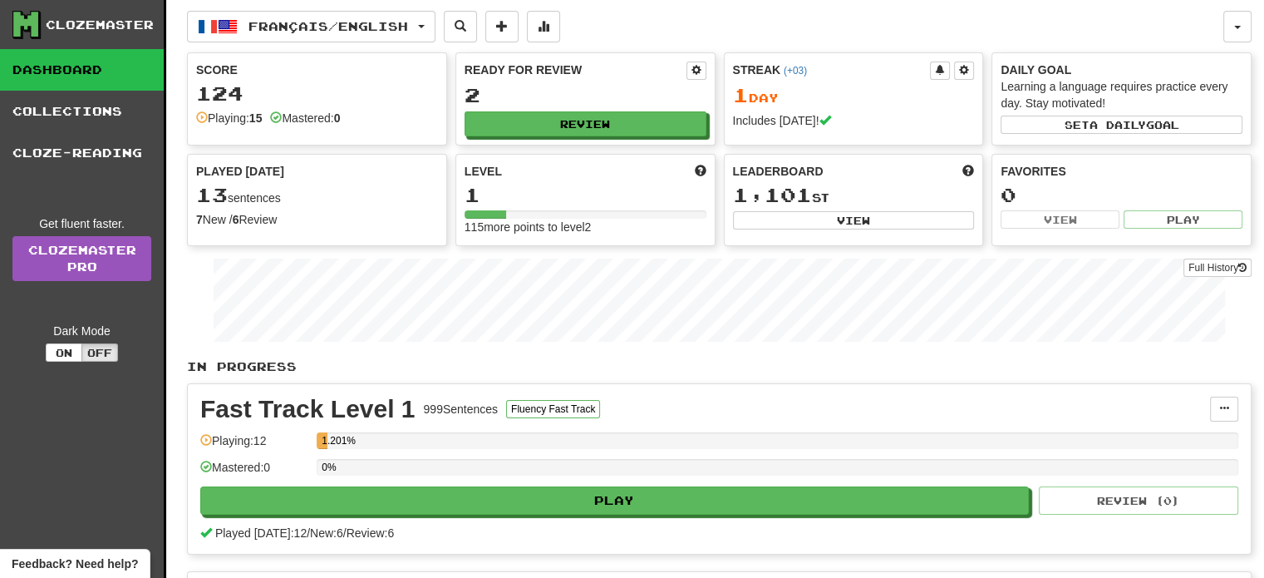
click at [111, 28] on div "Clozemaster" at bounding box center [100, 25] width 108 height 17
click at [1237, 26] on span "button" at bounding box center [1237, 27] width 7 height 3
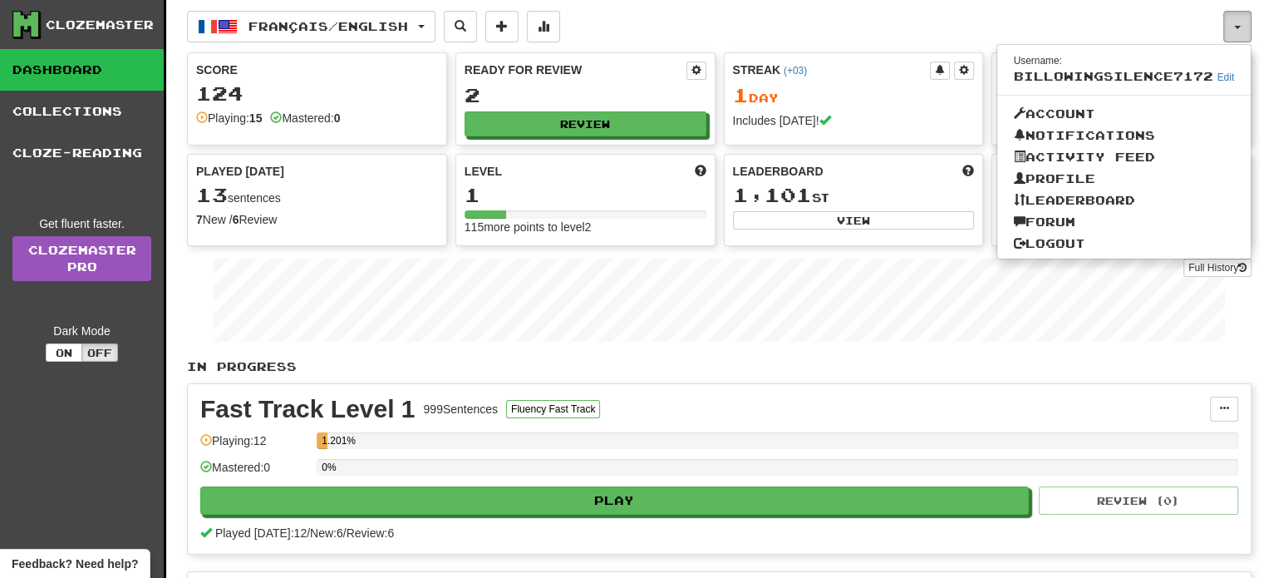
click at [1237, 26] on span "button" at bounding box center [1237, 27] width 7 height 3
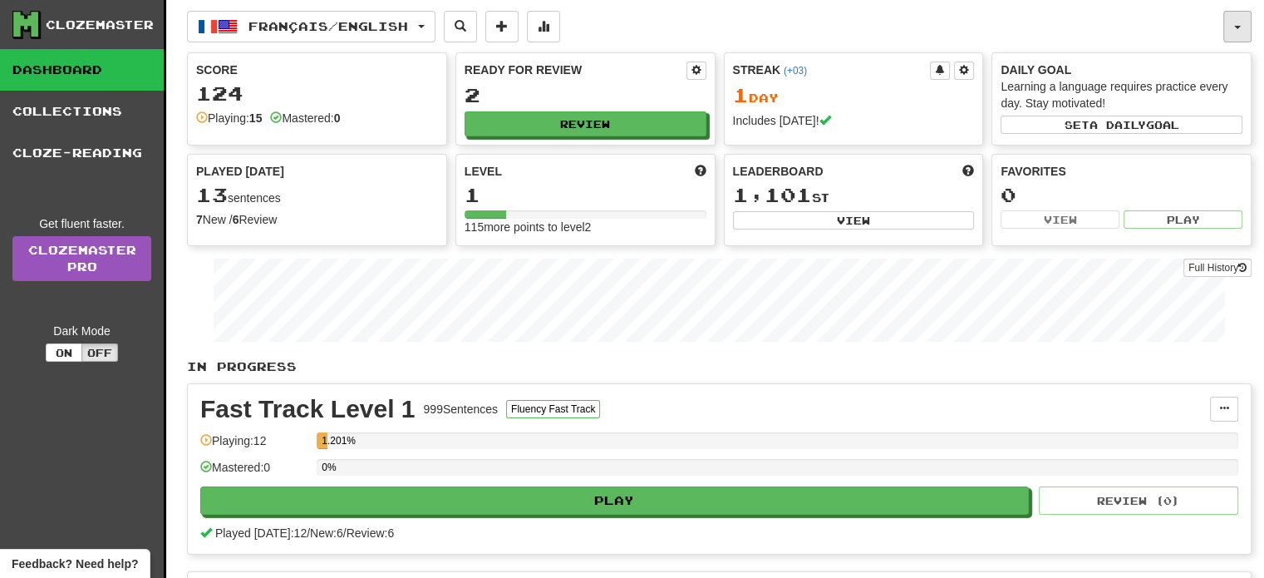
click at [1237, 26] on span "button" at bounding box center [1237, 27] width 7 height 3
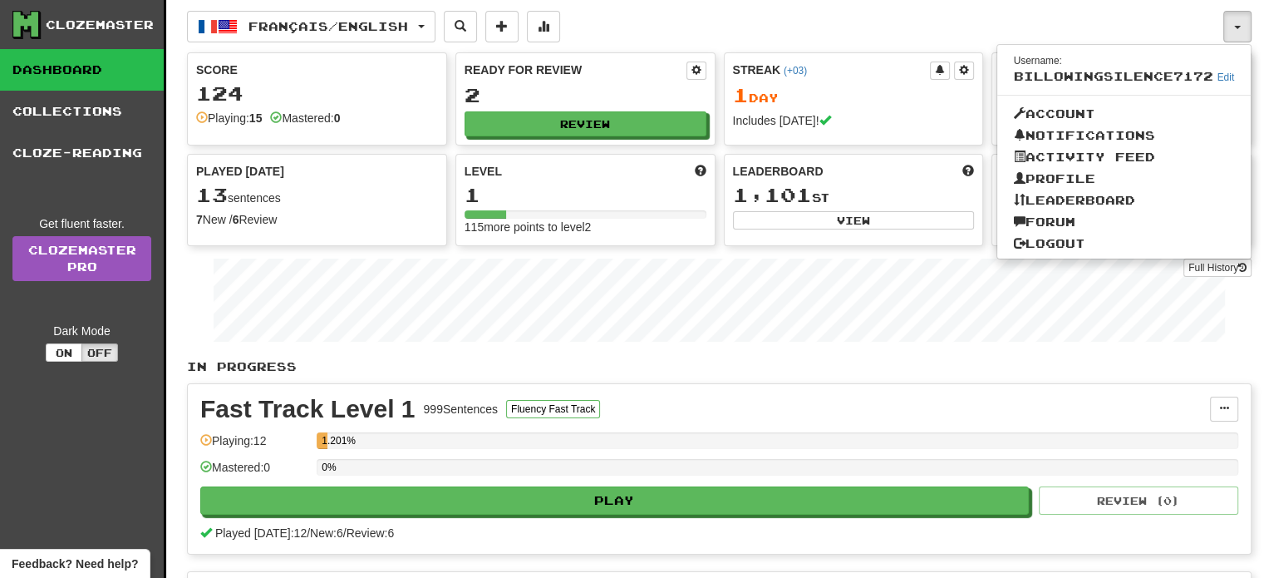
click at [1137, 16] on div "Français / English Français / English Streak: 1 Review: 2 Points today: 80 Lang…" at bounding box center [705, 27] width 1036 height 32
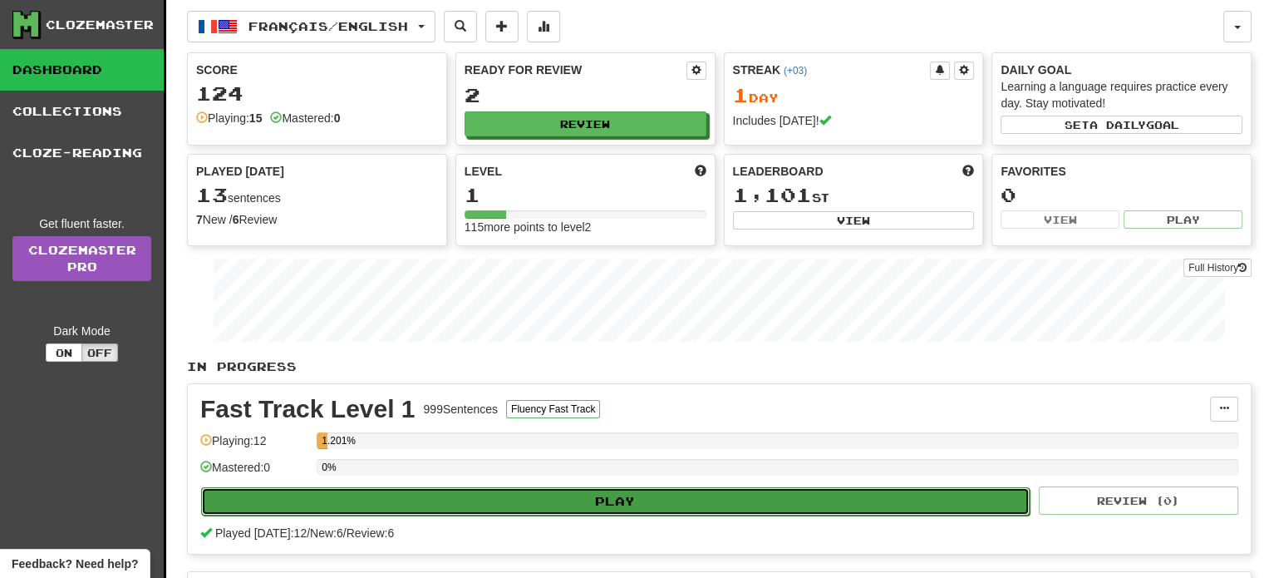
click at [504, 503] on button "Play" at bounding box center [615, 501] width 829 height 28
select select "**"
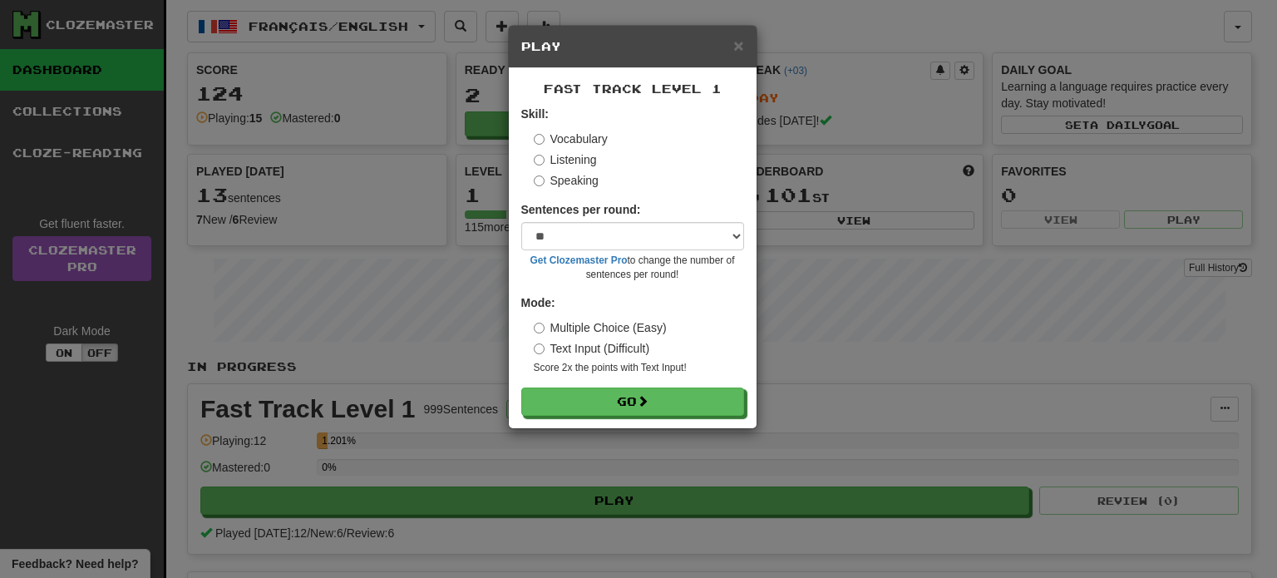
click at [568, 179] on label "Speaking" at bounding box center [566, 180] width 65 height 17
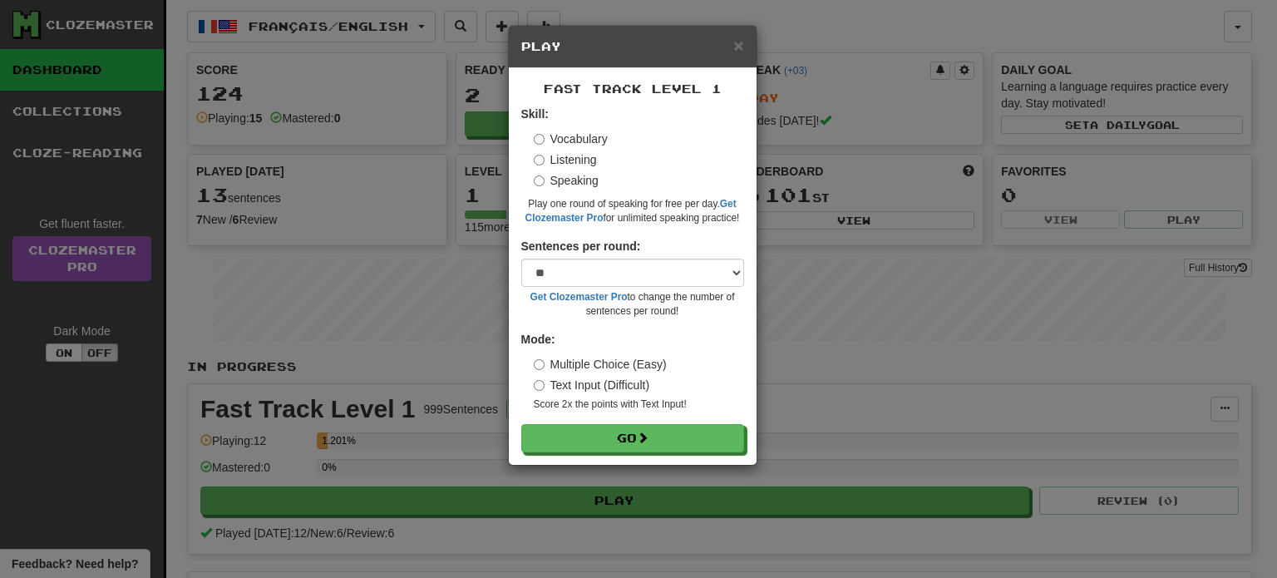
click at [562, 135] on label "Vocabulary" at bounding box center [571, 138] width 74 height 17
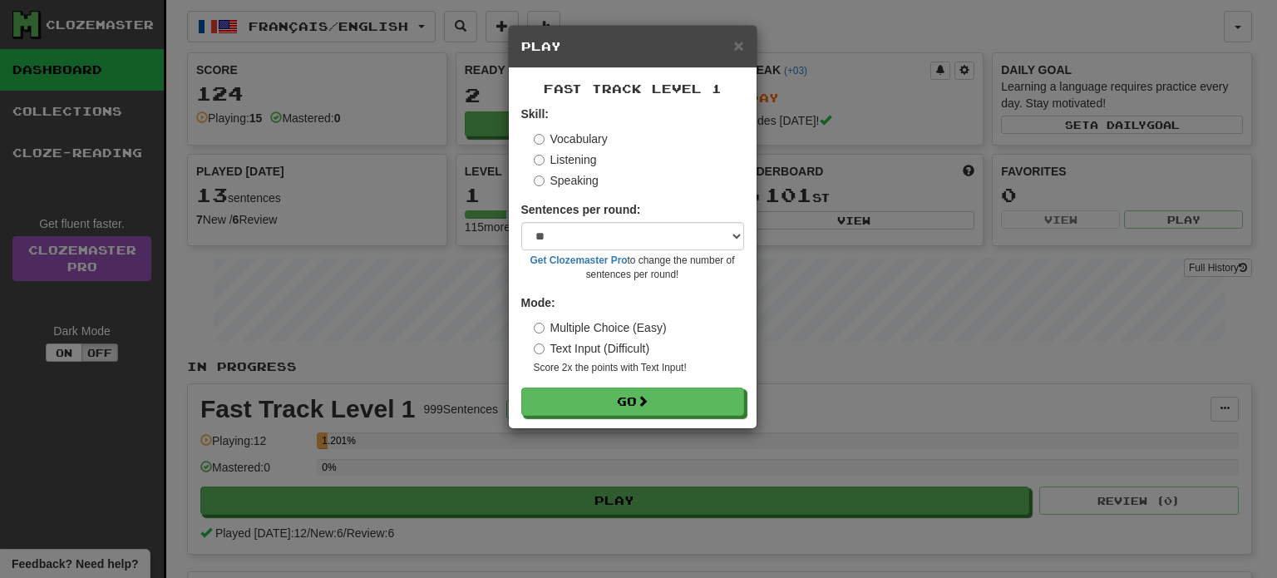
click at [578, 180] on label "Speaking" at bounding box center [566, 180] width 65 height 17
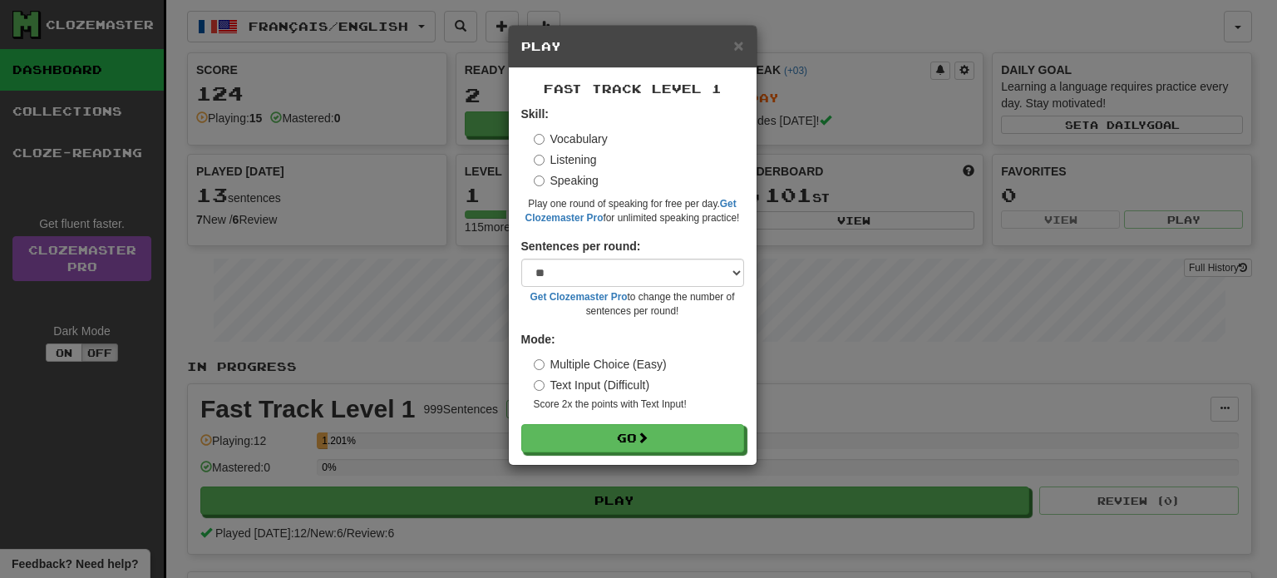
click at [578, 163] on label "Listening" at bounding box center [565, 159] width 63 height 17
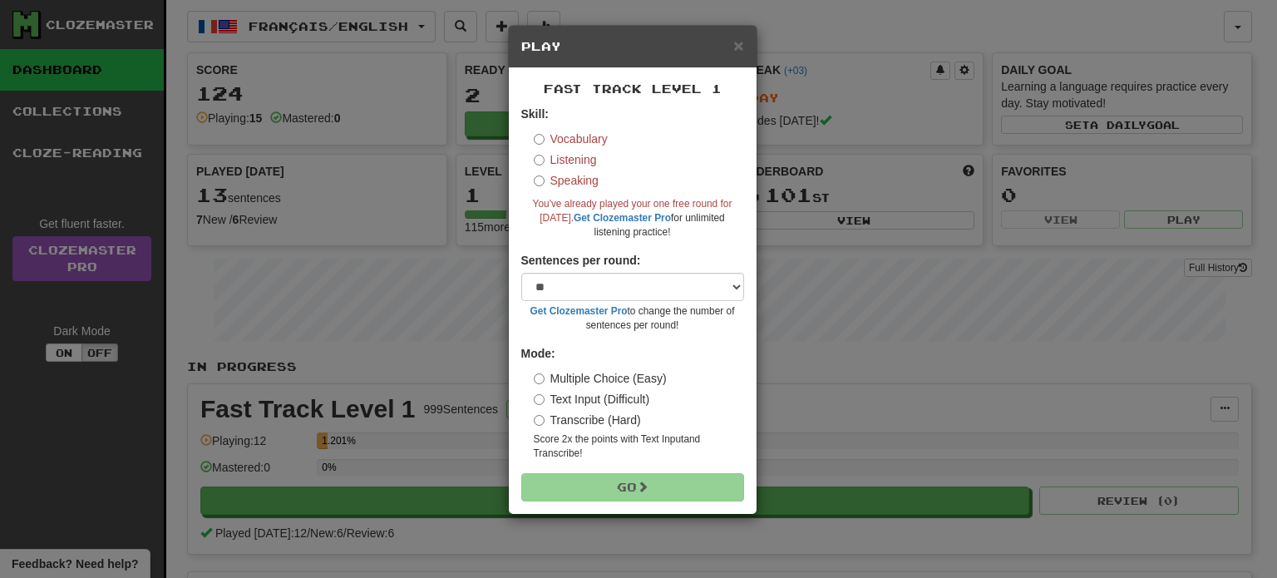
click at [583, 133] on label "Vocabulary" at bounding box center [571, 138] width 74 height 17
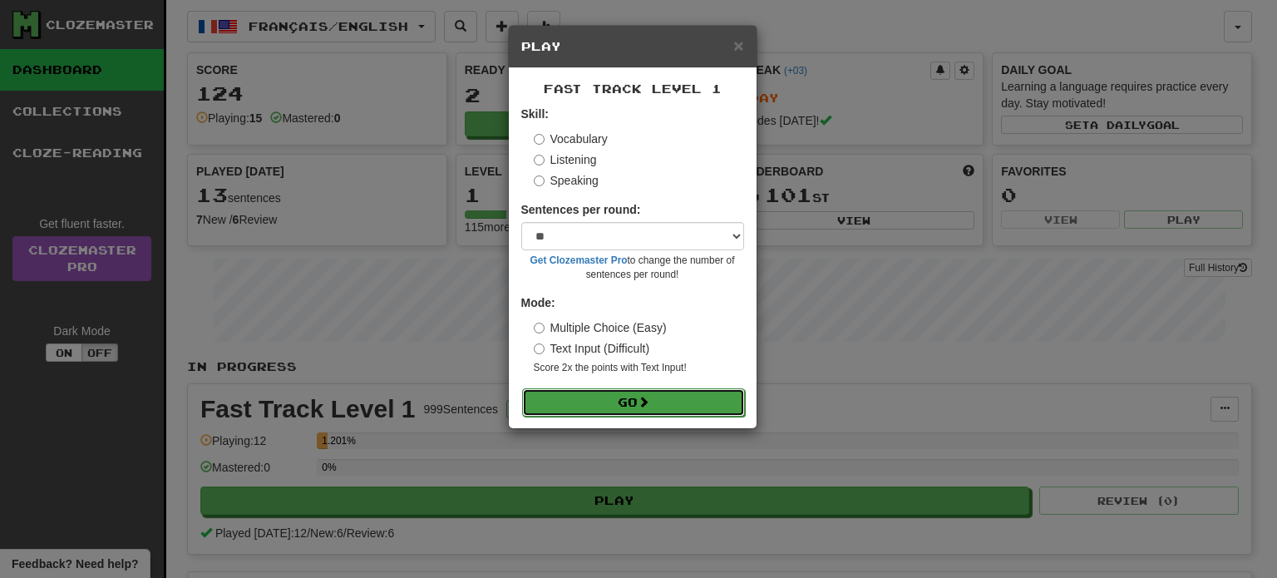
click at [635, 406] on button "Go" at bounding box center [633, 402] width 223 height 28
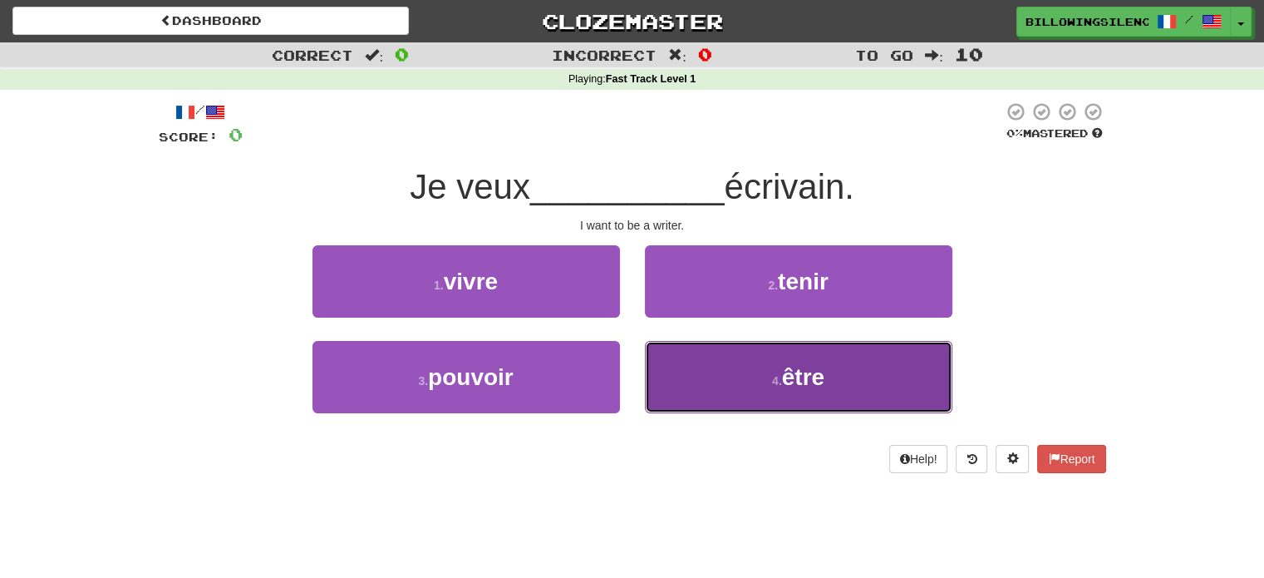
click at [754, 377] on button "4 . être" at bounding box center [799, 377] width 308 height 72
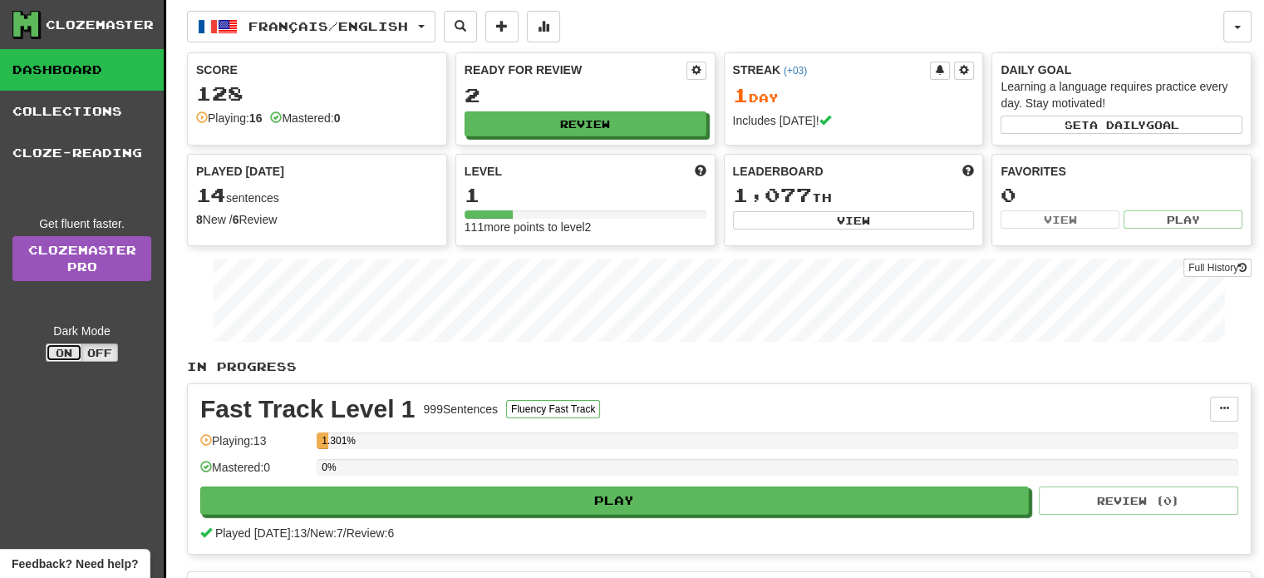
click at [65, 345] on button "On" at bounding box center [64, 352] width 37 height 18
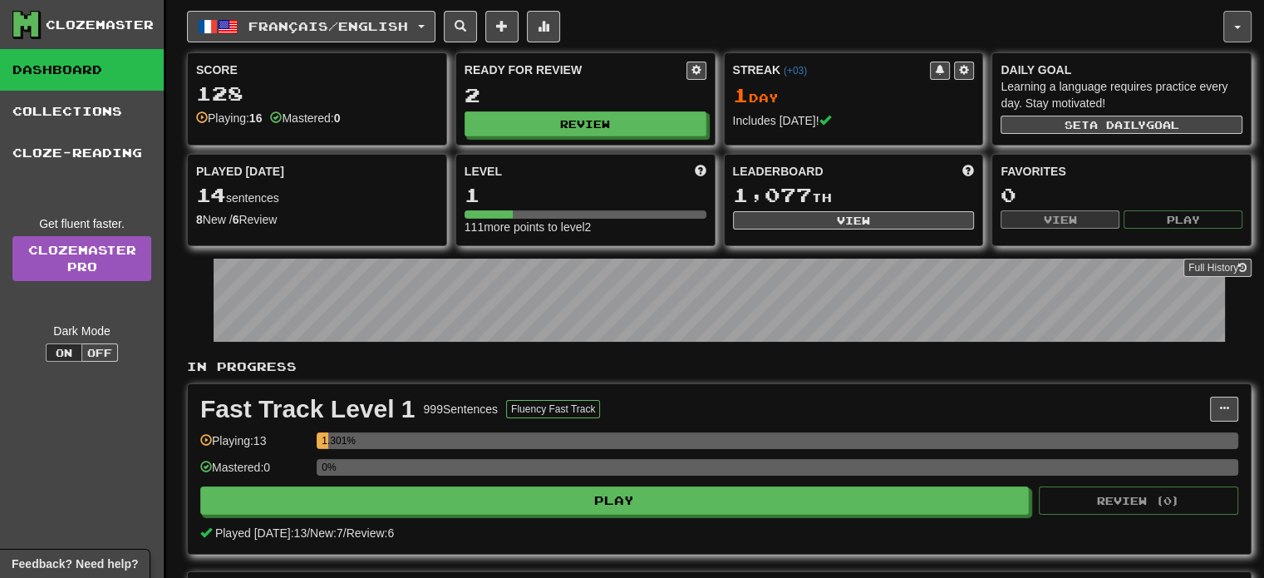
click at [1230, 27] on button "button" at bounding box center [1237, 27] width 28 height 32
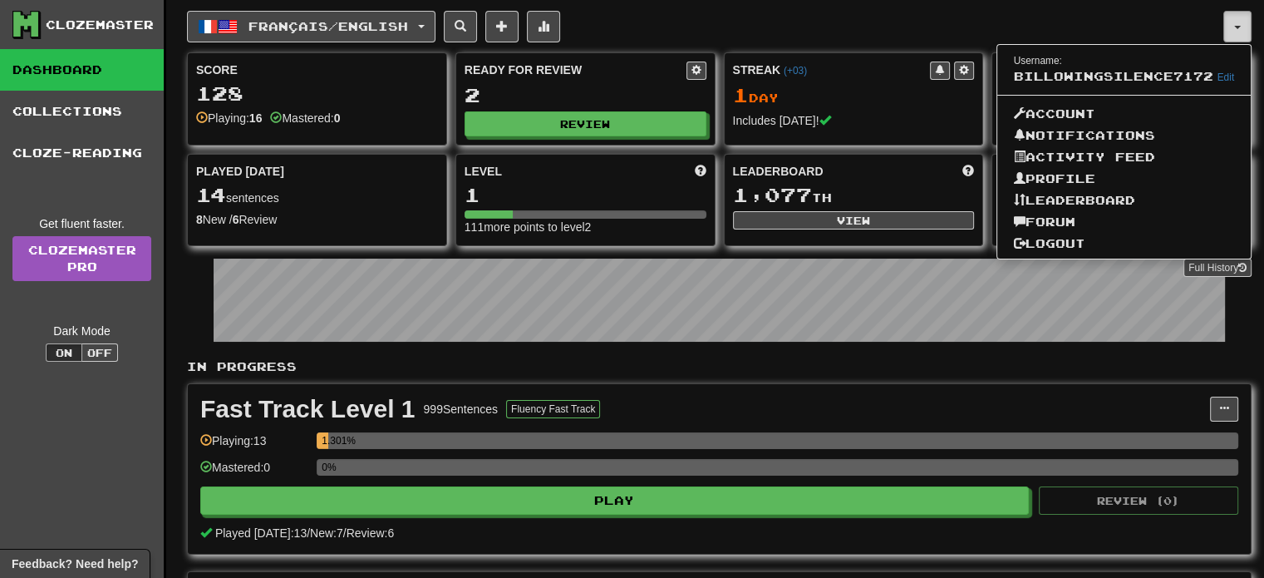
click at [1228, 23] on button "button" at bounding box center [1237, 27] width 28 height 32
